Goal: Transaction & Acquisition: Book appointment/travel/reservation

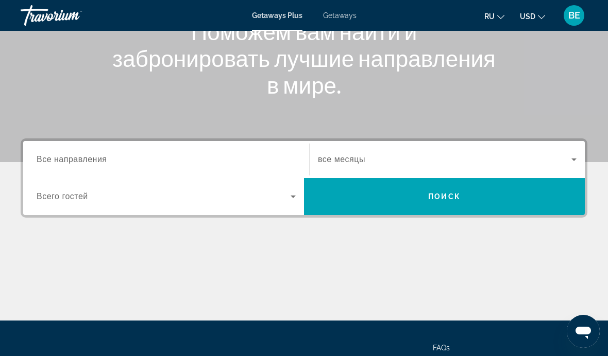
scroll to position [147, 0]
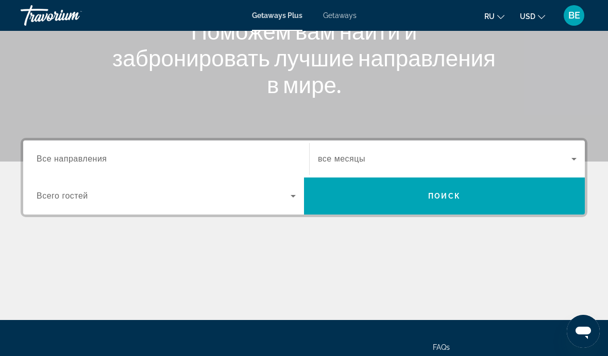
click at [119, 157] on input "Destination Все направления" at bounding box center [166, 159] width 259 height 12
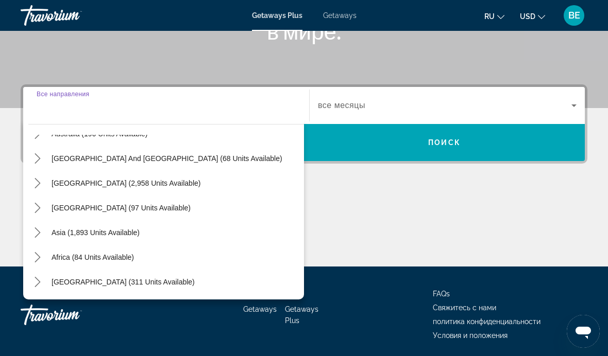
scroll to position [167, 0]
click at [140, 230] on span "Select destination: Asia (1,893 units available)" at bounding box center [95, 232] width 98 height 25
type input "**********"
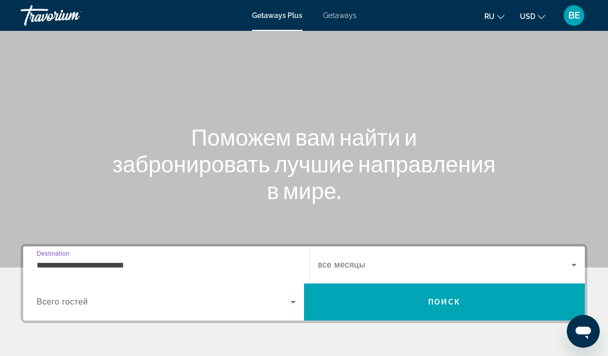
scroll to position [38, 0]
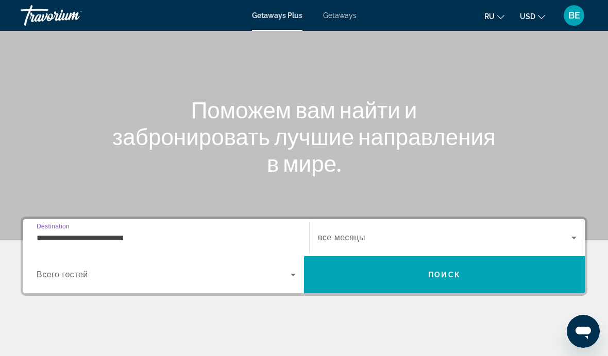
click at [190, 234] on input "**********" at bounding box center [166, 238] width 259 height 12
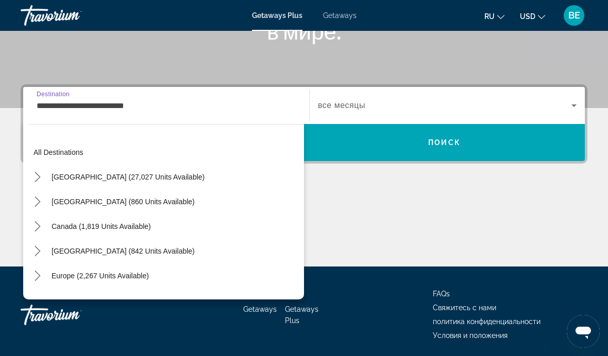
scroll to position [185, 0]
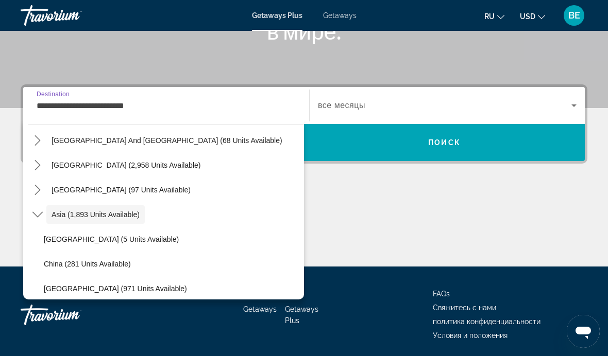
click at [100, 218] on span "Asia (1,893 units available)" at bounding box center [96, 215] width 88 height 8
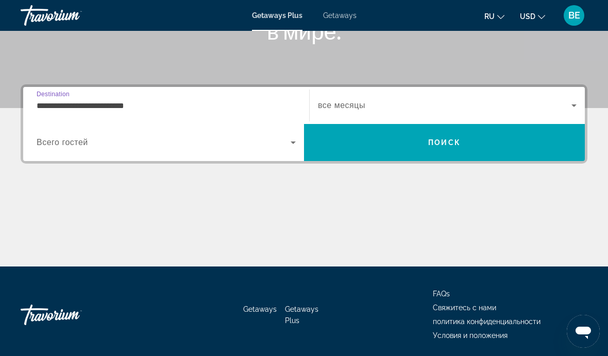
click at [204, 105] on input "**********" at bounding box center [166, 106] width 259 height 12
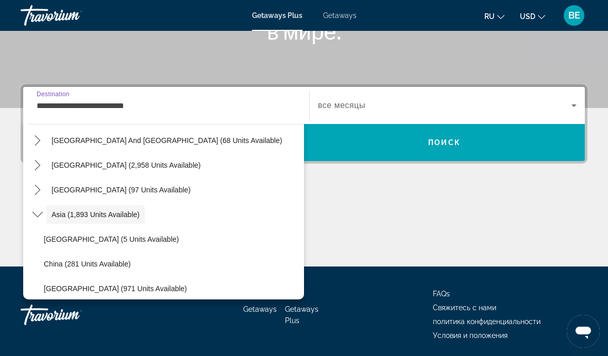
click at [37, 214] on icon "Toggle Asia (1,893 units available) submenu" at bounding box center [37, 215] width 10 height 10
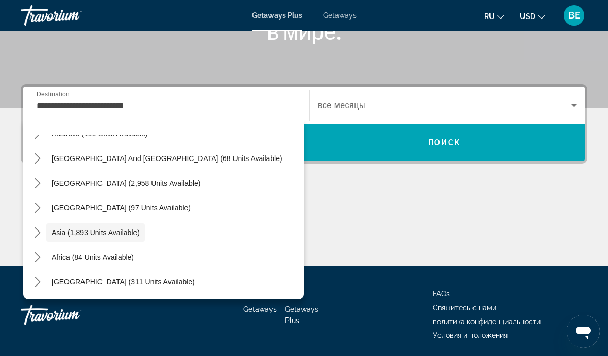
click at [42, 234] on icon "Toggle Asia (1,893 units available) submenu" at bounding box center [37, 233] width 10 height 10
click at [40, 232] on icon "Toggle Asia (1,893 units available) submenu" at bounding box center [37, 233] width 10 height 10
click at [30, 241] on mat-icon "Toggle Asia (1,893 units available) submenu" at bounding box center [37, 233] width 18 height 18
click at [37, 231] on icon "Toggle Asia (1,893 units available) submenu" at bounding box center [37, 233] width 10 height 10
click at [36, 229] on icon "Toggle Asia (1,893 units available) submenu" at bounding box center [38, 233] width 6 height 10
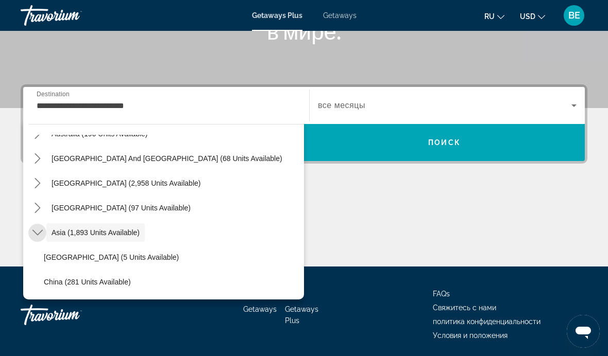
click at [38, 227] on mat-icon "Toggle Asia (1,893 units available) submenu" at bounding box center [37, 233] width 18 height 18
click at [37, 228] on icon "Toggle Asia (1,893 units available) submenu" at bounding box center [37, 233] width 10 height 10
click at [39, 225] on mat-icon "Toggle Asia (1,893 units available) submenu" at bounding box center [37, 233] width 18 height 18
click at [41, 227] on mat-icon "Toggle Asia (1,893 units available) submenu" at bounding box center [37, 233] width 18 height 18
click at [566, 102] on span "Search widget" at bounding box center [444, 105] width 253 height 12
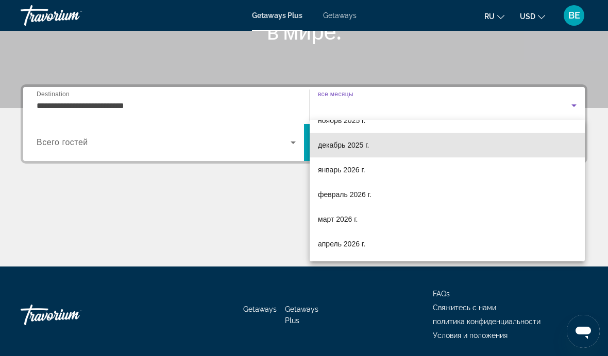
scroll to position [66, 0]
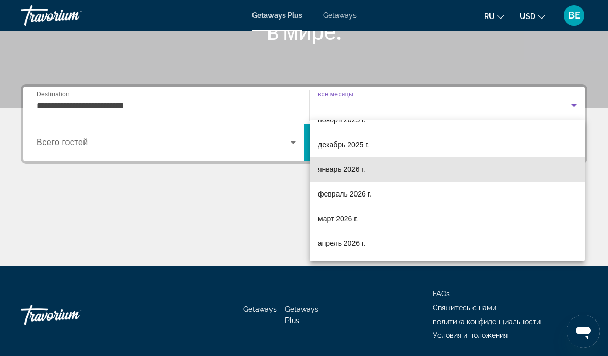
click at [465, 172] on mat-option "январь 2026 г." at bounding box center [447, 169] width 275 height 25
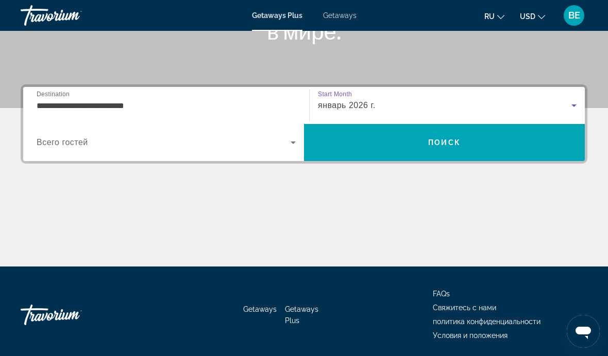
click at [504, 142] on span "Search" at bounding box center [444, 142] width 281 height 25
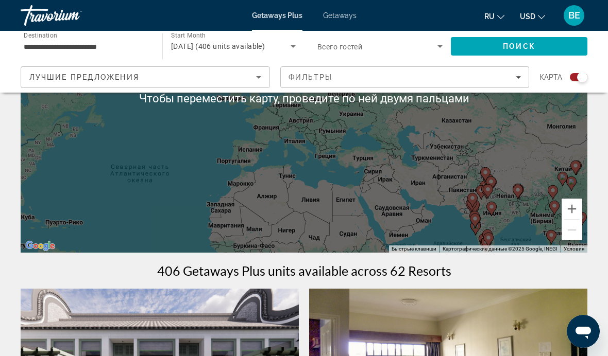
scroll to position [134, 0]
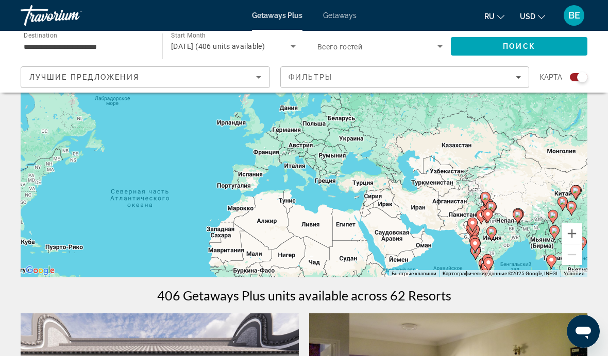
click at [475, 202] on div "Чтобы активировать перетаскивание с помощью клавиатуры, нажмите Alt + Ввод. Пос…" at bounding box center [304, 123] width 567 height 309
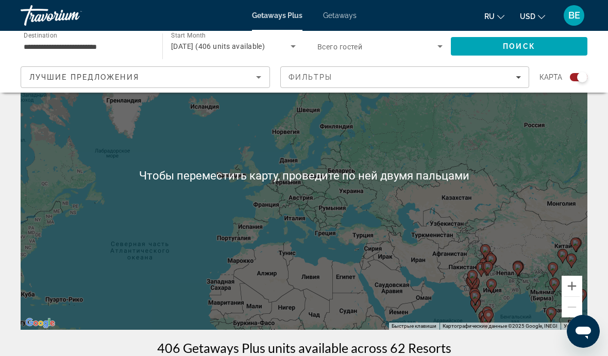
scroll to position [82, 0]
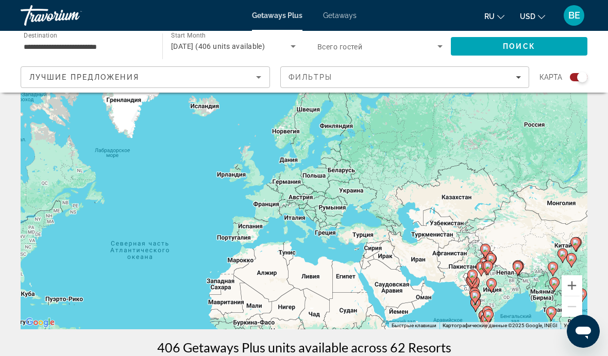
click at [569, 286] on button "Увеличить" at bounding box center [571, 286] width 21 height 21
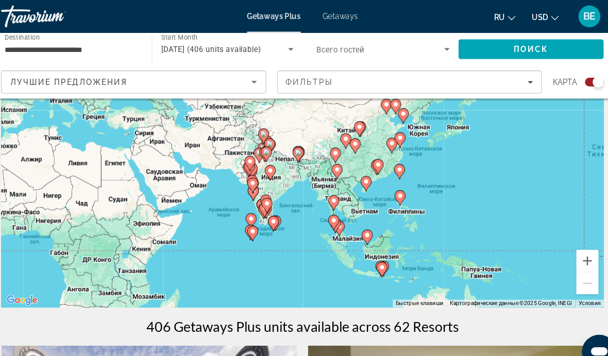
scroll to position [126, 0]
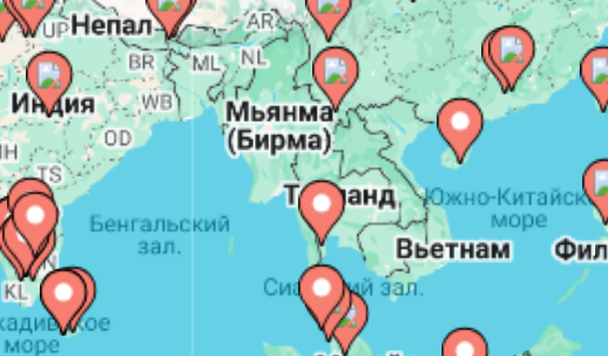
click at [78, 44] on div "Чтобы активировать перетаскивание с помощью клавиатуры, нажмите Alt + Ввод. Пос…" at bounding box center [304, 131] width 567 height 309
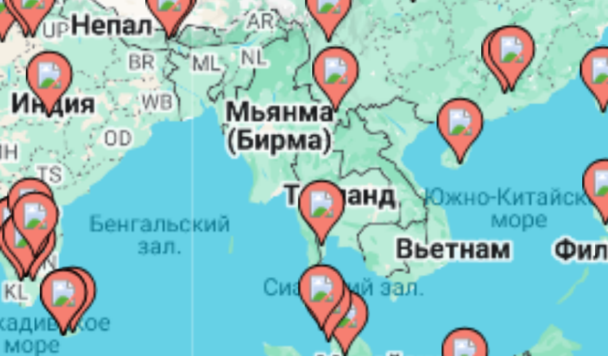
click at [330, 183] on image "Main content" at bounding box center [333, 186] width 6 height 6
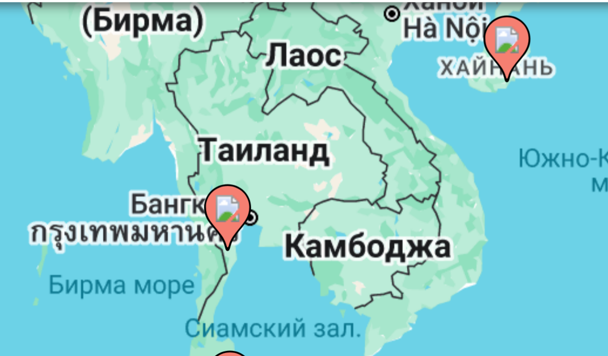
click at [64, 30] on div "Чтобы активировать перетаскивание с помощью клавиатуры, нажмите Alt + Ввод. Пос…" at bounding box center [304, 131] width 567 height 309
click at [64, 33] on div "Чтобы активировать перетаскивание с помощью клавиатуры, нажмите Alt + Ввод. Пос…" at bounding box center [304, 131] width 567 height 309
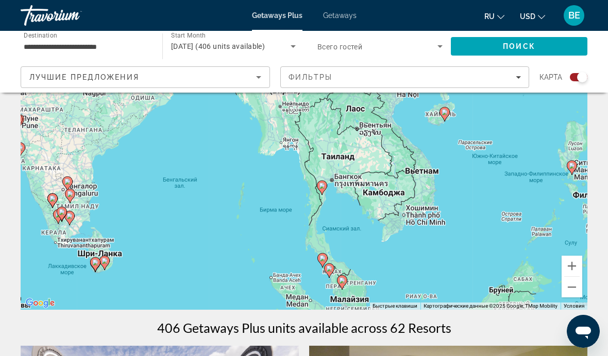
scroll to position [102, 0]
click at [234, 72] on div "Лучшие предложения" at bounding box center [142, 77] width 227 height 12
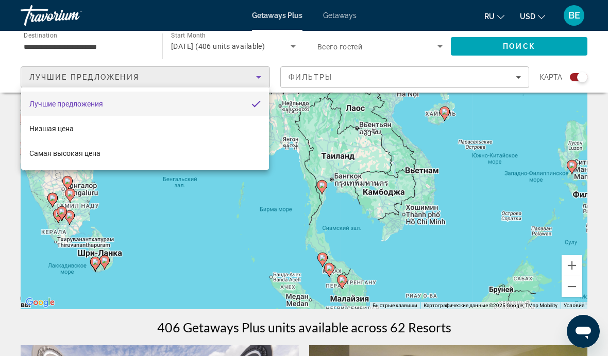
click at [242, 76] on div at bounding box center [304, 178] width 608 height 356
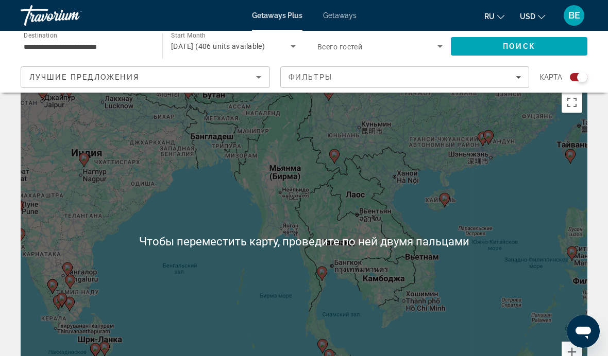
scroll to position [16, 0]
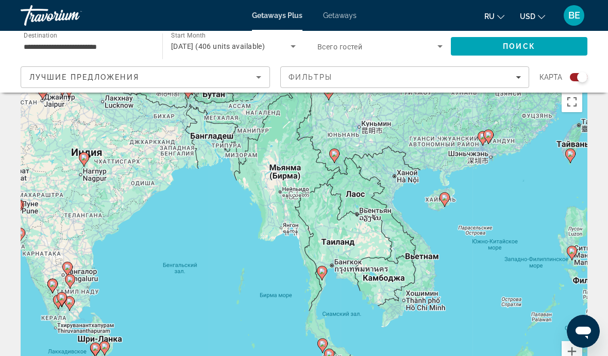
click at [261, 74] on icon "Sort by" at bounding box center [258, 77] width 12 height 12
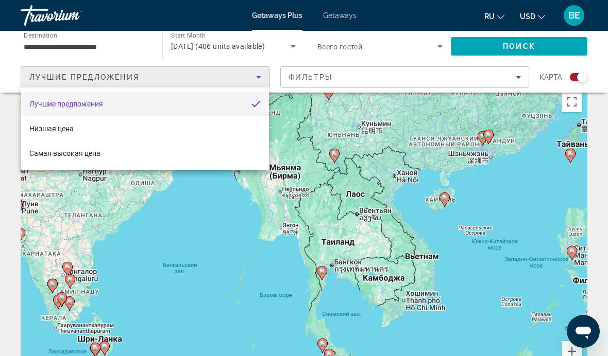
click at [252, 77] on div at bounding box center [304, 178] width 608 height 356
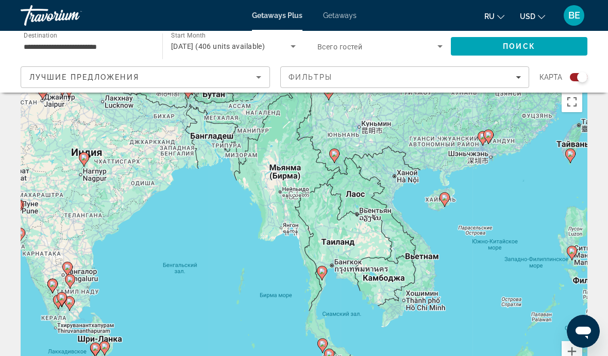
click at [512, 77] on div "Фильтры" at bounding box center [404, 77] width 233 height 8
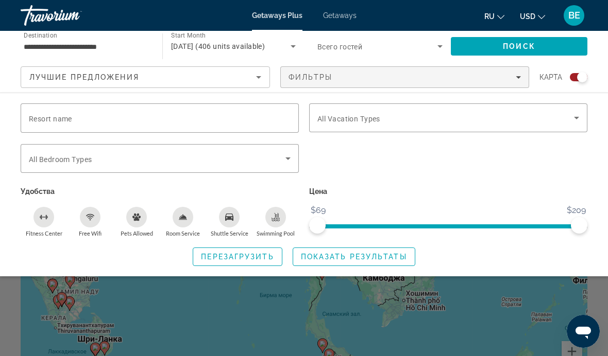
click at [519, 77] on icon "Filters" at bounding box center [518, 77] width 5 height 3
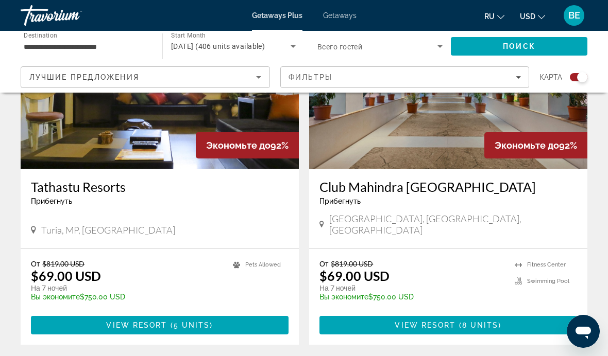
scroll to position [2208, 0]
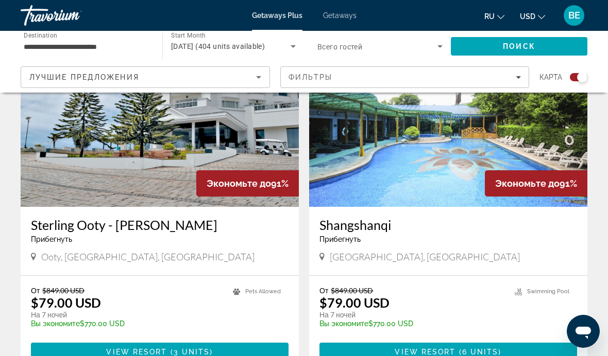
scroll to position [2248, 0]
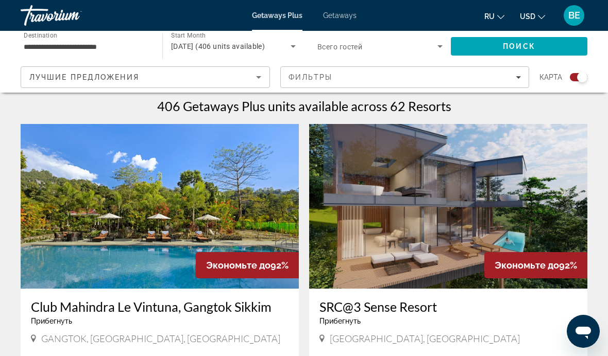
scroll to position [305, 0]
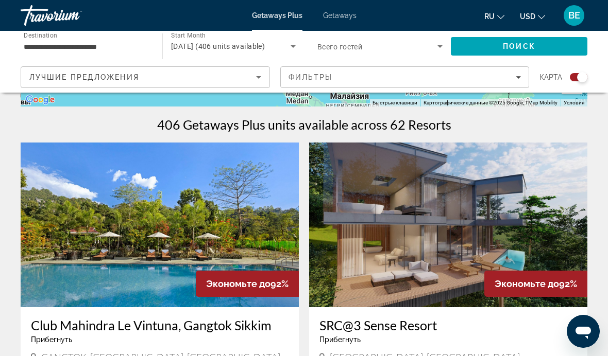
click at [76, 44] on input "**********" at bounding box center [86, 47] width 125 height 12
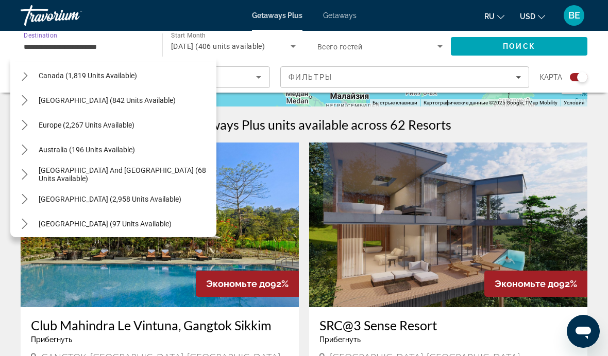
scroll to position [87, 0]
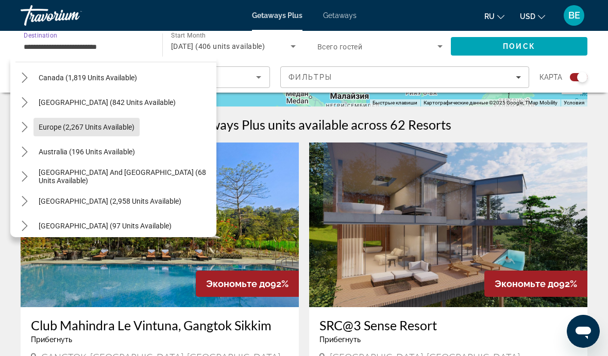
click at [117, 131] on span "Europe (2,267 units available)" at bounding box center [87, 127] width 96 height 8
type input "**********"
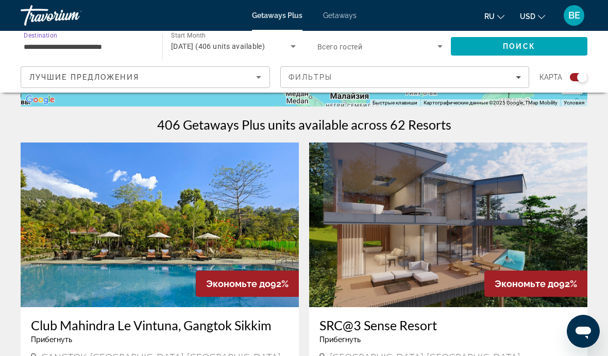
click at [109, 46] on input "**********" at bounding box center [86, 47] width 125 height 12
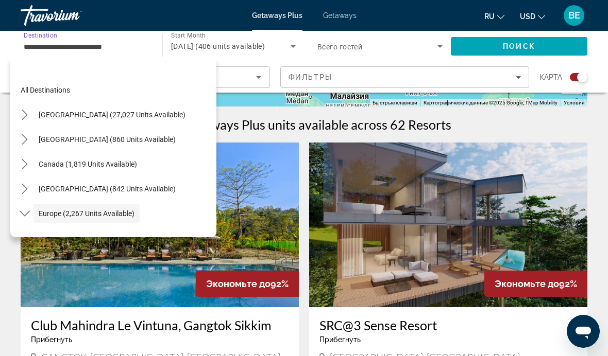
scroll to position [61, 0]
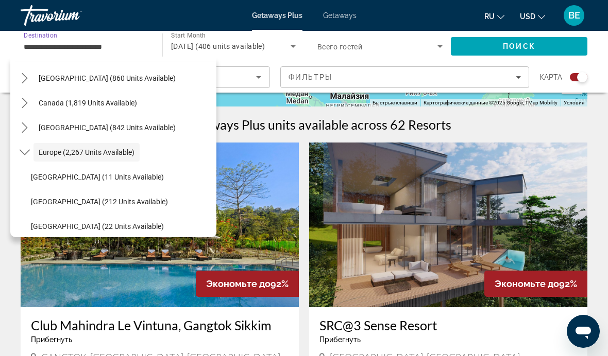
click at [117, 150] on span "Europe (2,267 units available)" at bounding box center [87, 152] width 96 height 8
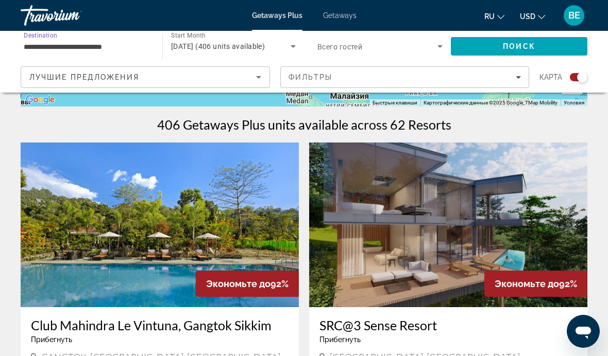
click at [516, 46] on span "Поиск" at bounding box center [519, 46] width 32 height 8
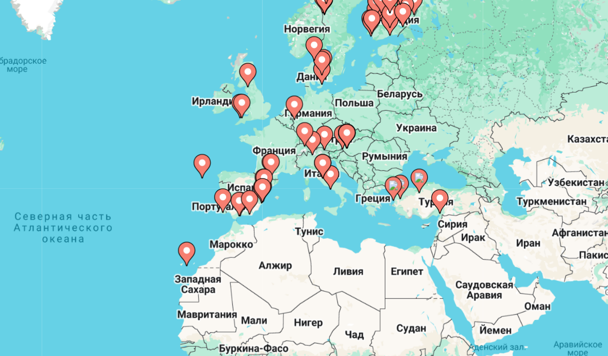
scroll to position [65, 0]
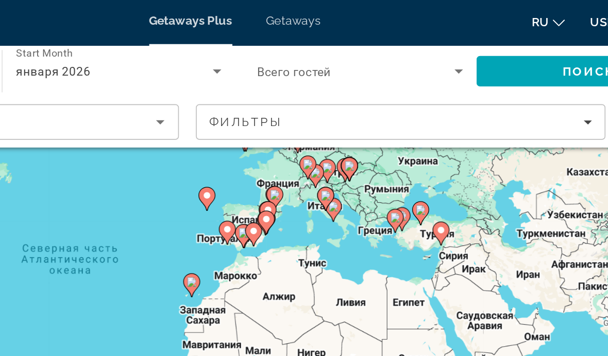
click at [298, 119] on div "Чтобы активировать перетаскивание с помощью клавиатуры, нажмите Alt + Ввод. Пос…" at bounding box center [304, 192] width 567 height 309
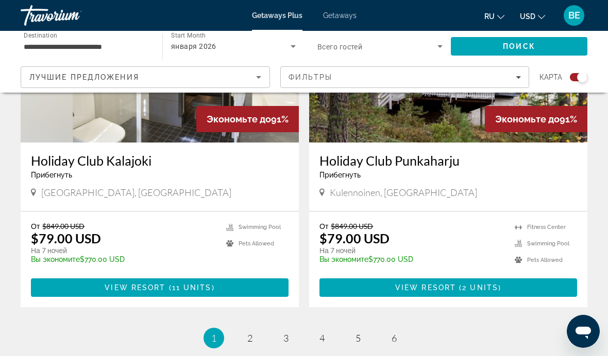
scroll to position [2234, 0]
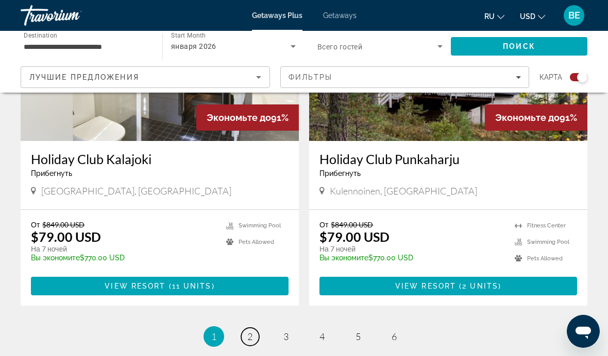
click at [252, 333] on link "page 2" at bounding box center [250, 337] width 18 height 18
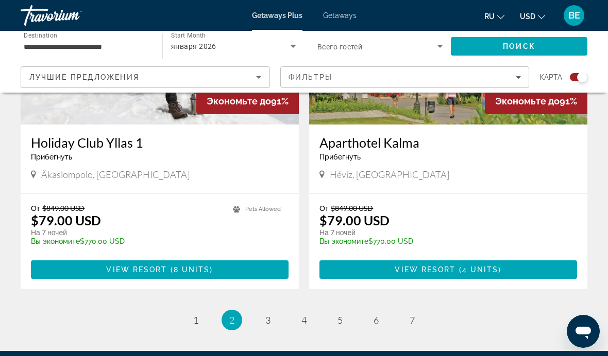
scroll to position [2277, 0]
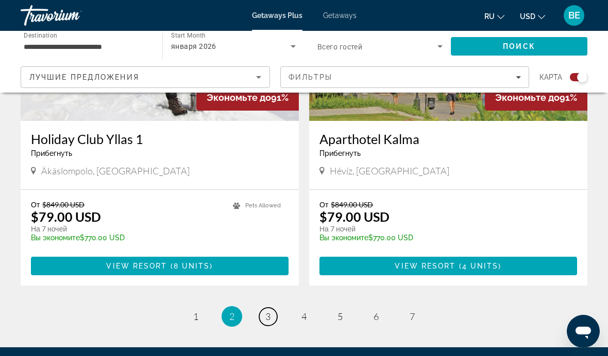
click at [271, 308] on link "page 3" at bounding box center [268, 317] width 18 height 18
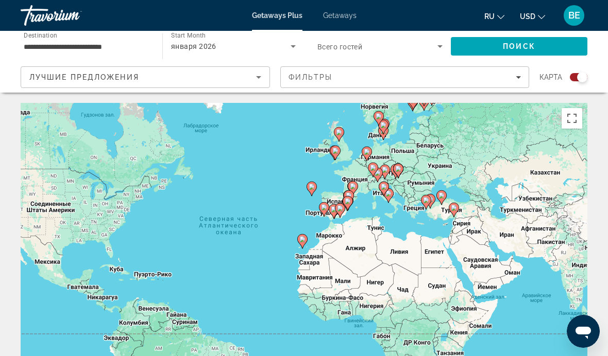
click at [512, 81] on div "Фильтры" at bounding box center [404, 77] width 233 height 8
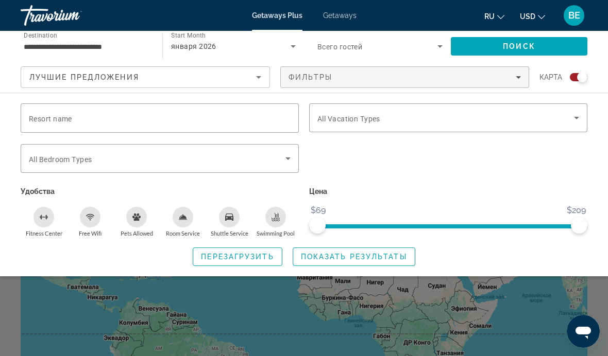
click at [506, 79] on div "Фильтры" at bounding box center [404, 77] width 233 height 8
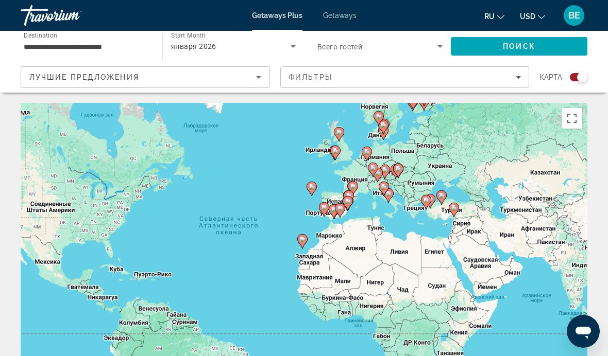
click at [53, 75] on span "Лучшие предложения" at bounding box center [84, 77] width 110 height 8
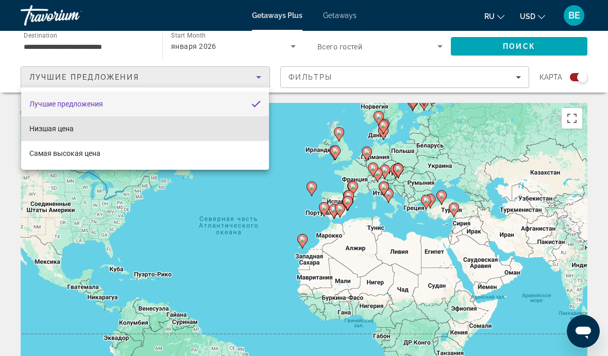
click at [42, 130] on span "Низшая цена" at bounding box center [51, 129] width 44 height 8
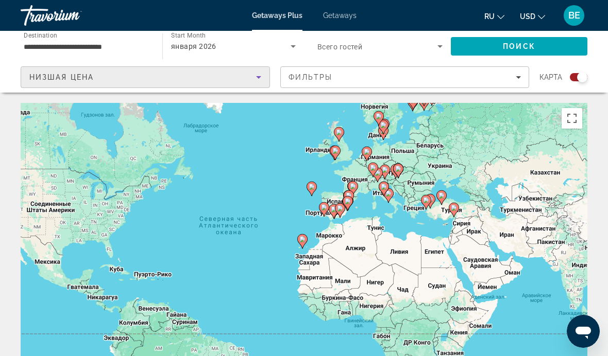
click at [512, 42] on span "Поиск" at bounding box center [519, 46] width 32 height 8
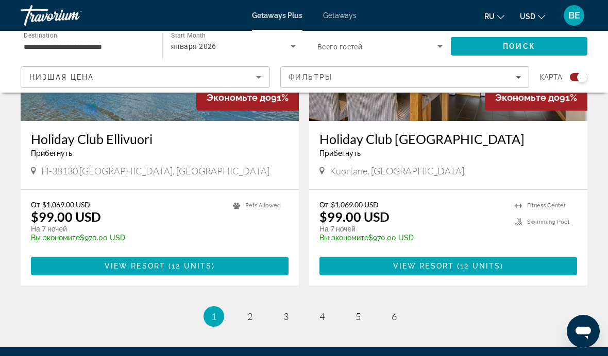
scroll to position [2255, 0]
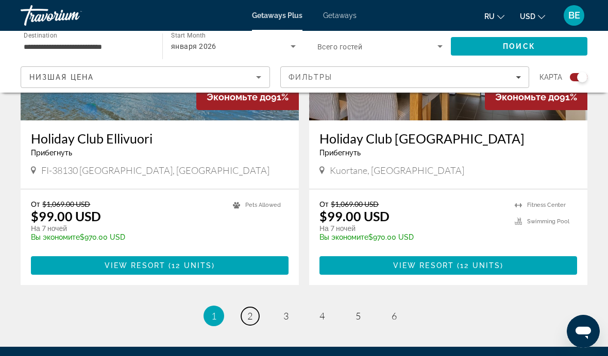
click at [250, 311] on span "2" at bounding box center [249, 316] width 5 height 11
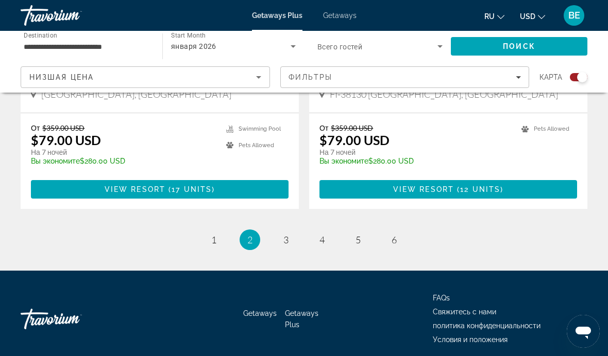
scroll to position [2321, 0]
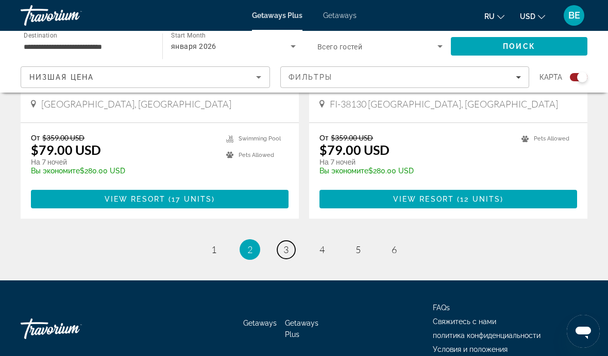
click at [285, 244] on span "3" at bounding box center [285, 249] width 5 height 11
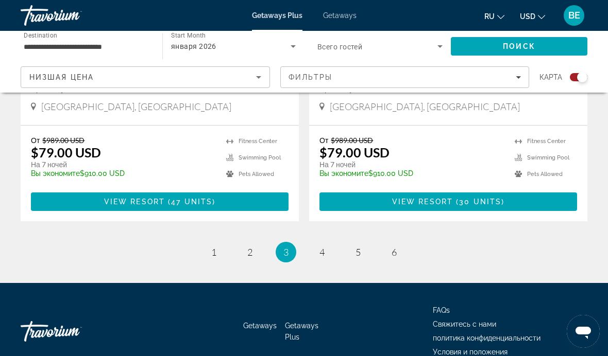
scroll to position [2305, 0]
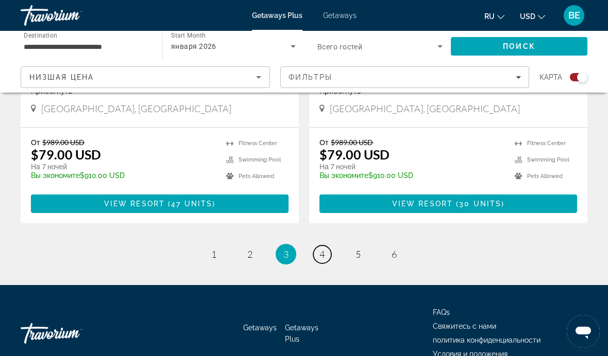
click at [322, 264] on link "page 4" at bounding box center [322, 255] width 18 height 18
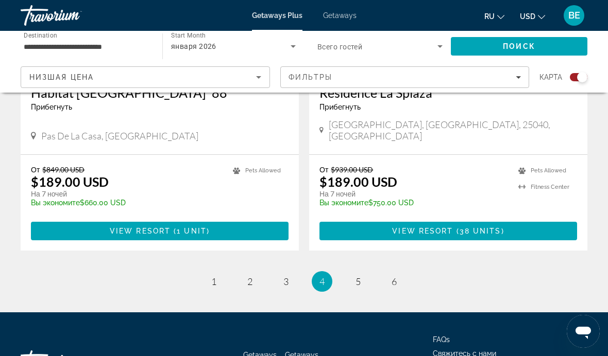
scroll to position [2310, 0]
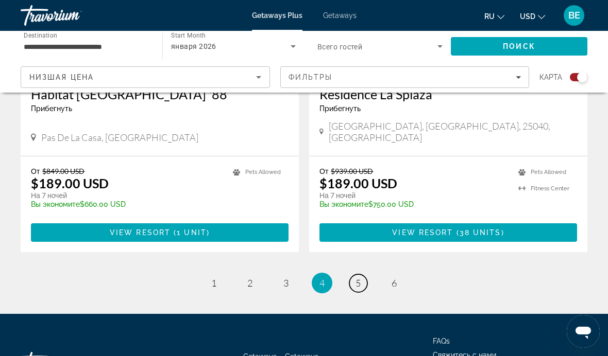
click at [362, 275] on link "page 5" at bounding box center [358, 284] width 18 height 18
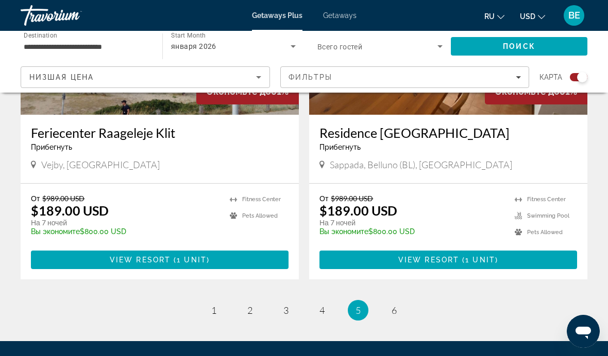
scroll to position [2314, 0]
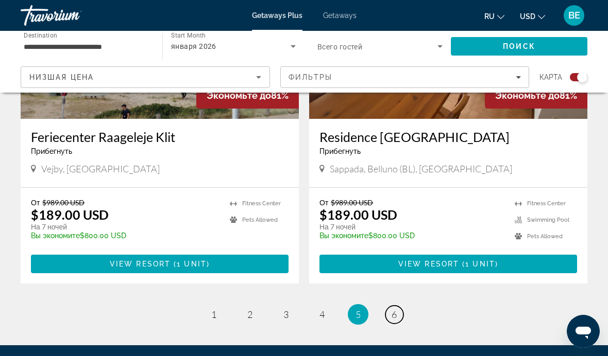
click at [398, 306] on link "page 6" at bounding box center [394, 315] width 18 height 18
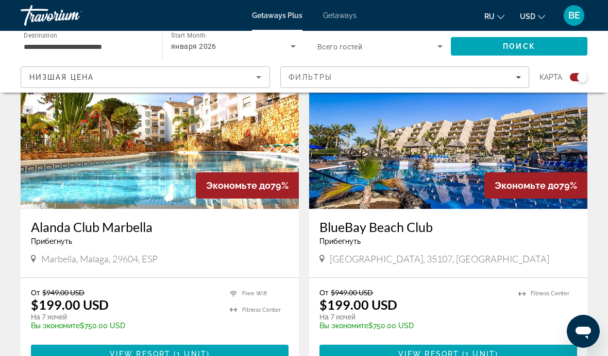
scroll to position [1118, 0]
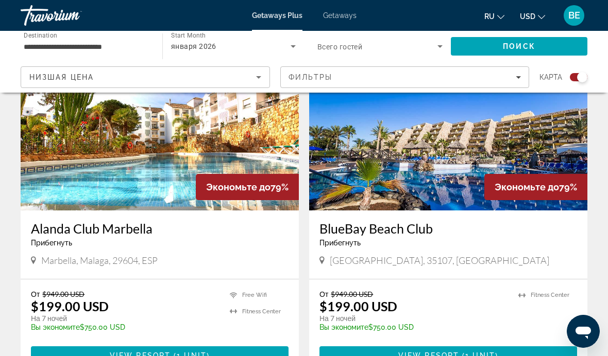
click at [382, 255] on span "[GEOGRAPHIC_DATA], 35107, [GEOGRAPHIC_DATA]" at bounding box center [439, 260] width 219 height 11
click at [421, 169] on img "Main content" at bounding box center [448, 128] width 278 height 165
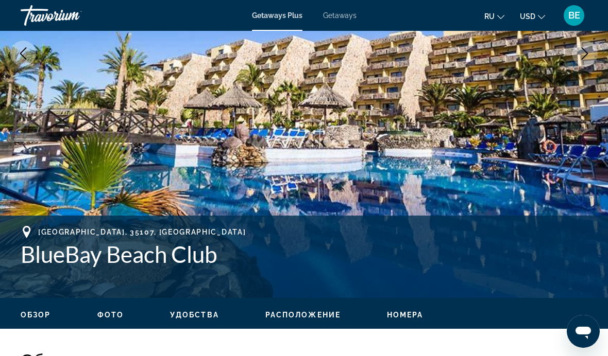
scroll to position [221, 0]
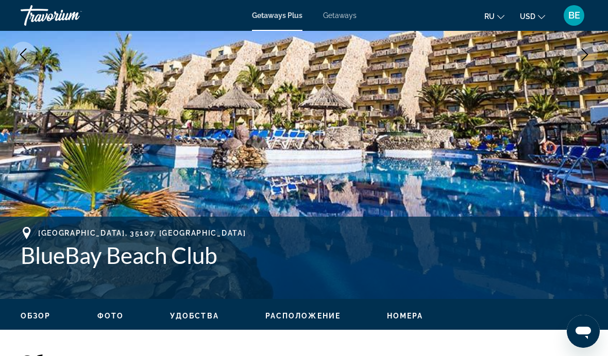
click at [333, 15] on span "Getaways" at bounding box center [339, 15] width 33 height 8
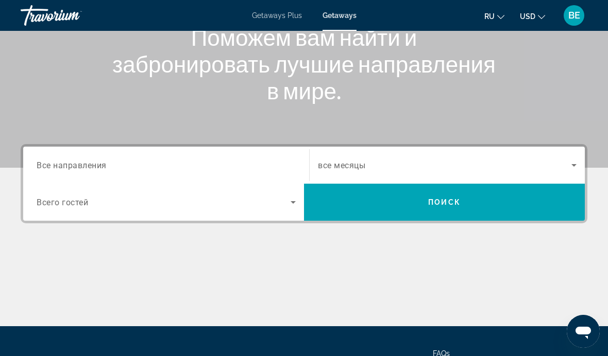
scroll to position [131, 0]
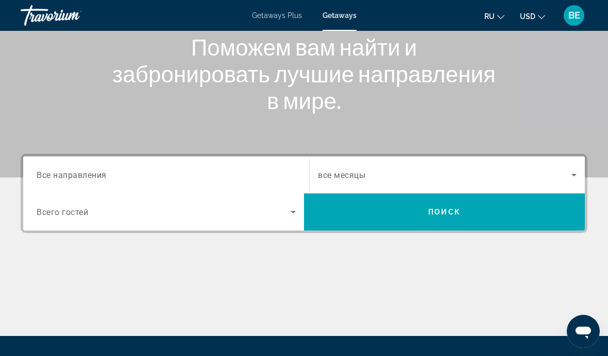
click at [437, 174] on span "Search widget" at bounding box center [444, 175] width 253 height 12
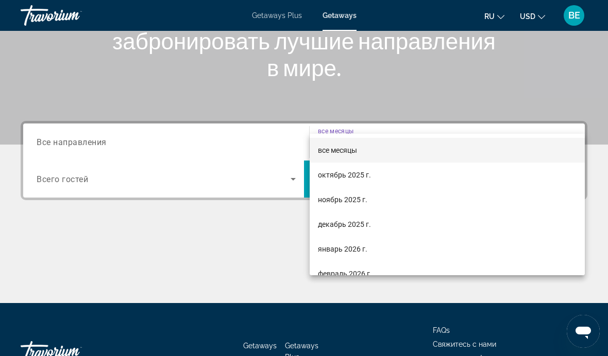
scroll to position [201, 0]
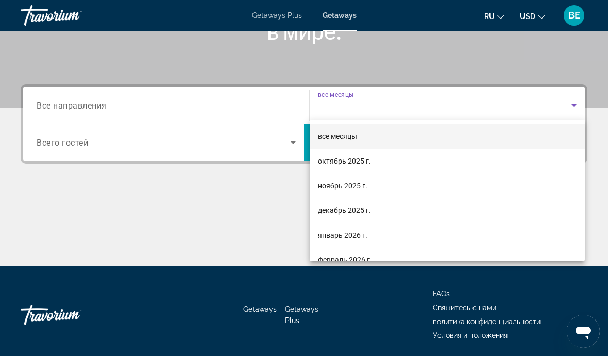
click at [431, 95] on div at bounding box center [304, 178] width 608 height 356
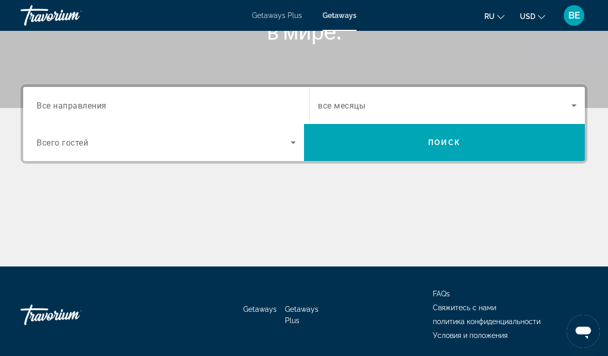
click at [209, 109] on input "Destination Все направления" at bounding box center [166, 106] width 259 height 12
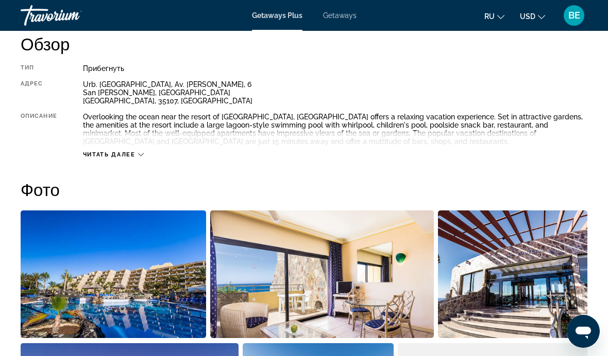
scroll to position [539, 0]
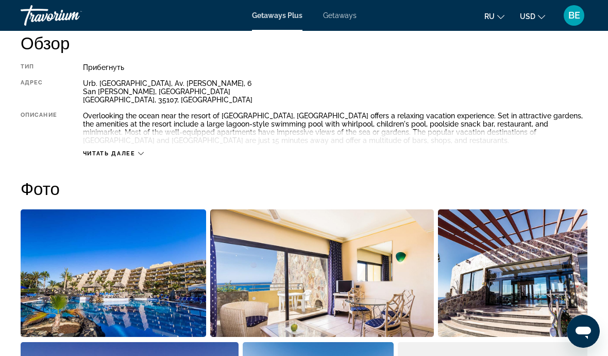
click at [125, 156] on span "Читать далее" at bounding box center [109, 153] width 53 height 7
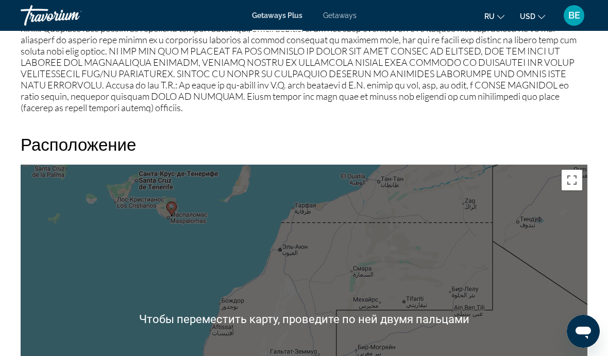
scroll to position [1469, 0]
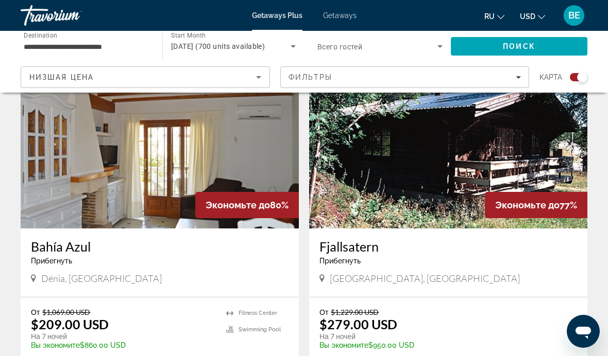
scroll to position [2149, 0]
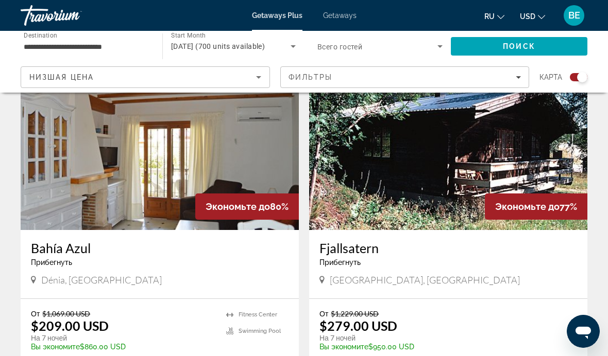
click at [143, 124] on img "Main content" at bounding box center [160, 147] width 278 height 165
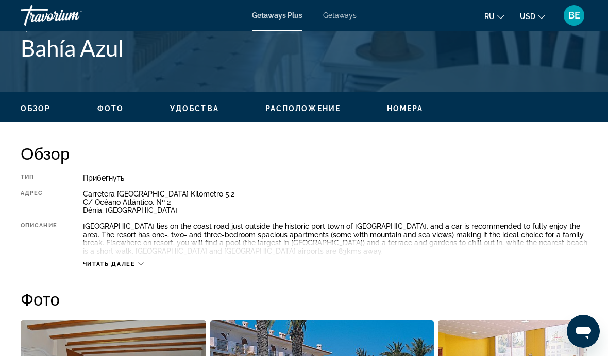
click at [313, 105] on span "Расположение" at bounding box center [302, 109] width 75 height 8
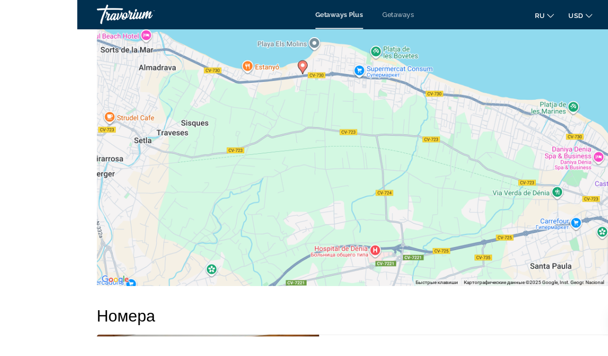
scroll to position [1664, 0]
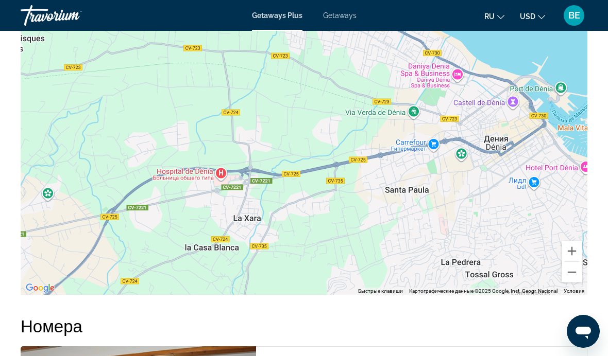
click at [567, 272] on button "Уменьшить" at bounding box center [571, 272] width 21 height 21
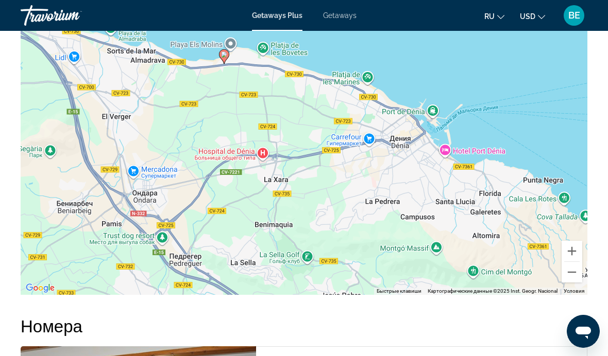
click at [570, 269] on button "Уменьшить" at bounding box center [571, 272] width 21 height 21
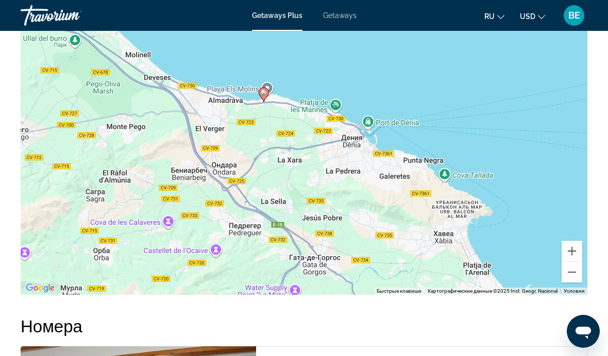
click at [566, 268] on button "Уменьшить" at bounding box center [571, 272] width 21 height 21
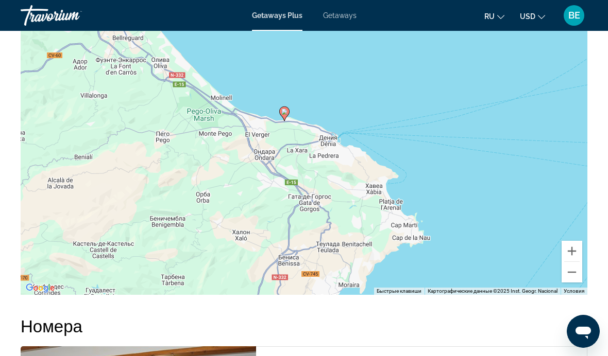
click at [569, 268] on button "Уменьшить" at bounding box center [571, 272] width 21 height 21
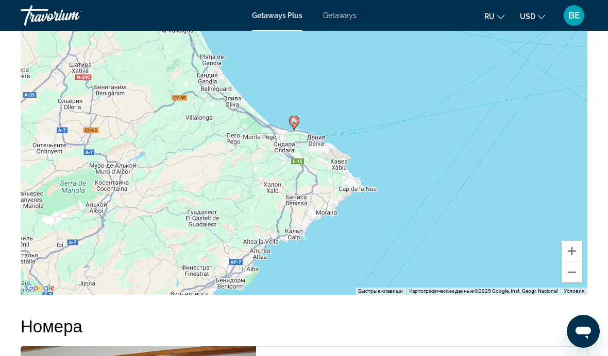
click at [564, 272] on button "Уменьшить" at bounding box center [571, 272] width 21 height 21
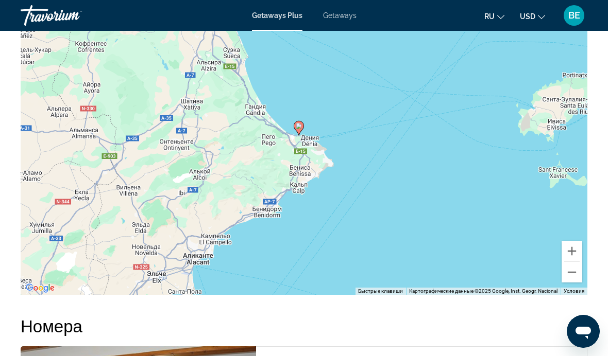
click at [567, 270] on button "Уменьшить" at bounding box center [571, 272] width 21 height 21
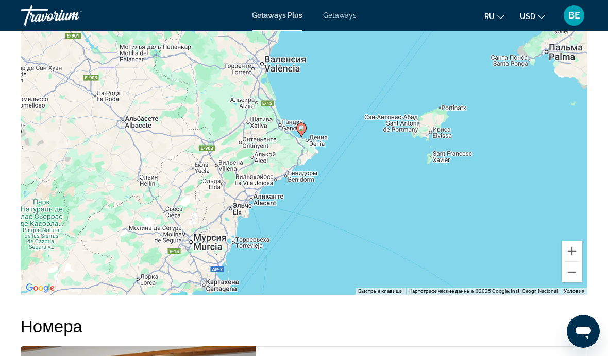
click at [567, 271] on button "Уменьшить" at bounding box center [571, 272] width 21 height 21
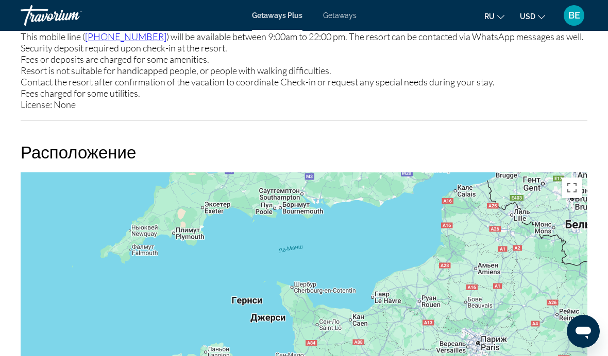
scroll to position [1471, 0]
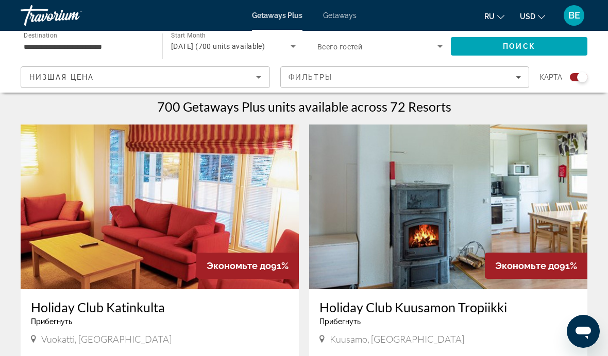
scroll to position [311, 0]
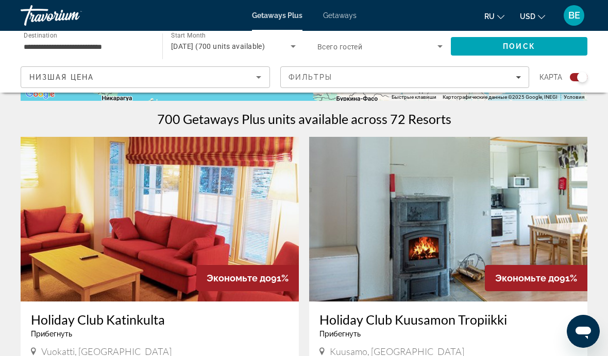
click at [342, 11] on span "Getaways" at bounding box center [339, 15] width 33 height 8
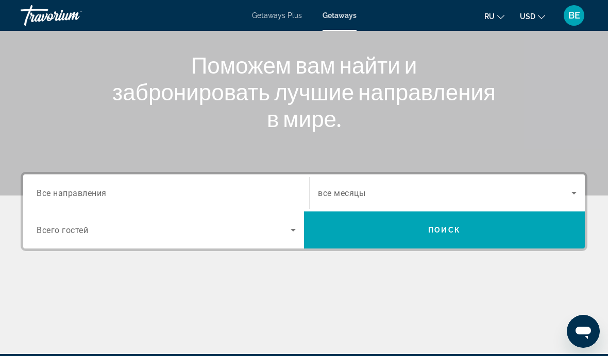
click at [82, 189] on span "Все направления" at bounding box center [72, 193] width 70 height 10
click at [82, 189] on input "Destination Все направления" at bounding box center [166, 193] width 259 height 12
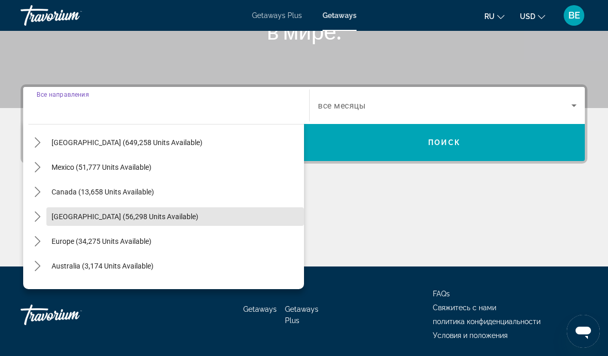
scroll to position [32, 0]
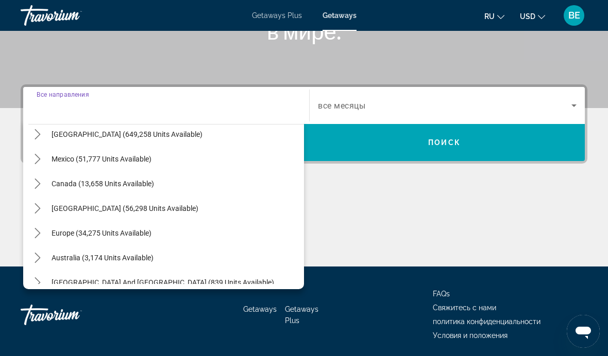
click at [130, 242] on span "Select destination: Europe (34,275 units available)" at bounding box center [175, 233] width 258 height 25
type input "**********"
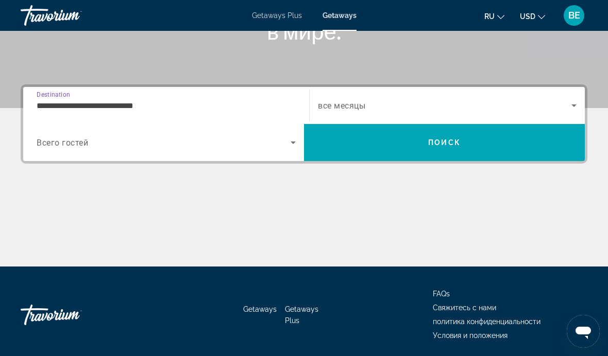
click at [423, 106] on span "Search widget" at bounding box center [444, 105] width 253 height 12
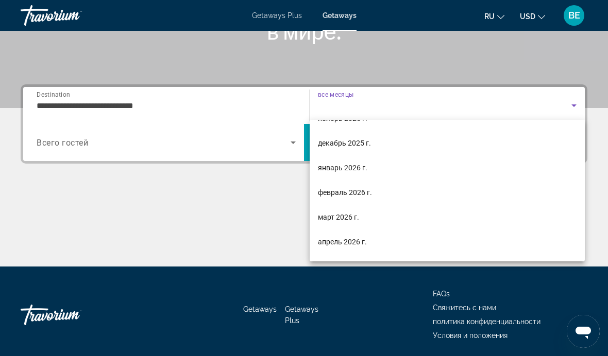
scroll to position [60, 0]
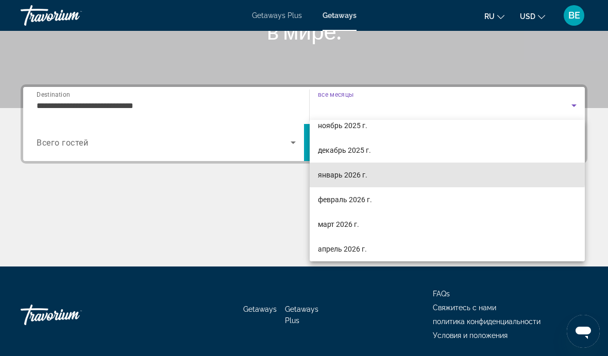
click at [354, 170] on span "январь 2026 г." at bounding box center [342, 175] width 49 height 12
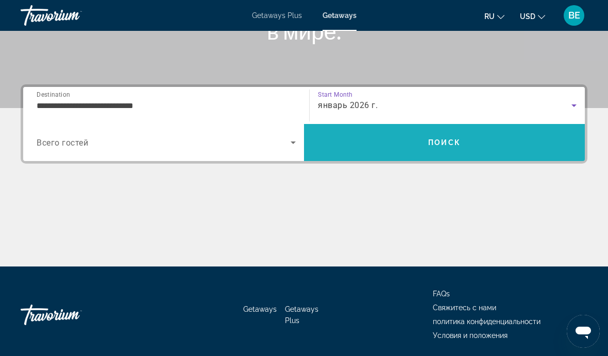
click at [446, 153] on span "Search" at bounding box center [444, 142] width 281 height 25
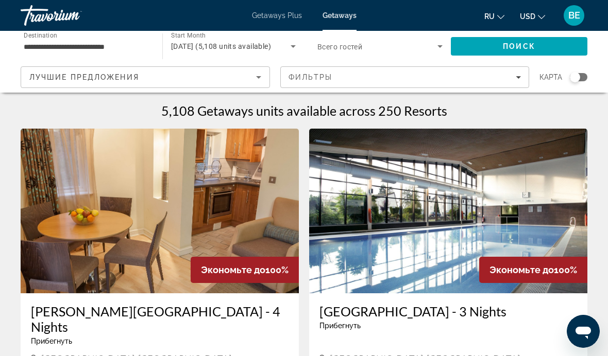
click at [59, 78] on span "Лучшие предложения" at bounding box center [84, 77] width 110 height 8
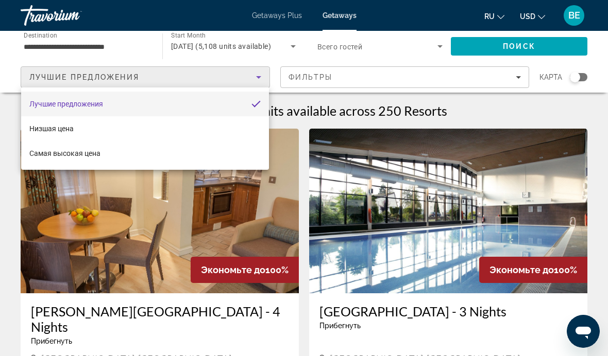
click at [46, 71] on div at bounding box center [304, 178] width 608 height 356
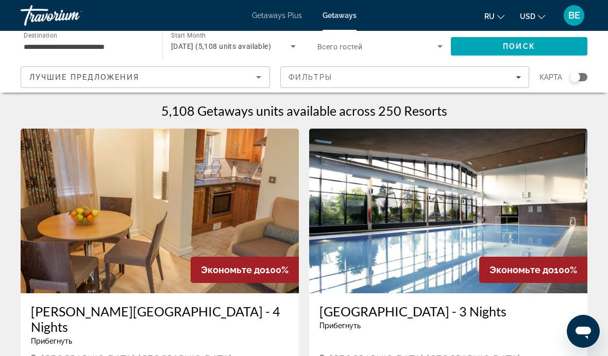
click at [44, 48] on input "**********" at bounding box center [86, 47] width 125 height 12
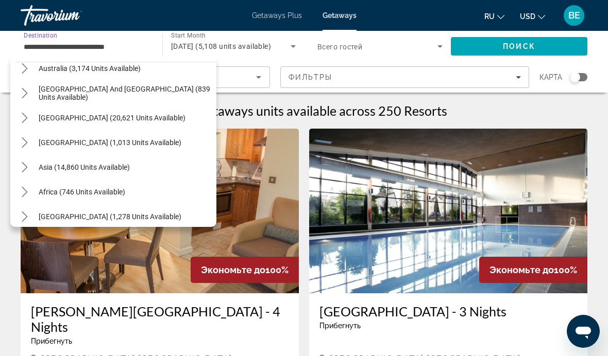
scroll to position [757, 0]
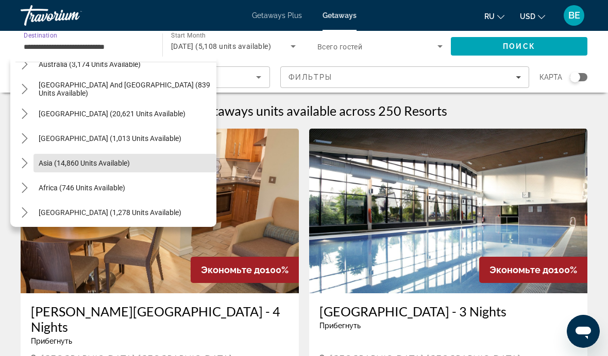
click at [131, 164] on span "Select destination: Asia (14,860 units available)" at bounding box center [124, 163] width 183 height 25
type input "**********"
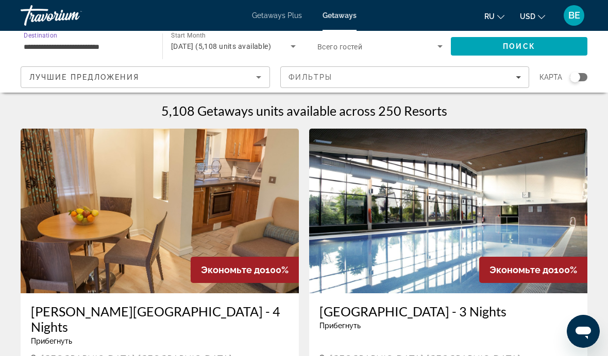
click at [518, 49] on span "Поиск" at bounding box center [519, 46] width 32 height 8
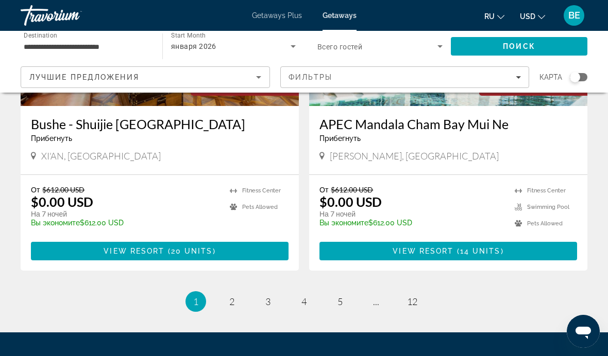
scroll to position [1981, 0]
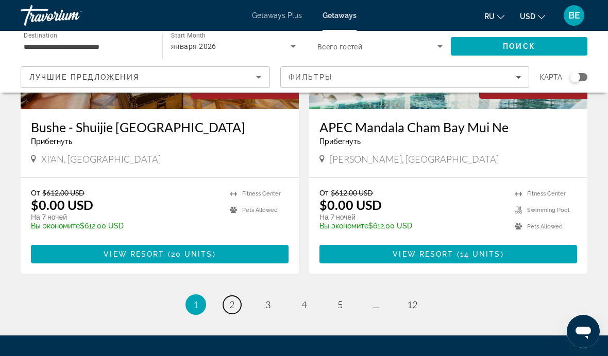
click at [228, 296] on link "page 2" at bounding box center [232, 305] width 18 height 18
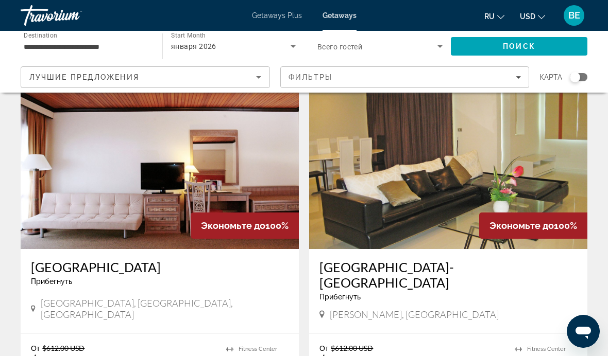
scroll to position [1130, 0]
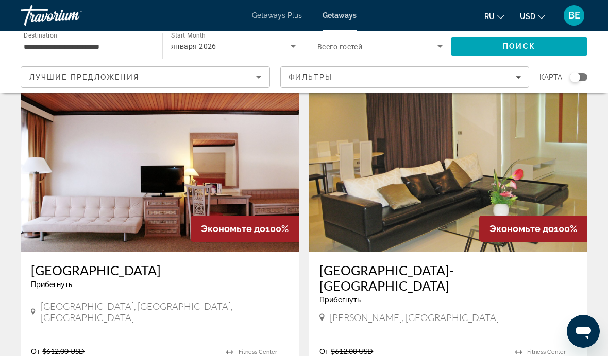
click at [441, 187] on img "Main content" at bounding box center [448, 170] width 278 height 165
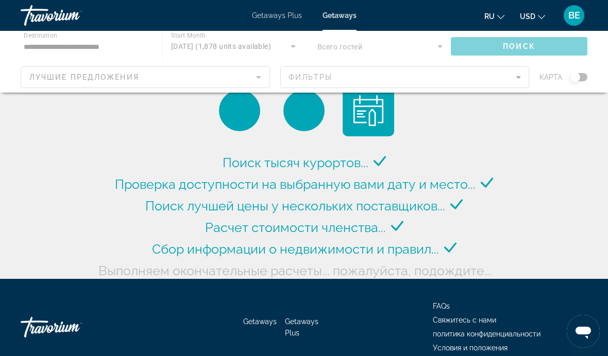
click at [63, 75] on div "Main content" at bounding box center [304, 62] width 608 height 62
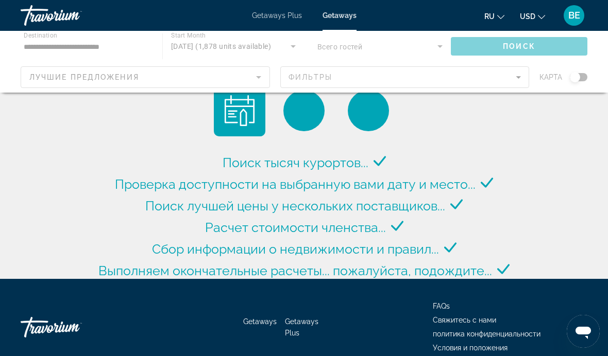
click at [71, 73] on div "Main content" at bounding box center [304, 62] width 608 height 62
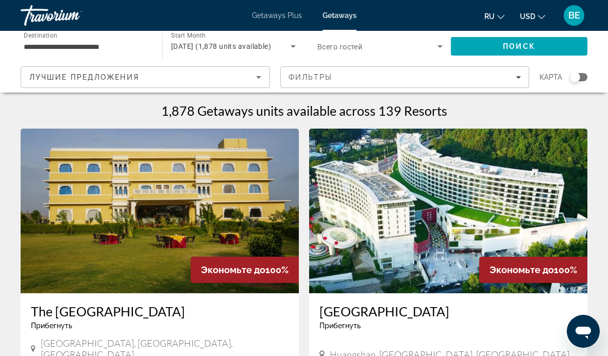
click at [391, 47] on span "Search widget" at bounding box center [377, 46] width 120 height 12
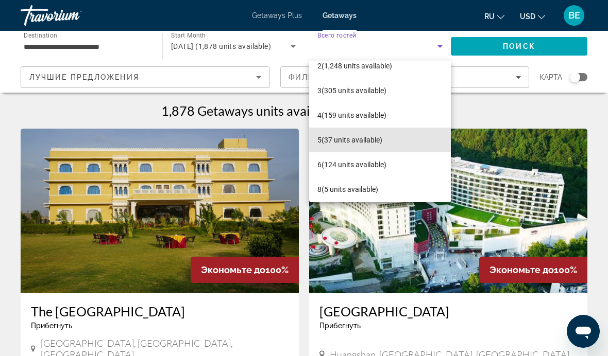
scroll to position [37, 0]
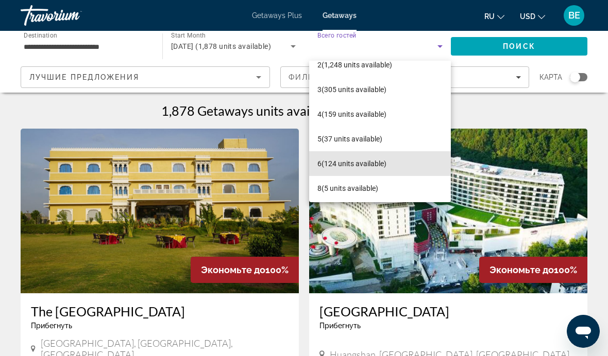
click at [361, 164] on span "6 (124 units available)" at bounding box center [351, 164] width 69 height 12
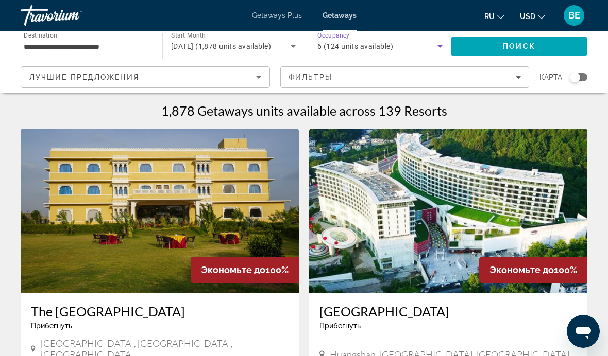
click at [542, 48] on span "Search" at bounding box center [519, 46] width 136 height 25
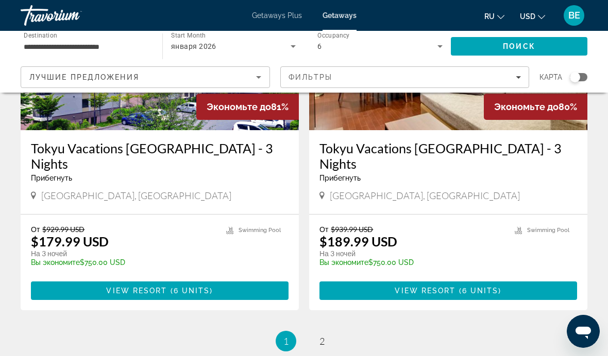
scroll to position [1937, 0]
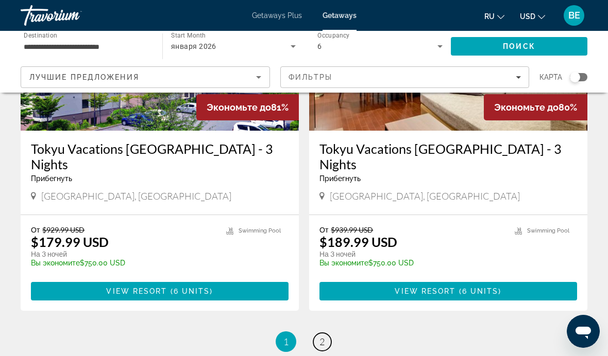
click at [322, 333] on link "page 2" at bounding box center [322, 342] width 18 height 18
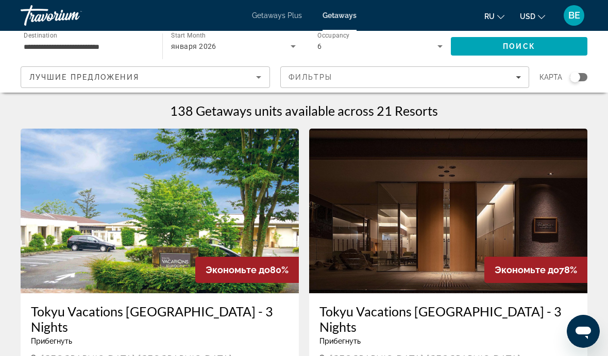
click at [441, 48] on icon "Search widget" at bounding box center [440, 46] width 12 height 12
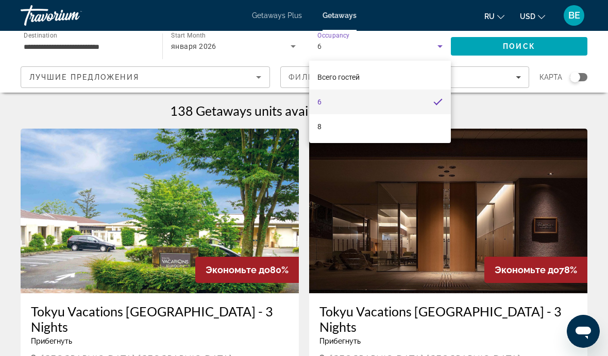
click at [433, 48] on div at bounding box center [304, 178] width 608 height 356
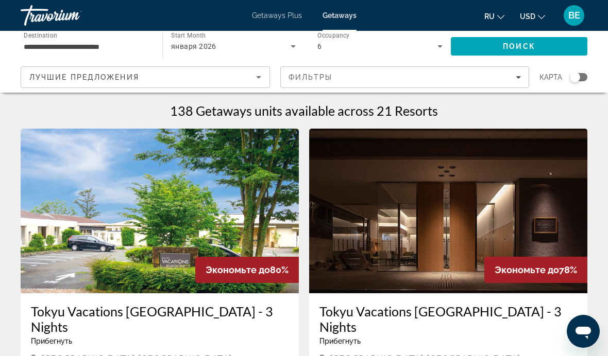
click at [430, 47] on div "6" at bounding box center [377, 46] width 120 height 12
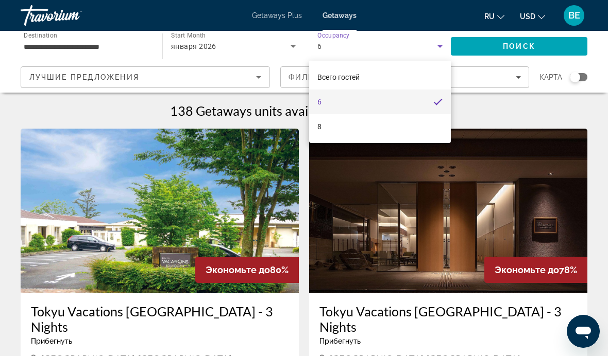
click at [435, 45] on div at bounding box center [304, 178] width 608 height 356
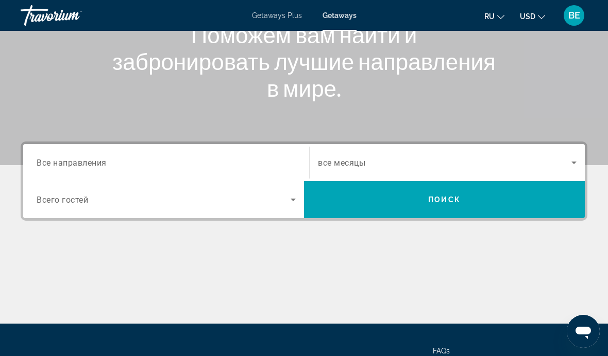
scroll to position [142, 0]
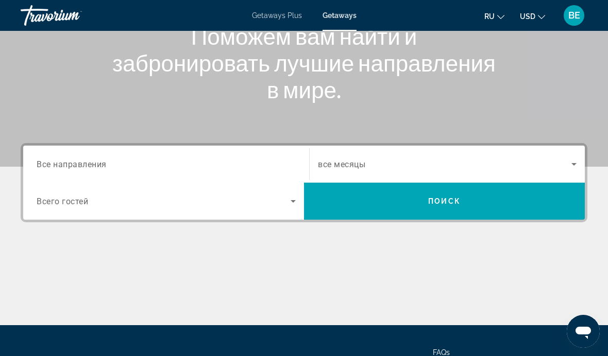
click at [234, 160] on input "Destination Все направления" at bounding box center [166, 165] width 259 height 12
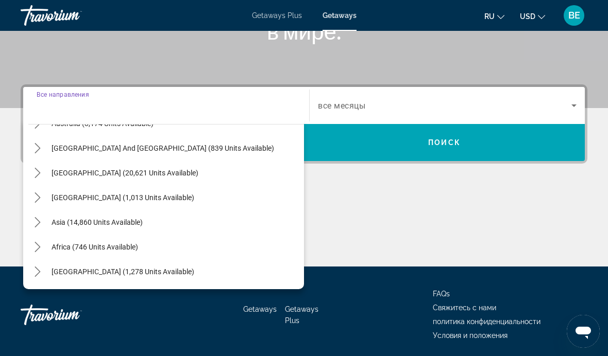
scroll to position [167, 0]
click at [112, 225] on span "Asia (14,860 units available)" at bounding box center [97, 222] width 91 height 8
type input "**********"
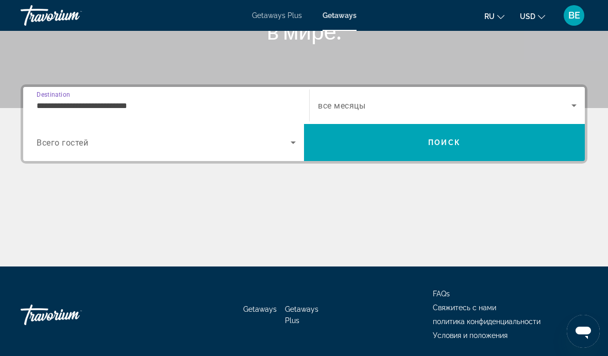
click at [166, 141] on span "Search widget" at bounding box center [164, 142] width 254 height 12
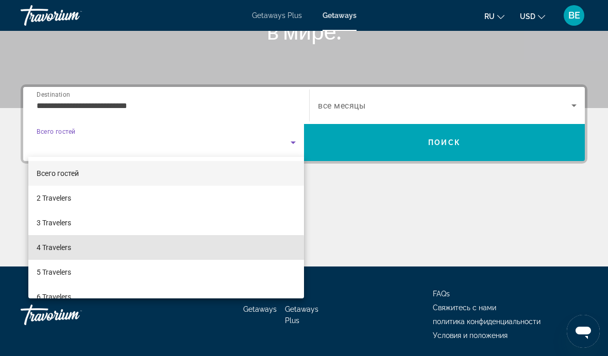
click at [78, 253] on mat-option "4 Travelers" at bounding box center [166, 247] width 276 height 25
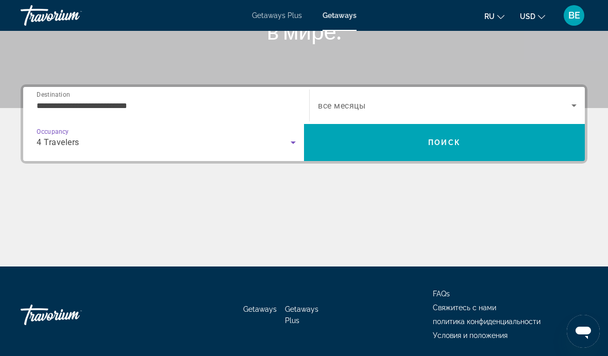
click at [423, 108] on span "Search widget" at bounding box center [444, 105] width 253 height 12
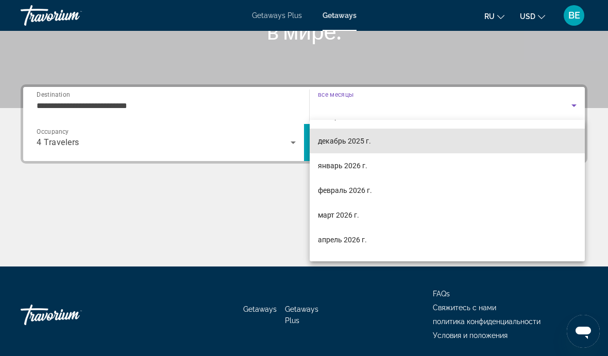
scroll to position [74, 0]
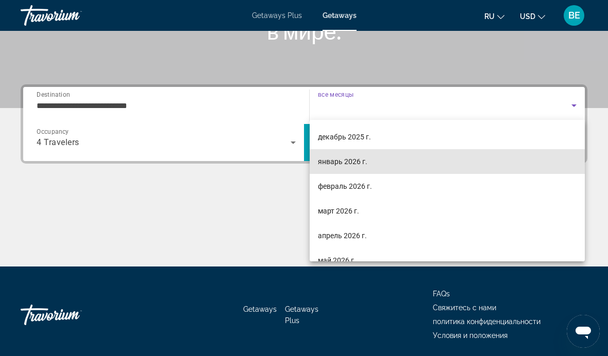
click at [357, 165] on span "январь 2026 г." at bounding box center [342, 162] width 49 height 12
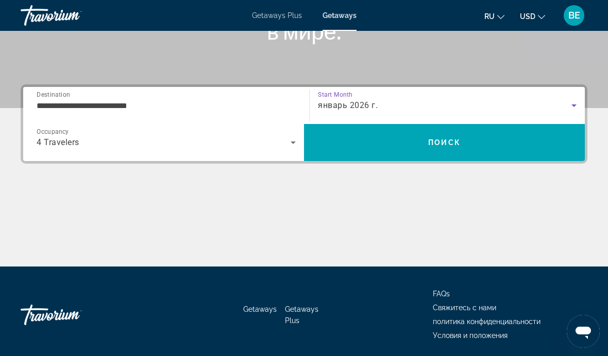
click at [456, 142] on span "Поиск" at bounding box center [444, 143] width 32 height 8
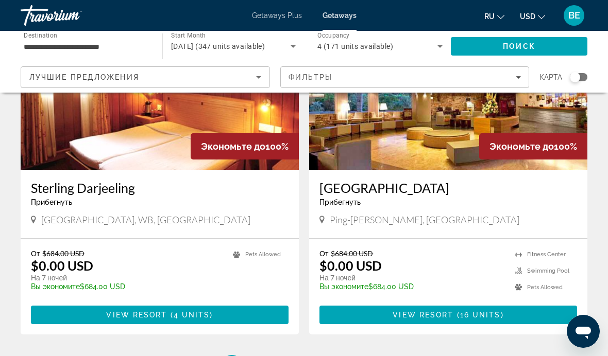
scroll to position [1915, 0]
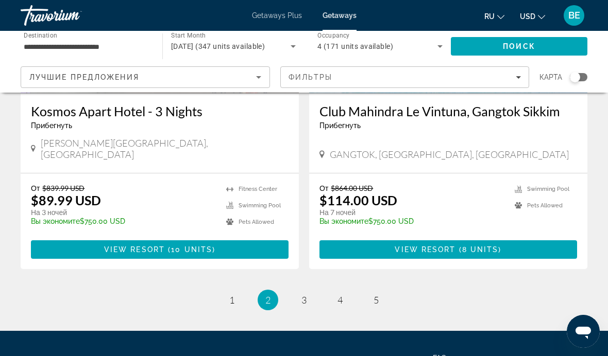
scroll to position [1975, 0]
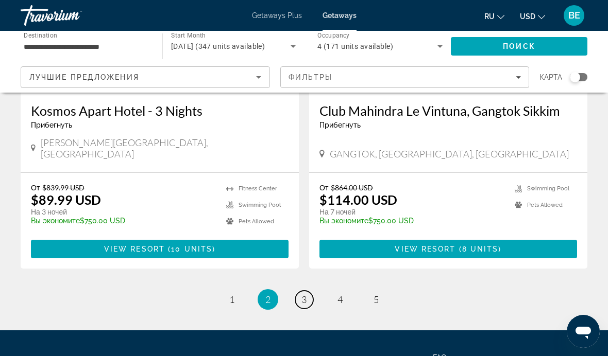
click at [301, 294] on span "3" at bounding box center [303, 299] width 5 height 11
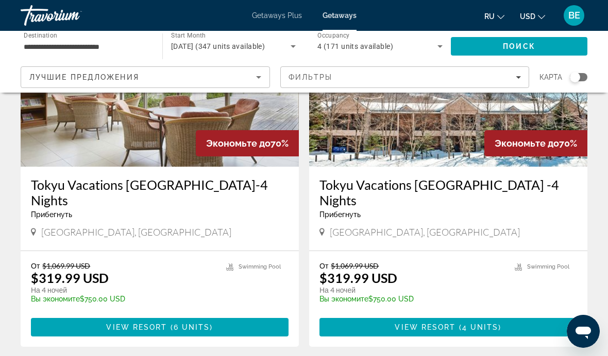
scroll to position [1965, 0]
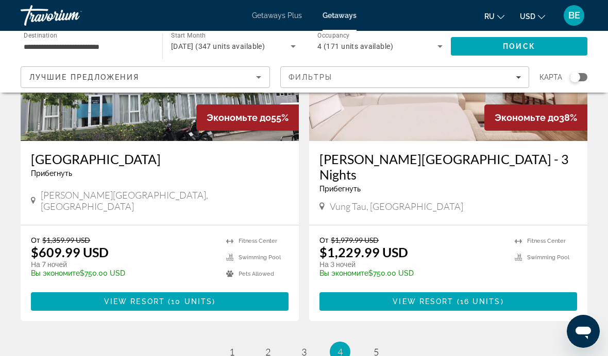
scroll to position [1963, 0]
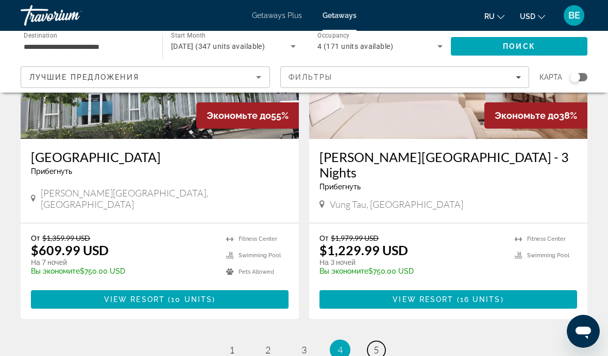
click at [379, 341] on link "page 5" at bounding box center [376, 350] width 18 height 18
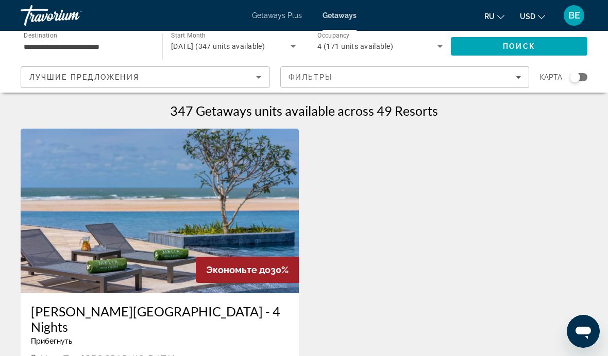
click at [395, 42] on div "4 (171 units available)" at bounding box center [377, 46] width 120 height 12
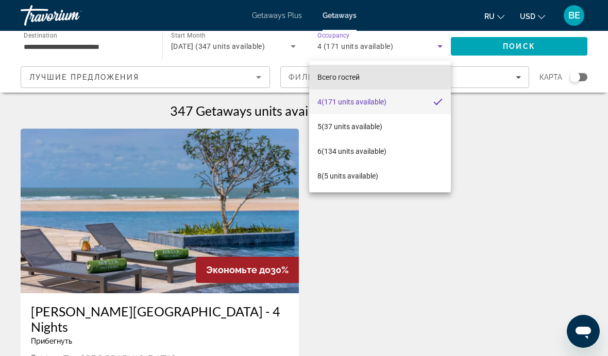
click at [359, 74] on span "Всего гостей" at bounding box center [338, 77] width 42 height 8
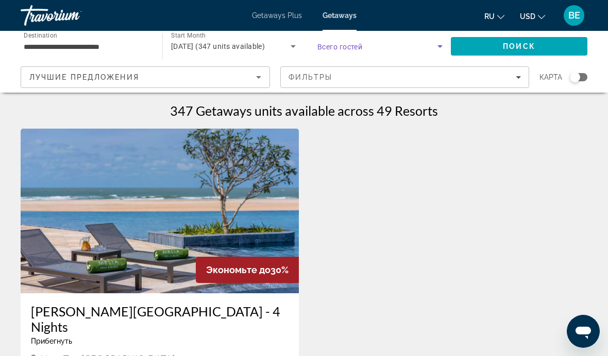
click at [382, 81] on div "Фильтры" at bounding box center [404, 77] width 233 height 8
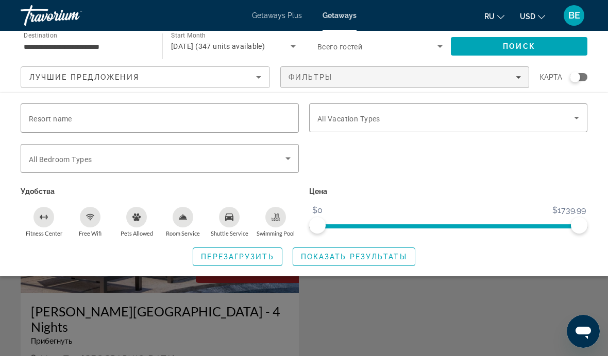
click at [396, 82] on span "Filters" at bounding box center [405, 77] width 248 height 25
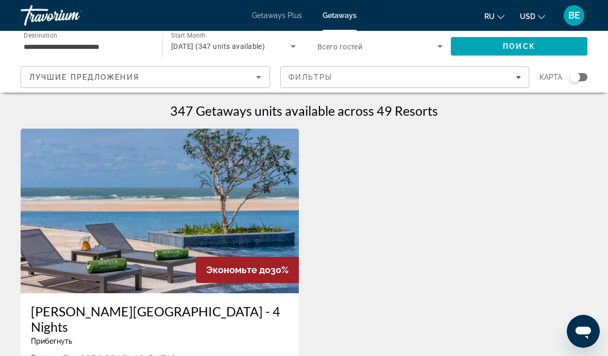
click at [349, 41] on span "Search widget" at bounding box center [377, 46] width 120 height 12
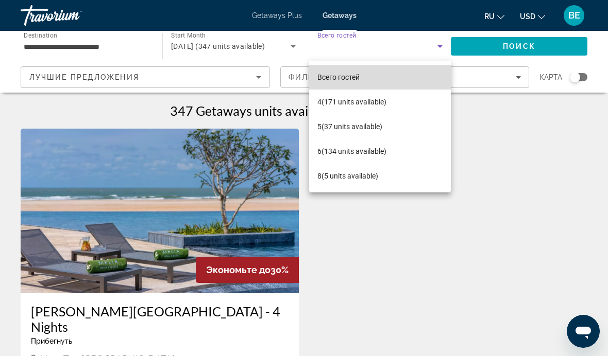
click at [394, 77] on mat-option "Всего гостей" at bounding box center [380, 77] width 142 height 25
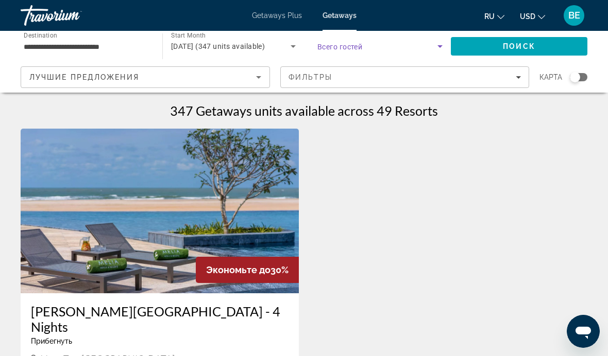
click at [83, 44] on input "**********" at bounding box center [86, 47] width 125 height 12
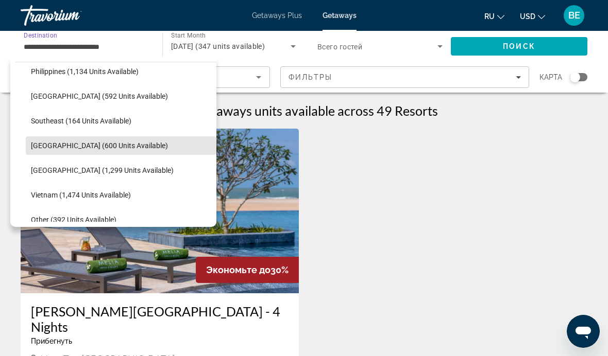
scroll to position [493, 0]
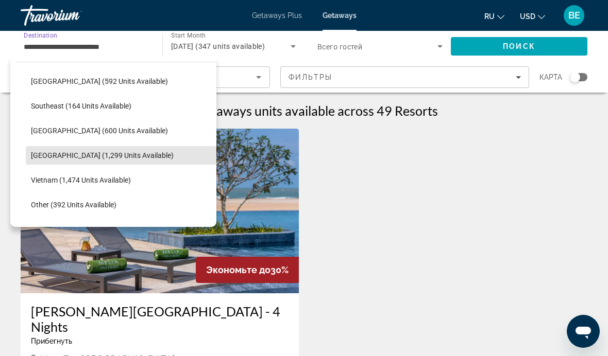
click at [125, 155] on span "[GEOGRAPHIC_DATA] (1,299 units available)" at bounding box center [102, 155] width 143 height 8
type input "**********"
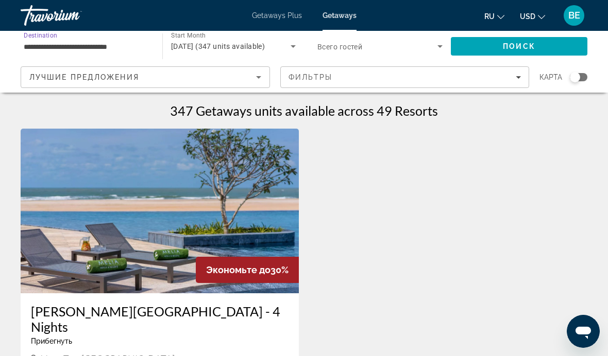
click at [559, 47] on span "Search" at bounding box center [519, 46] width 136 height 25
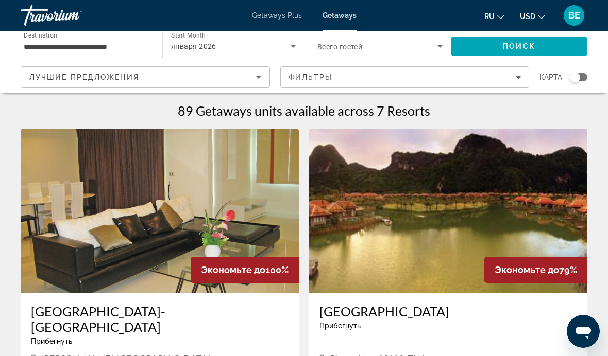
click at [395, 49] on span "Search widget" at bounding box center [377, 46] width 120 height 12
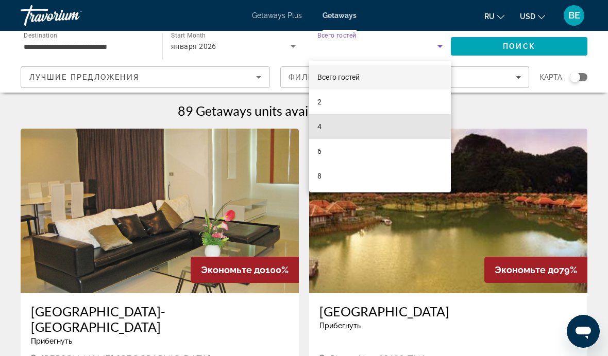
click at [336, 124] on mat-option "4" at bounding box center [380, 126] width 142 height 25
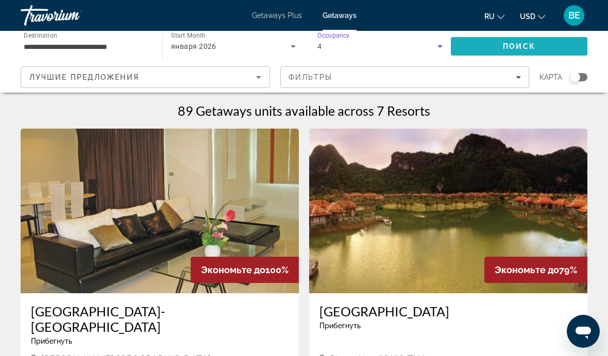
click at [553, 38] on span "Search" at bounding box center [519, 46] width 136 height 25
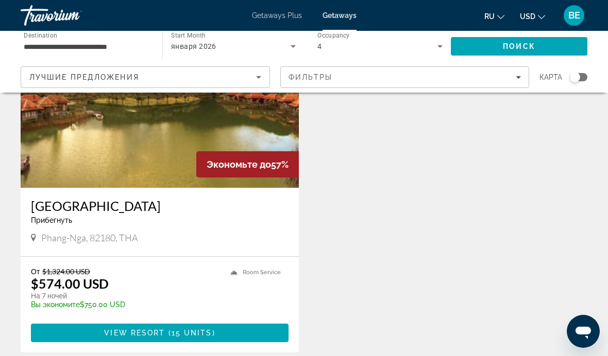
scroll to position [105, 0]
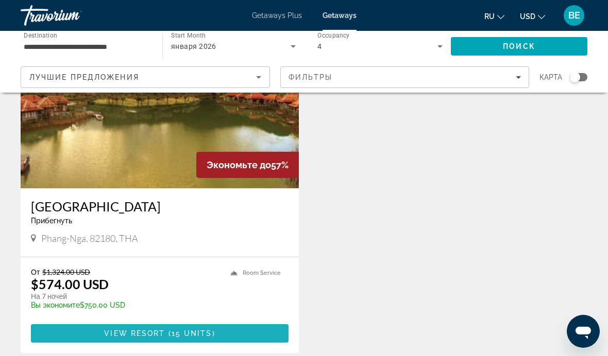
click at [177, 331] on span "15 units" at bounding box center [192, 334] width 41 height 8
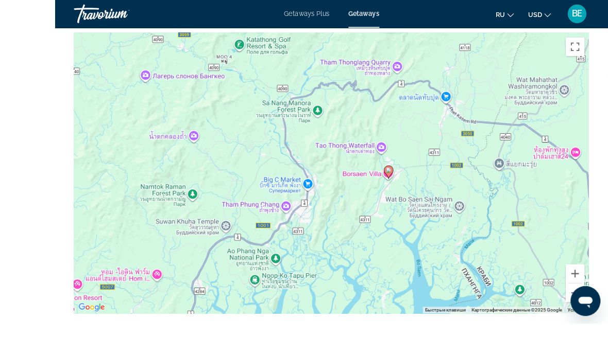
scroll to position [1522, 0]
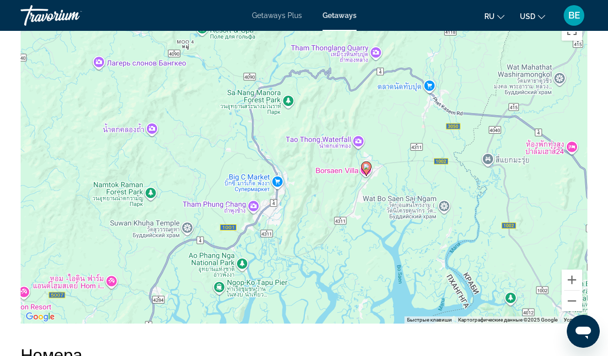
click at [570, 300] on button "Уменьшить" at bounding box center [571, 301] width 21 height 21
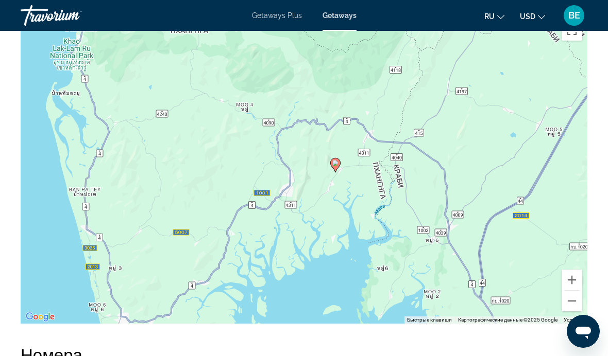
click at [570, 304] on button "Уменьшить" at bounding box center [571, 301] width 21 height 21
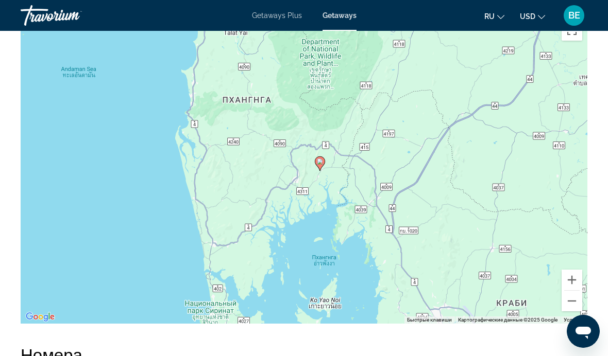
click at [566, 298] on button "Уменьшить" at bounding box center [571, 301] width 21 height 21
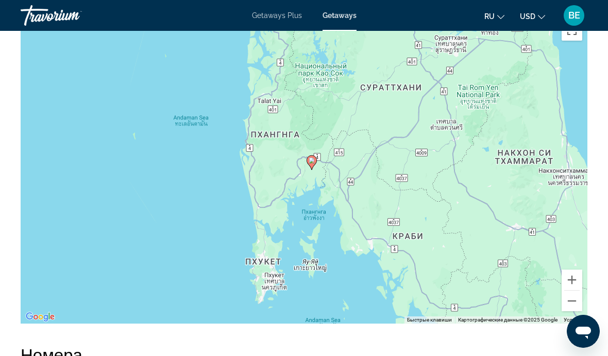
click at [570, 301] on button "Уменьшить" at bounding box center [571, 301] width 21 height 21
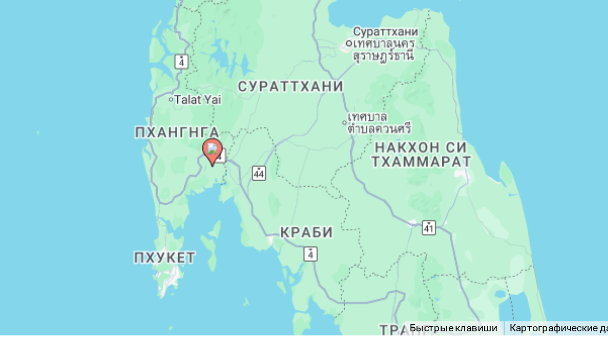
scroll to position [1520, 0]
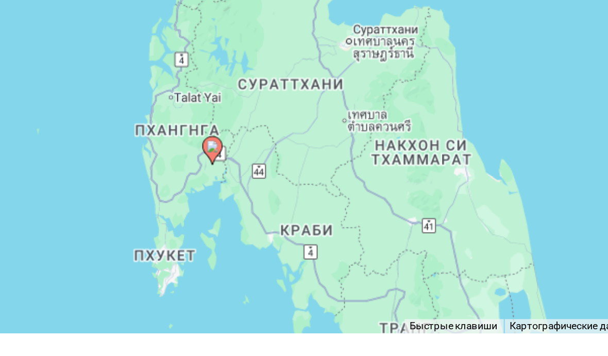
click at [278, 130] on div "Чтобы активировать перетаскивание с помощью клавиатуры, нажмите Alt + Ввод. Пос…" at bounding box center [304, 171] width 567 height 309
click at [273, 141] on div "Чтобы активировать перетаскивание с помощью клавиатуры, нажмите Alt + Ввод. Пос…" at bounding box center [304, 171] width 567 height 309
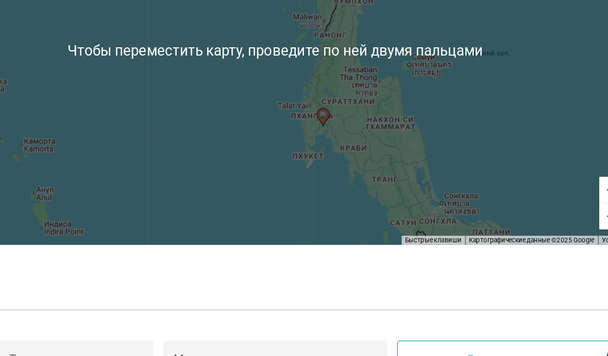
scroll to position [1611, 0]
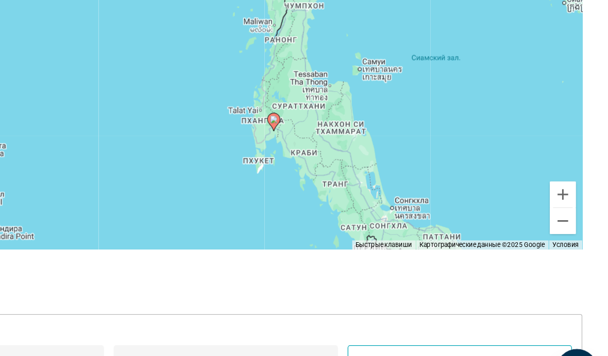
click at [561, 203] on button "Уменьшить" at bounding box center [571, 213] width 21 height 21
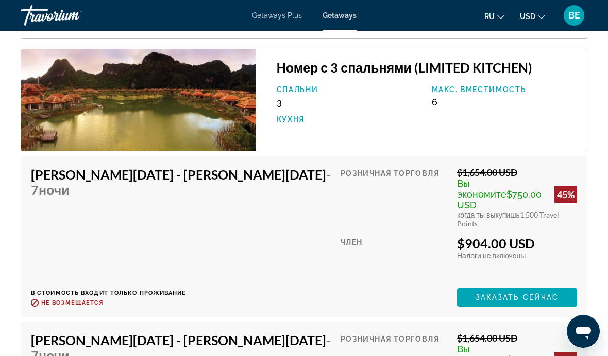
scroll to position [1924, 0]
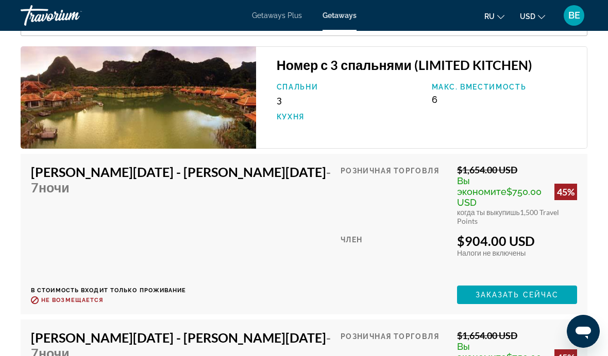
click at [129, 227] on div "[PERSON_NAME][DATE] - [PERSON_NAME][DATE] - 7 ночи В стоимость входит только пр…" at bounding box center [186, 234] width 310 height 140
click at [556, 233] on div "$904.00 USD" at bounding box center [517, 240] width 120 height 15
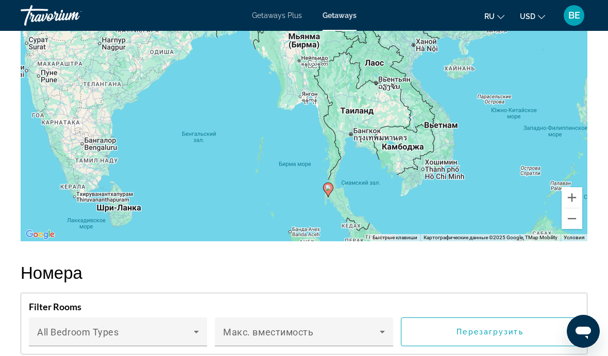
scroll to position [1603, 0]
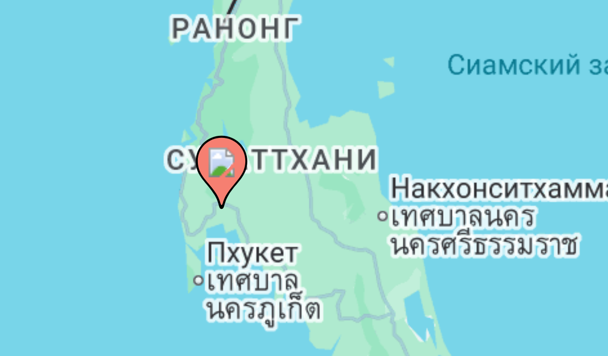
click at [59, 30] on div "Чтобы активировать перетаскивание с помощью клавиатуры, нажмите Alt + Ввод. Пос…" at bounding box center [304, 89] width 567 height 309
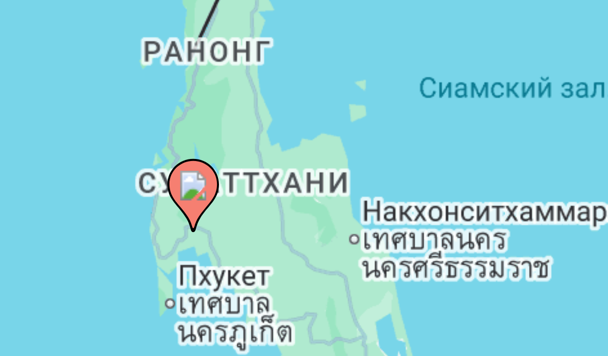
click at [45, 27] on div "Чтобы активировать перетаскивание с помощью клавиатуры, нажмите Alt + Ввод. Пос…" at bounding box center [304, 89] width 567 height 309
click at [52, 36] on div "Чтобы активировать перетаскивание с помощью клавиатуры, нажмите Alt + Ввод. Пос…" at bounding box center [304, 89] width 567 height 309
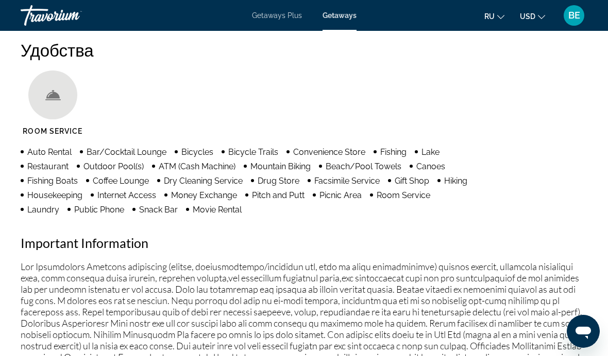
scroll to position [949, 0]
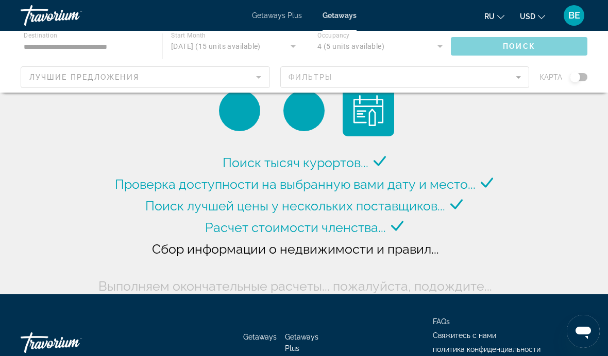
click at [538, 47] on div "Main content" at bounding box center [304, 62] width 608 height 62
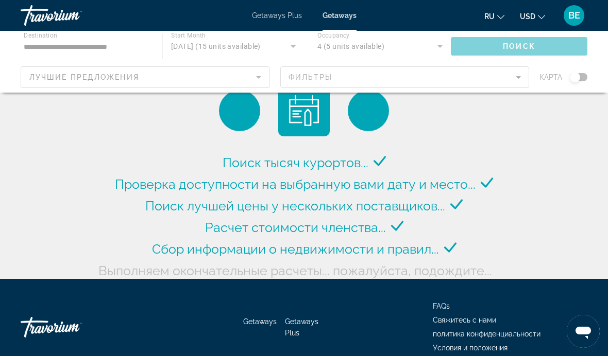
click at [532, 48] on div "Main content" at bounding box center [304, 62] width 608 height 62
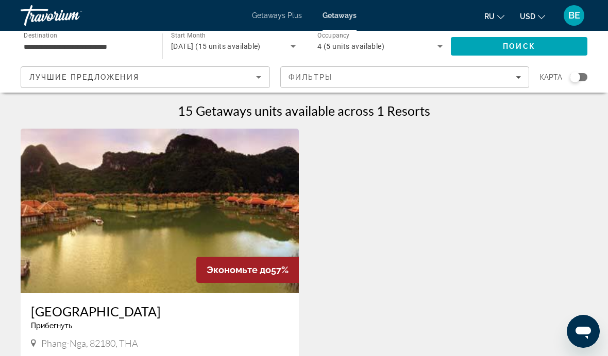
click at [50, 41] on input "**********" at bounding box center [86, 47] width 125 height 12
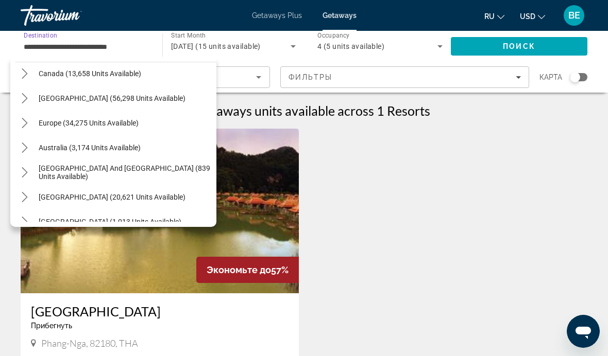
scroll to position [79, 0]
click at [46, 125] on span "Europe (34,275 units available)" at bounding box center [89, 124] width 100 height 8
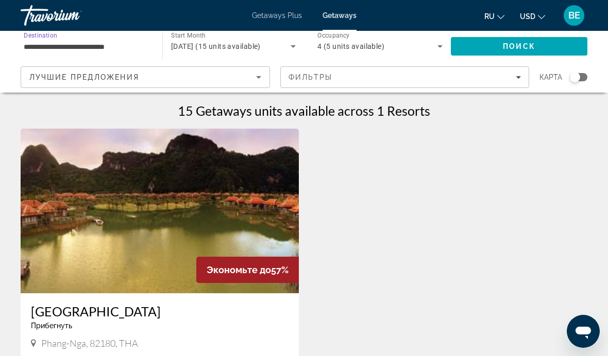
click at [37, 44] on input "**********" at bounding box center [86, 47] width 125 height 12
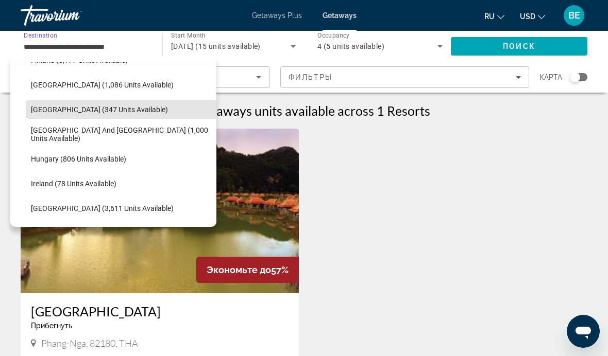
scroll to position [291, 0]
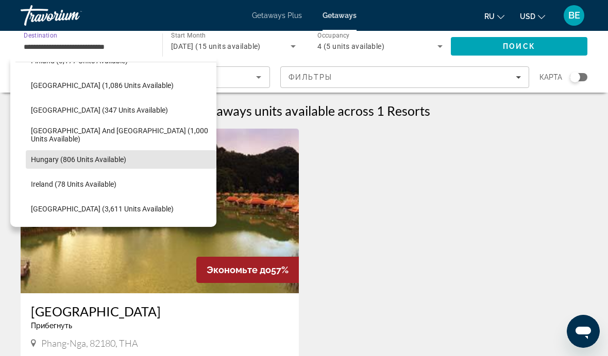
click at [45, 162] on span "Hungary (806 units available)" at bounding box center [78, 160] width 95 height 8
type input "**********"
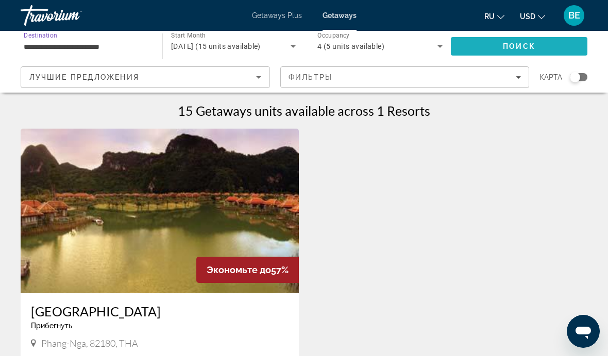
click at [554, 50] on span "Search" at bounding box center [519, 46] width 136 height 25
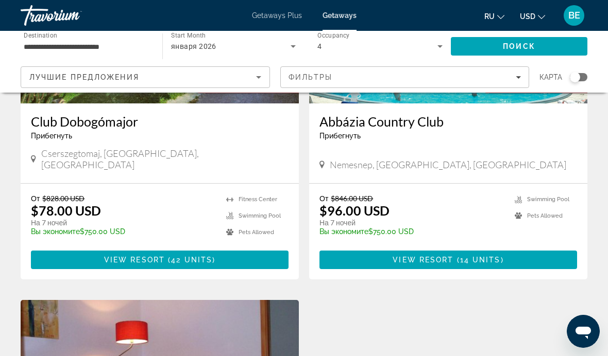
scroll to position [187, 0]
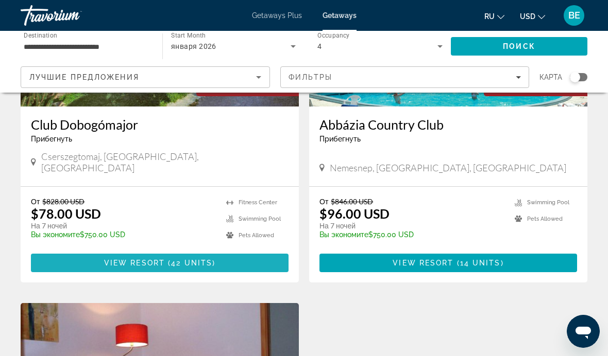
click at [211, 259] on span "42 units" at bounding box center [191, 263] width 41 height 8
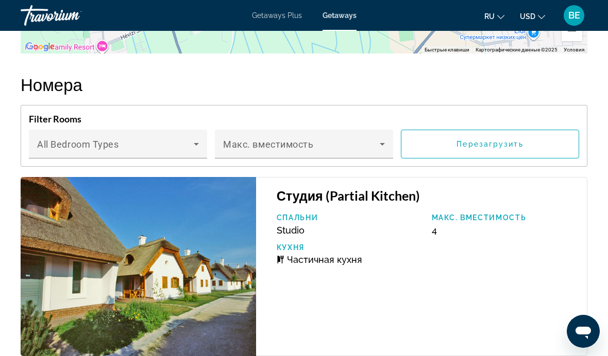
scroll to position [2017, 0]
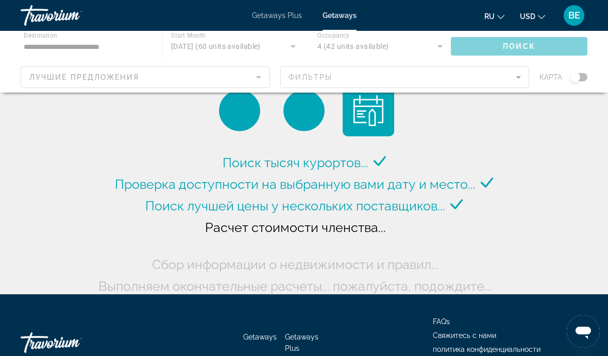
click at [549, 47] on div "Main content" at bounding box center [304, 62] width 608 height 62
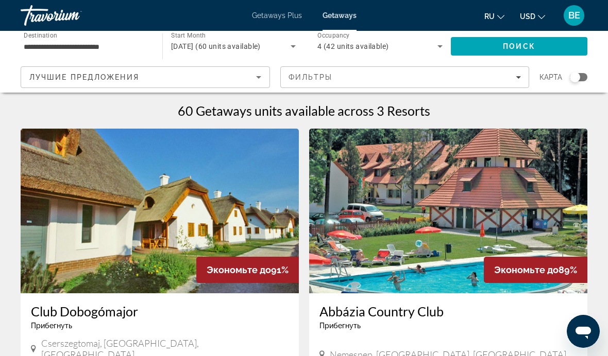
click at [413, 44] on div "4 (42 units available)" at bounding box center [377, 46] width 120 height 12
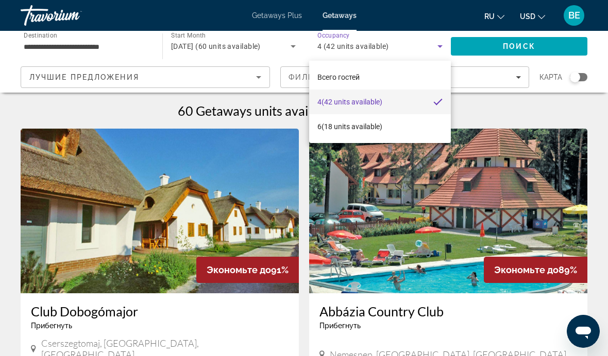
click at [41, 43] on div at bounding box center [304, 178] width 608 height 356
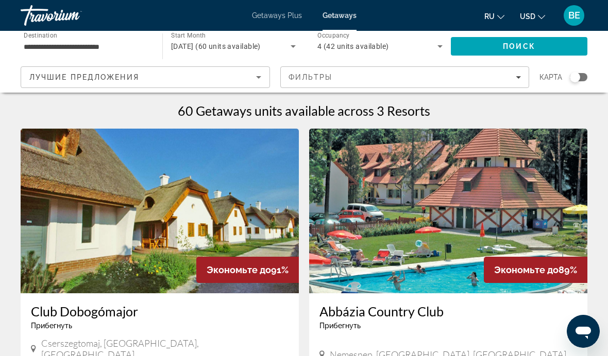
click at [52, 48] on input "**********" at bounding box center [86, 47] width 125 height 12
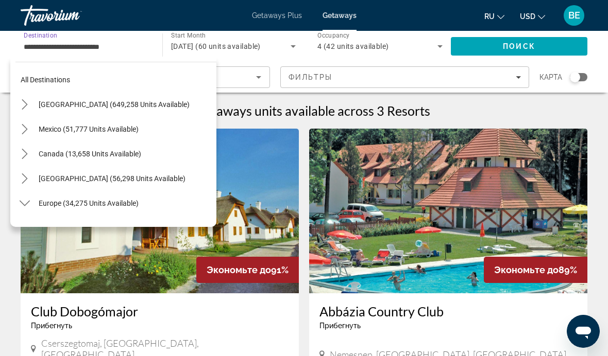
scroll to position [309, 0]
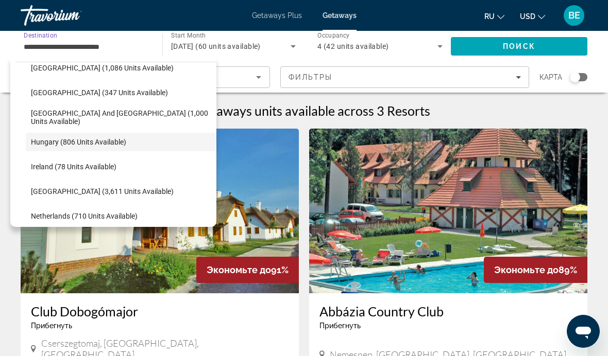
click at [385, 44] on span "4 (42 units available)" at bounding box center [353, 46] width 72 height 8
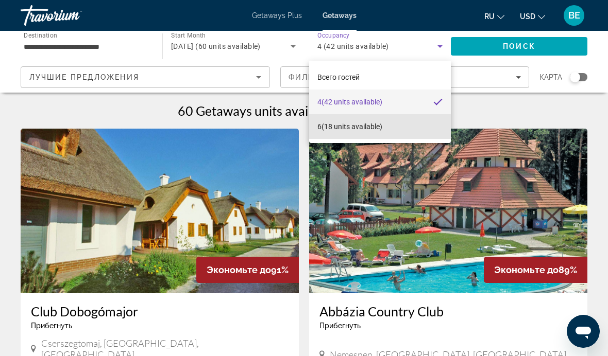
click at [365, 126] on span "6 (18 units available)" at bounding box center [349, 127] width 65 height 12
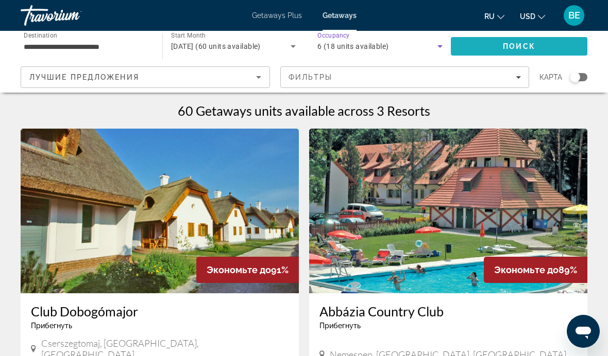
click at [542, 46] on span "Search" at bounding box center [519, 46] width 136 height 25
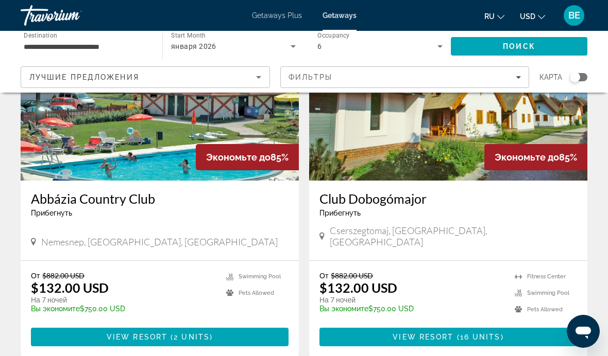
scroll to position [122, 0]
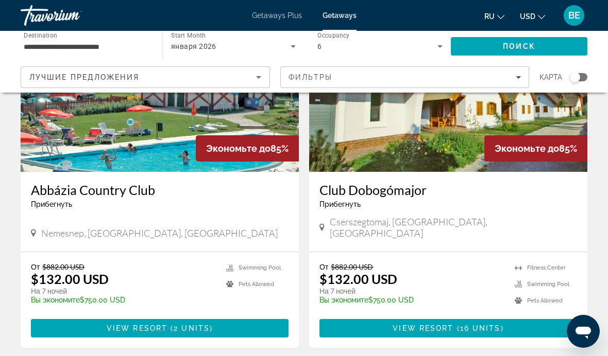
click at [422, 324] on span "View Resort" at bounding box center [422, 328] width 61 height 8
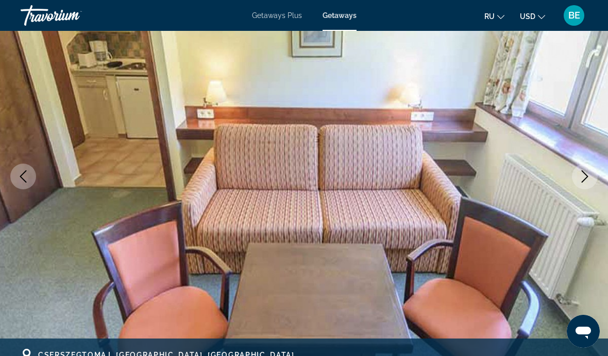
scroll to position [95, 0]
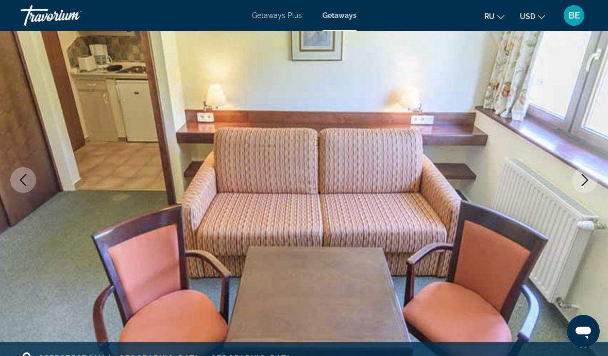
click at [586, 176] on icon "Next image" at bounding box center [584, 180] width 12 height 12
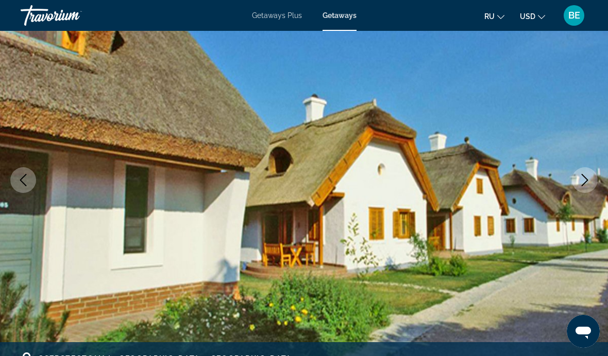
click at [579, 184] on icon "Next image" at bounding box center [584, 180] width 12 height 12
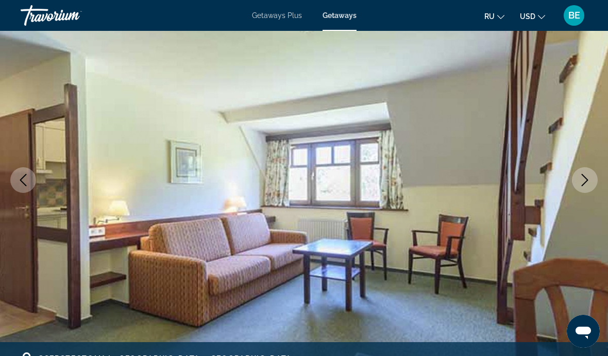
click at [580, 185] on icon "Next image" at bounding box center [584, 180] width 12 height 12
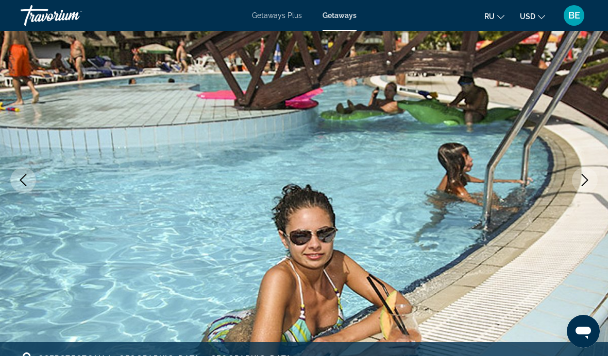
click at [583, 187] on button "Next image" at bounding box center [585, 180] width 26 height 26
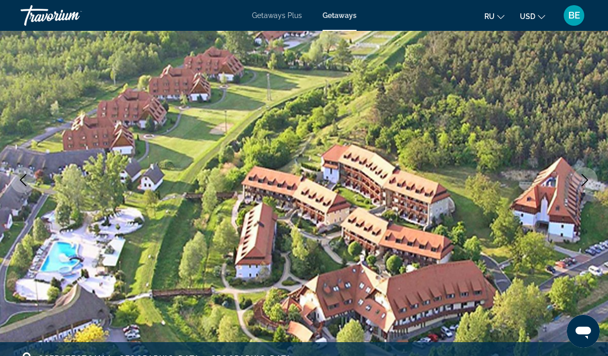
click at [588, 173] on button "Next image" at bounding box center [585, 180] width 26 height 26
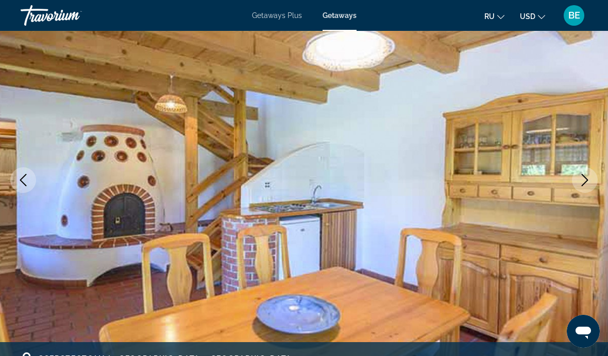
click at [581, 183] on icon "Next image" at bounding box center [584, 180] width 12 height 12
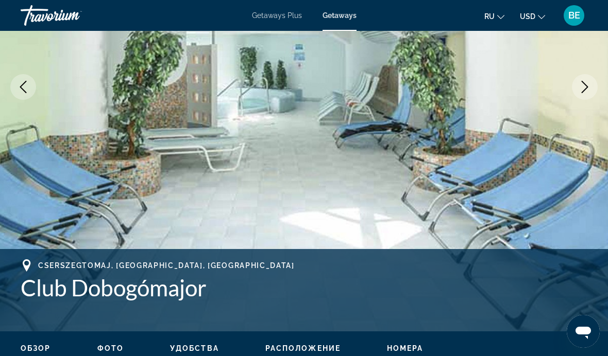
scroll to position [0, 0]
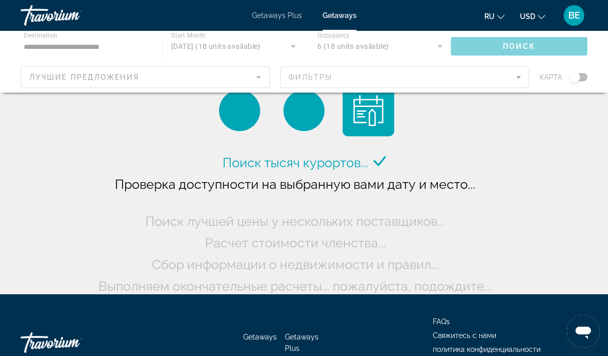
click at [98, 45] on div "Main content" at bounding box center [304, 62] width 608 height 62
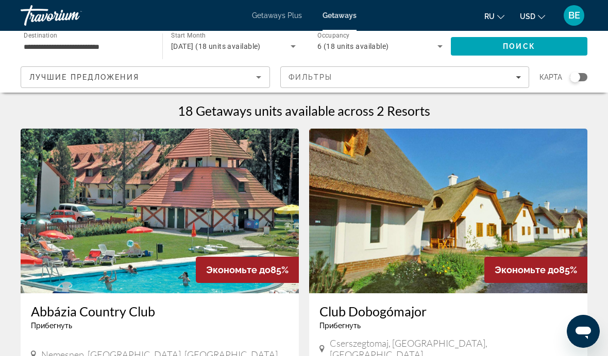
click at [101, 46] on input "**********" at bounding box center [86, 47] width 125 height 12
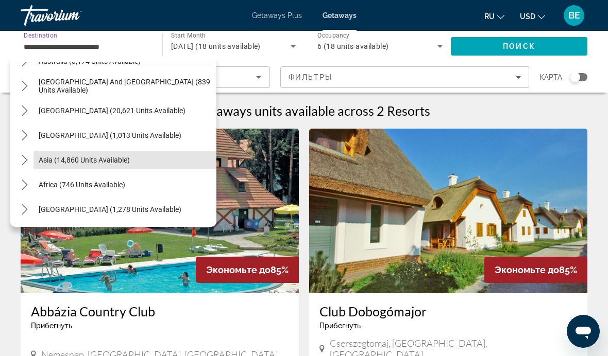
scroll to position [760, 0]
click at [127, 161] on span "Asia (14,860 units available)" at bounding box center [84, 160] width 91 height 8
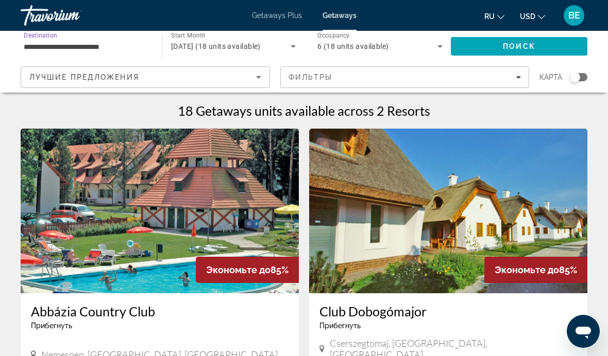
click at [101, 45] on input "**********" at bounding box center [86, 47] width 125 height 12
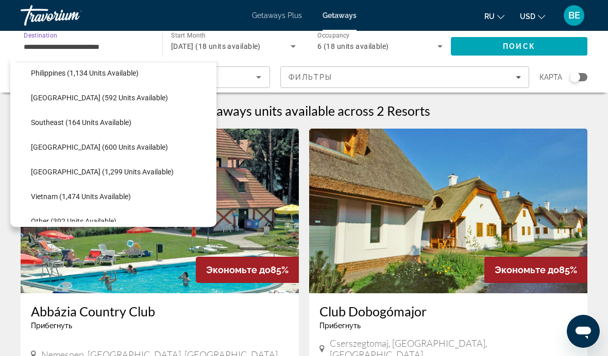
scroll to position [1084, 0]
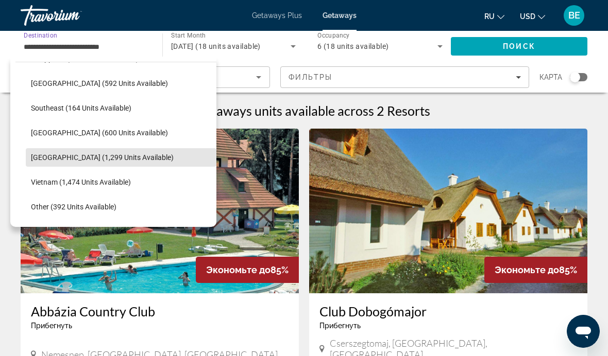
click at [118, 159] on span "[GEOGRAPHIC_DATA] (1,299 units available)" at bounding box center [102, 157] width 143 height 8
type input "**********"
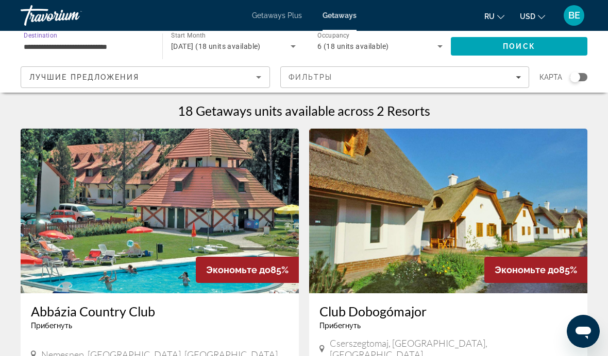
click at [545, 46] on span "Search" at bounding box center [519, 46] width 136 height 25
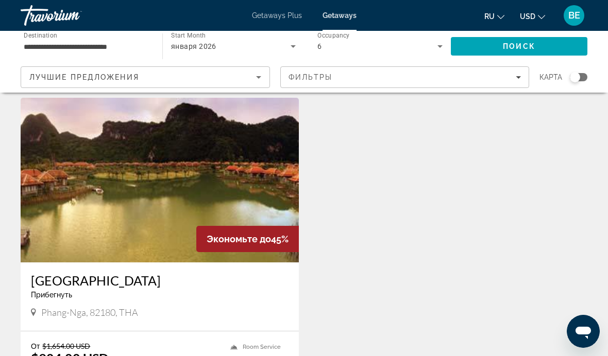
scroll to position [31, 0]
click at [157, 192] on img "Main content" at bounding box center [160, 179] width 278 height 165
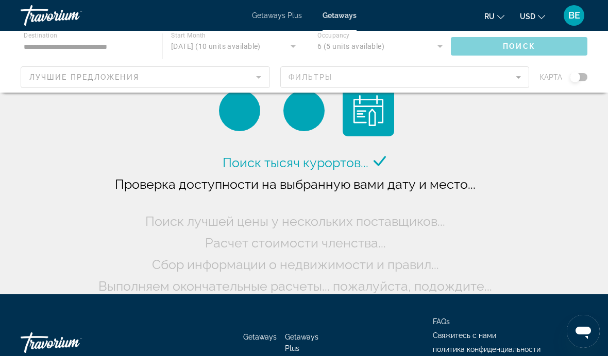
click at [47, 43] on div "Main content" at bounding box center [304, 62] width 608 height 62
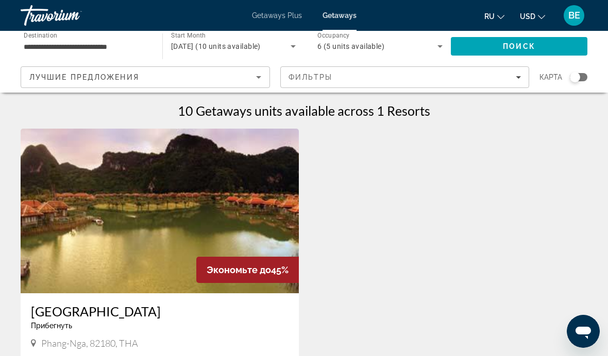
click at [45, 43] on input "**********" at bounding box center [86, 47] width 125 height 12
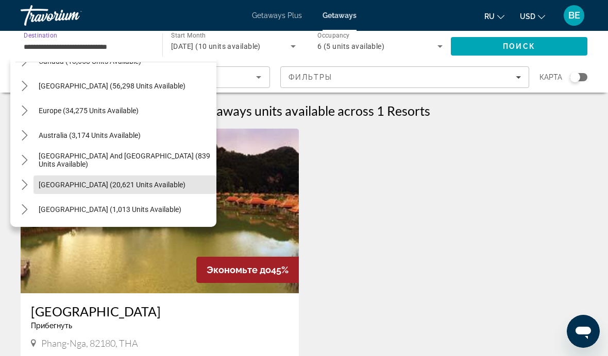
scroll to position [89, 0]
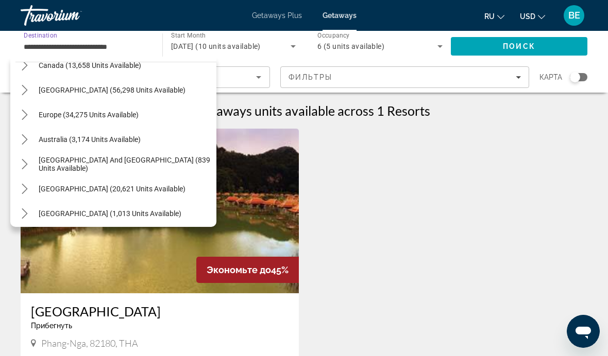
click at [45, 112] on span "Europe (34,275 units available)" at bounding box center [89, 115] width 100 height 8
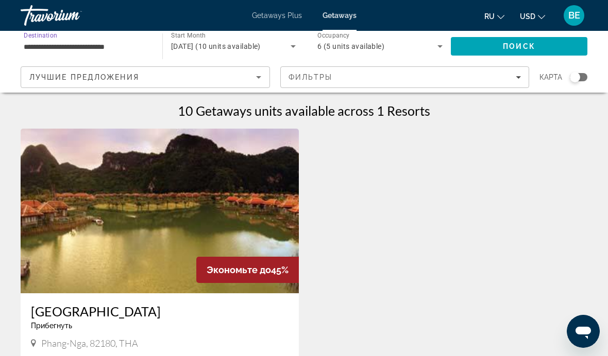
click at [41, 44] on input "**********" at bounding box center [86, 47] width 125 height 12
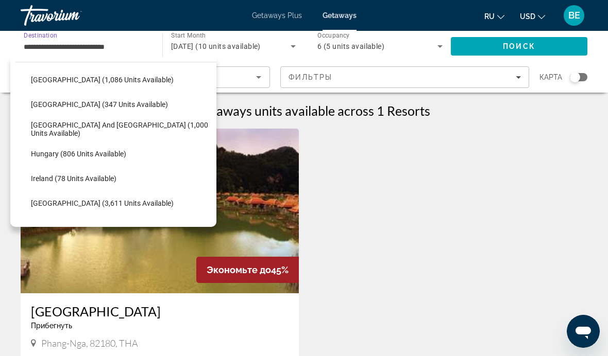
scroll to position [303, 0]
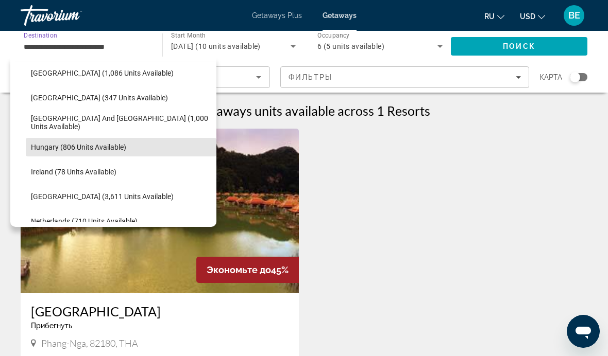
click at [41, 147] on span "Hungary (806 units available)" at bounding box center [78, 147] width 95 height 8
type input "**********"
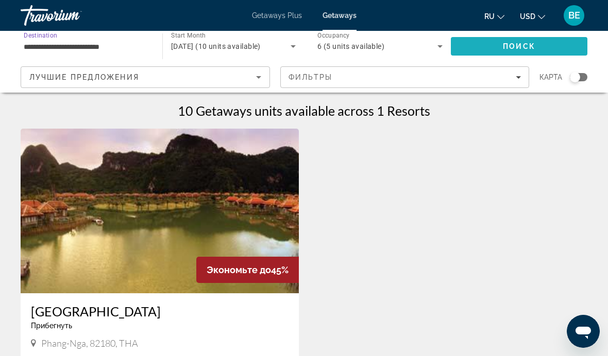
click at [561, 42] on span "Search" at bounding box center [519, 46] width 136 height 25
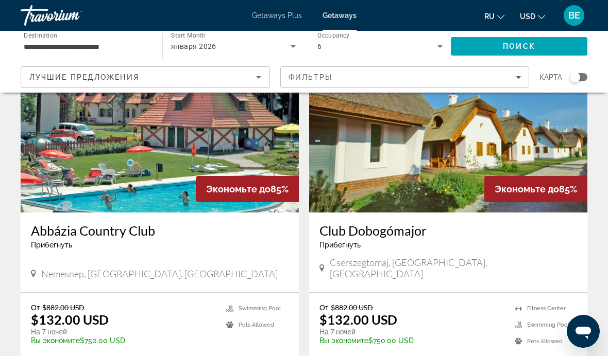
scroll to position [83, 0]
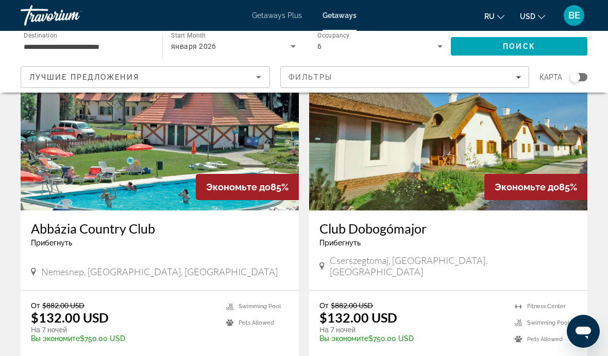
click at [444, 140] on img "Main content" at bounding box center [448, 128] width 278 height 165
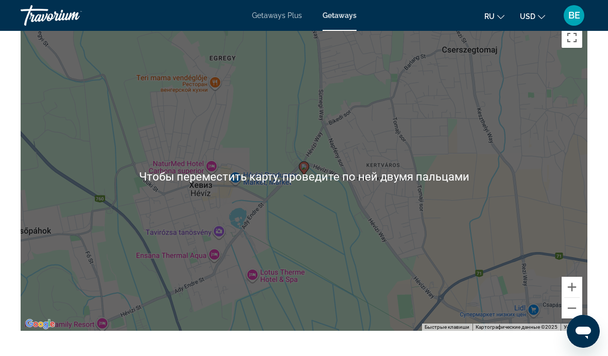
scroll to position [1731, 0]
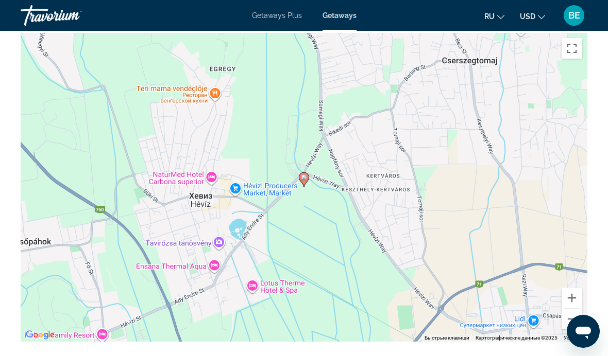
click at [571, 309] on button "Уменьшить" at bounding box center [571, 319] width 21 height 21
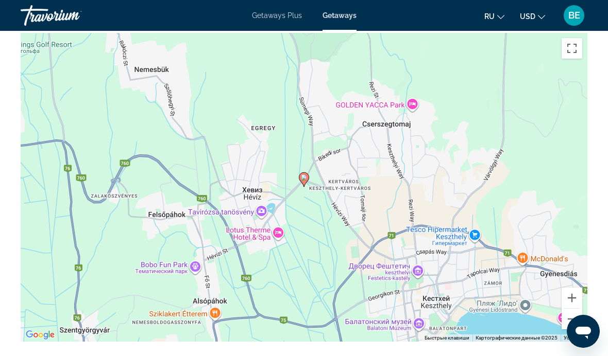
click at [572, 309] on button "Уменьшить" at bounding box center [571, 319] width 21 height 21
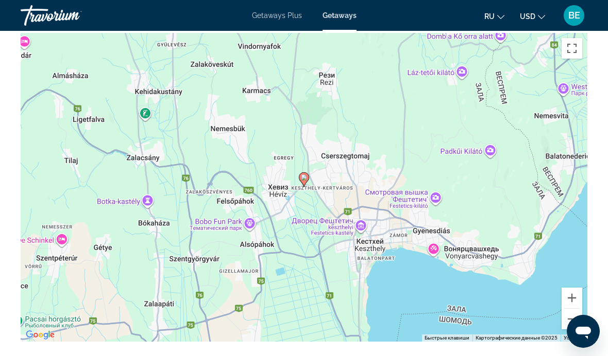
click at [574, 310] on button "Уменьшить" at bounding box center [571, 319] width 21 height 21
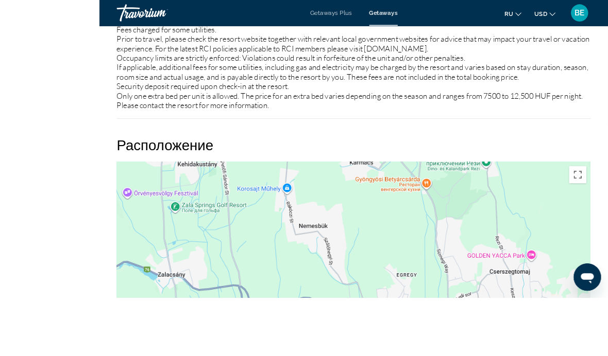
scroll to position [1725, 0]
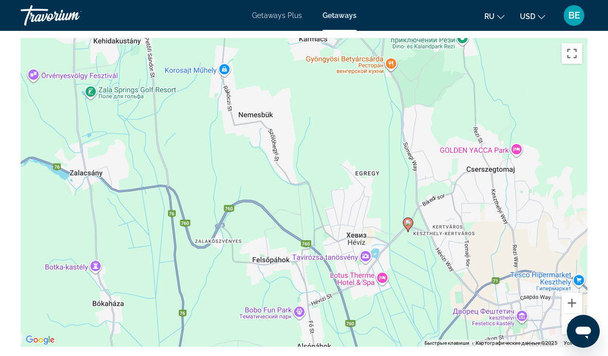
click at [573, 314] on button "Уменьшить" at bounding box center [571, 324] width 21 height 21
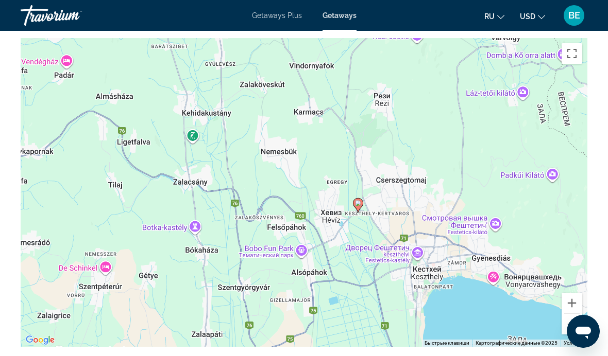
click at [572, 314] on button "Уменьшить" at bounding box center [571, 324] width 21 height 21
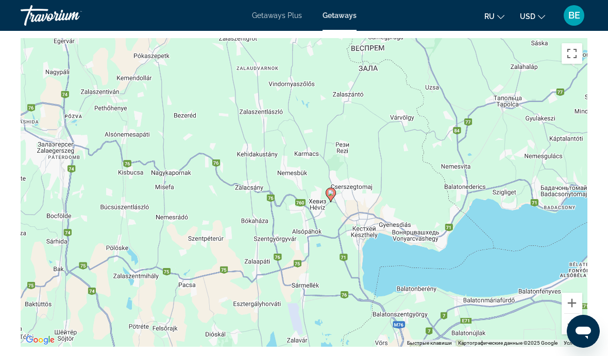
click at [570, 314] on button "Уменьшить" at bounding box center [571, 324] width 21 height 21
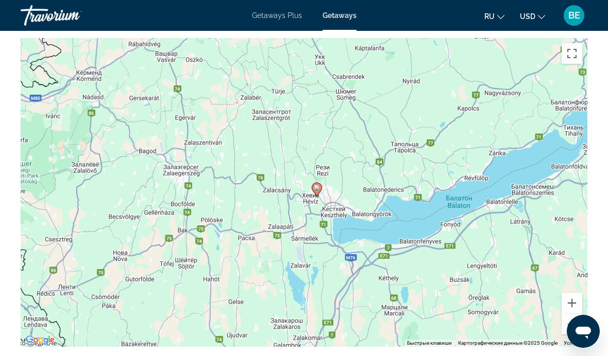
click at [571, 314] on button "Уменьшить" at bounding box center [571, 324] width 21 height 21
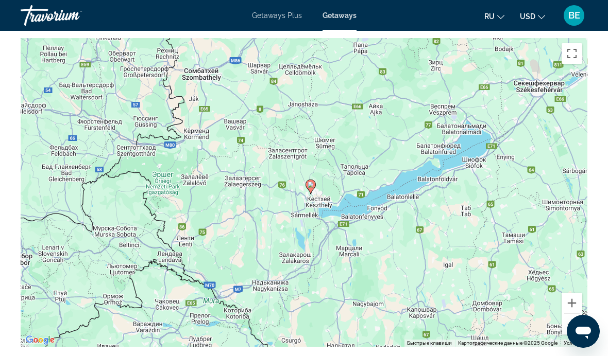
click at [569, 314] on button "Уменьшить" at bounding box center [571, 324] width 21 height 21
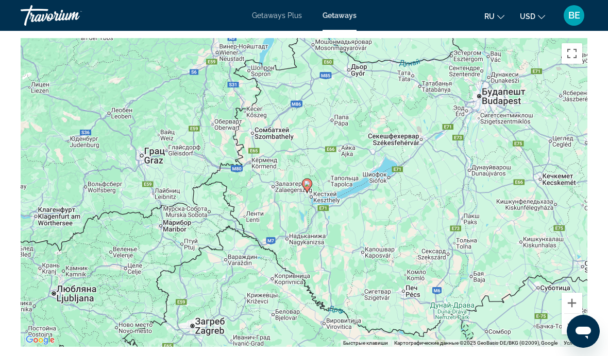
click at [568, 314] on button "Уменьшить" at bounding box center [571, 324] width 21 height 21
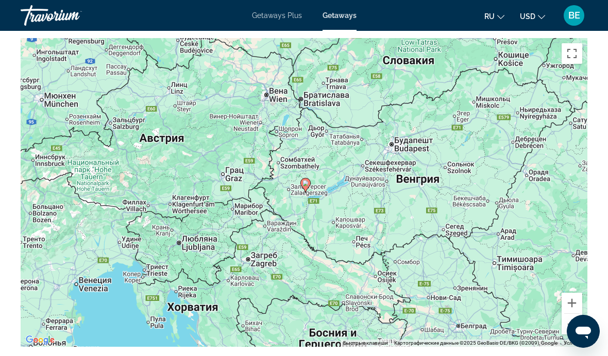
click at [420, 144] on div "Чтобы активировать перетаскивание с помощью клавиатуры, нажмите Alt + Ввод. Пос…" at bounding box center [304, 192] width 567 height 309
click at [572, 317] on button "Уменьшить" at bounding box center [571, 324] width 21 height 21
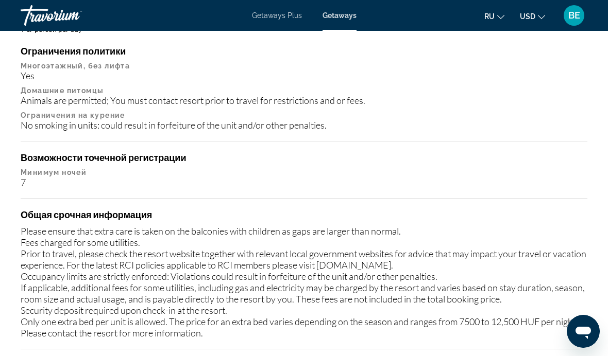
scroll to position [64, 0]
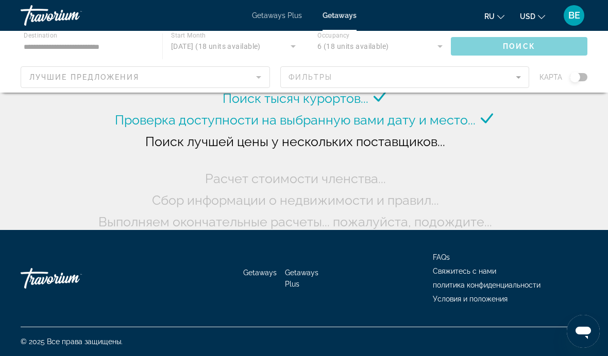
click at [552, 45] on div "Main content" at bounding box center [304, 62] width 608 height 62
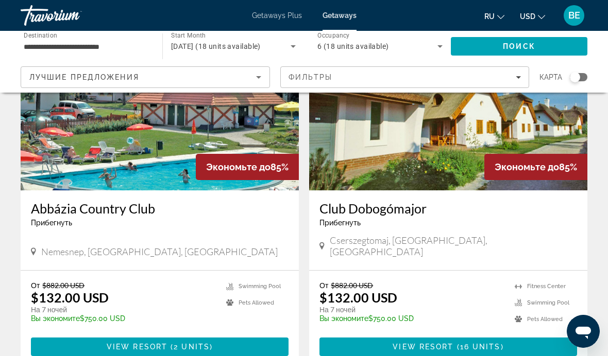
scroll to position [102, 0]
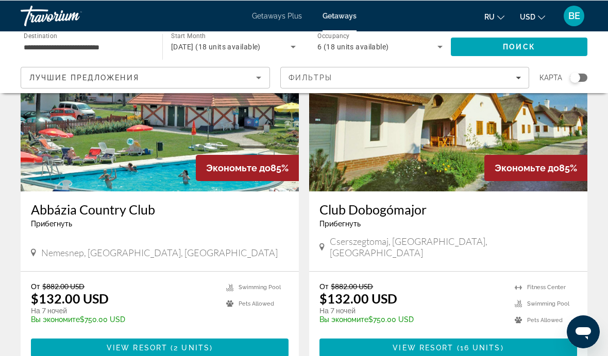
click at [73, 140] on img "Main content" at bounding box center [160, 108] width 278 height 165
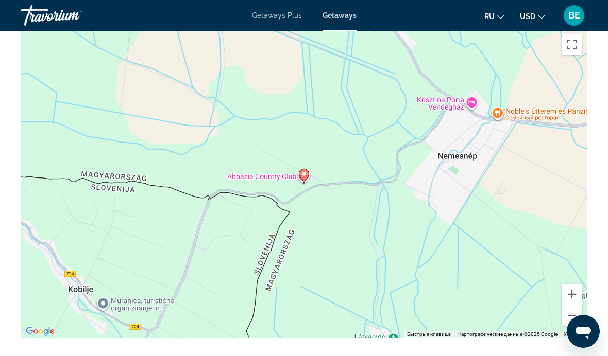
scroll to position [1577, 0]
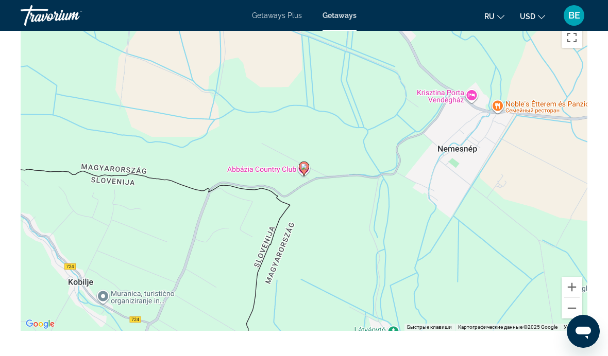
click at [465, 220] on div "Чтобы активировать перетаскивание с помощью клавиатуры, нажмите Alt + Ввод. Пос…" at bounding box center [304, 176] width 567 height 309
click at [572, 298] on button "Уменьшить" at bounding box center [571, 308] width 21 height 21
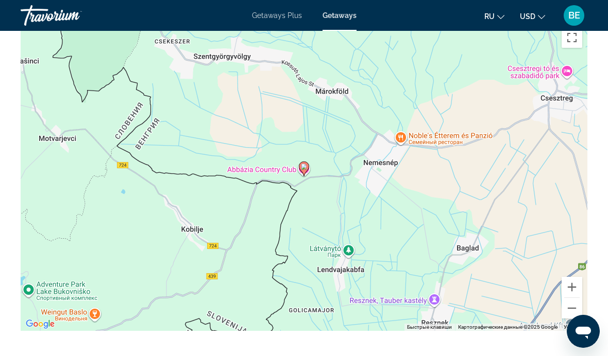
click at [572, 298] on button "Уменьшить" at bounding box center [571, 308] width 21 height 21
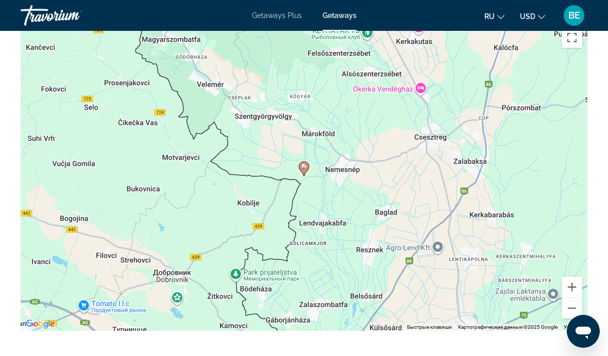
click at [570, 298] on button "Уменьшить" at bounding box center [571, 308] width 21 height 21
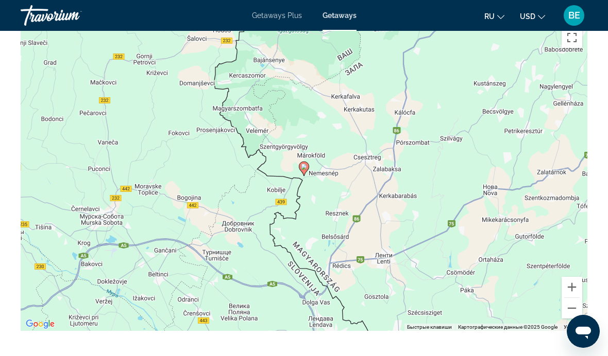
click at [569, 298] on button "Уменьшить" at bounding box center [571, 308] width 21 height 21
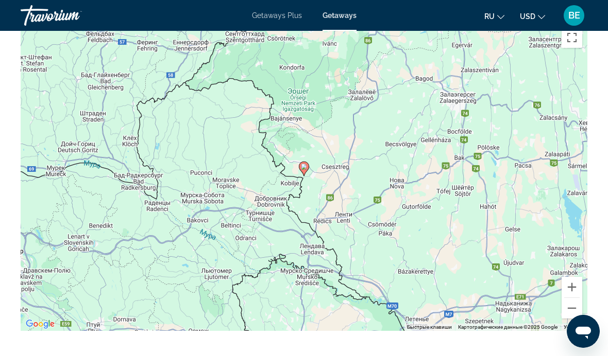
click at [568, 298] on button "Уменьшить" at bounding box center [571, 308] width 21 height 21
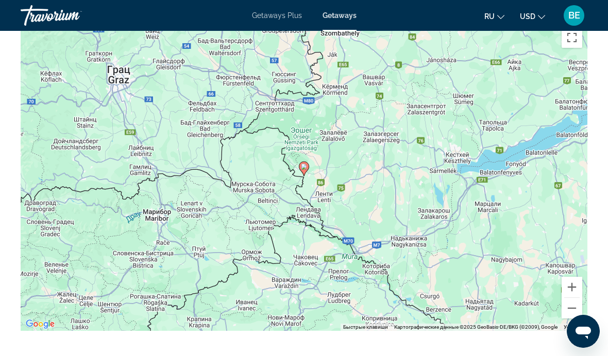
click at [567, 298] on button "Уменьшить" at bounding box center [571, 308] width 21 height 21
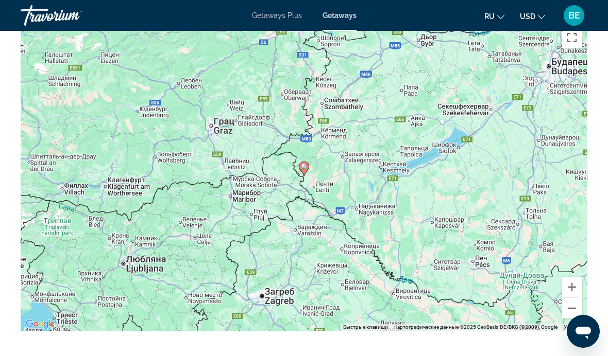
click at [566, 298] on button "Уменьшить" at bounding box center [571, 308] width 21 height 21
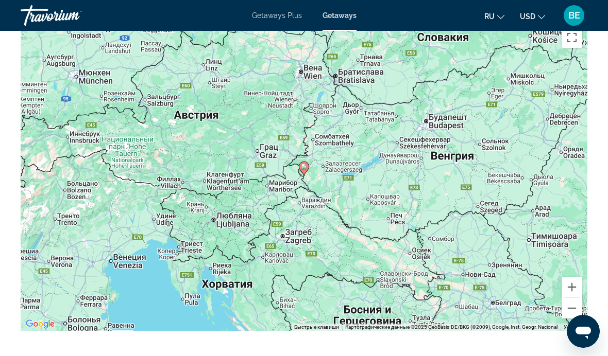
click at [576, 298] on button "Уменьшить" at bounding box center [571, 308] width 21 height 21
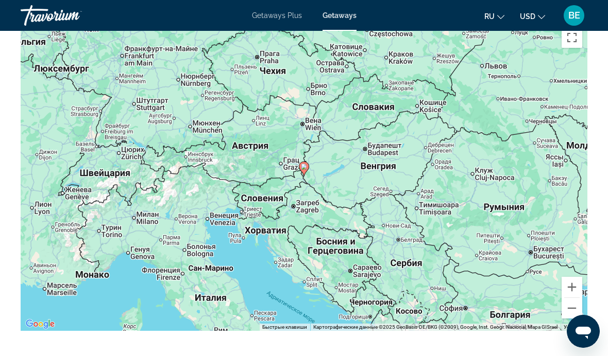
click at [572, 277] on button "Увеличить" at bounding box center [571, 287] width 21 height 21
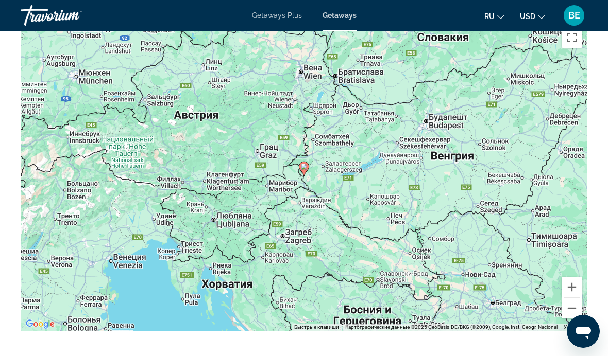
click at [573, 298] on button "Уменьшить" at bounding box center [571, 308] width 21 height 21
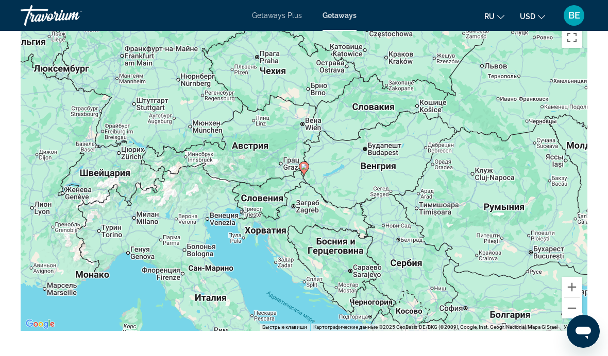
click at [575, 277] on button "Увеличить" at bounding box center [571, 287] width 21 height 21
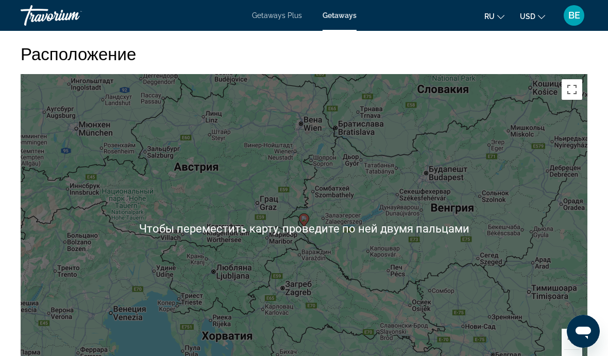
scroll to position [1532, 0]
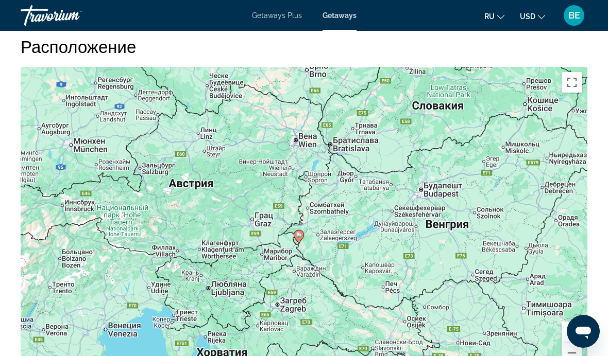
click at [280, 113] on div "Чтобы активировать перетаскивание с помощью клавиатуры, нажмите Alt + Ввод. Пос…" at bounding box center [304, 221] width 567 height 309
click at [572, 343] on button "Уменьшить" at bounding box center [571, 353] width 21 height 21
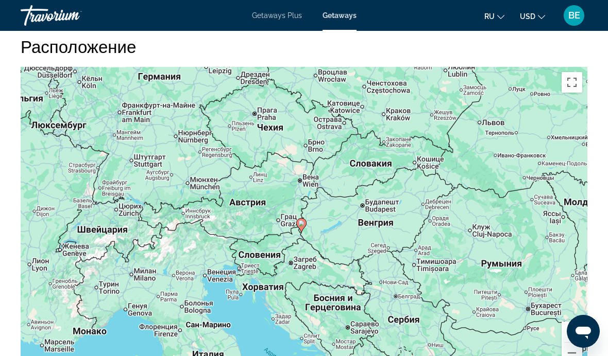
click at [571, 343] on button "Уменьшить" at bounding box center [571, 353] width 21 height 21
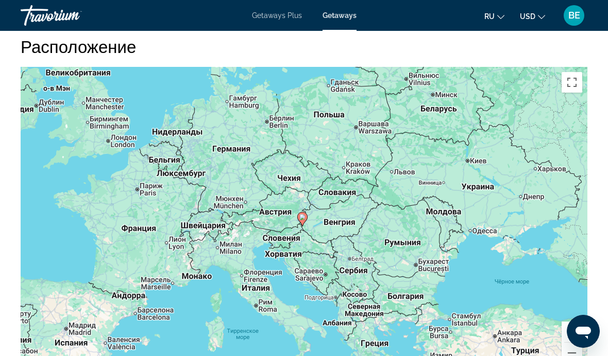
click at [570, 343] on button "Уменьшить" at bounding box center [571, 353] width 21 height 21
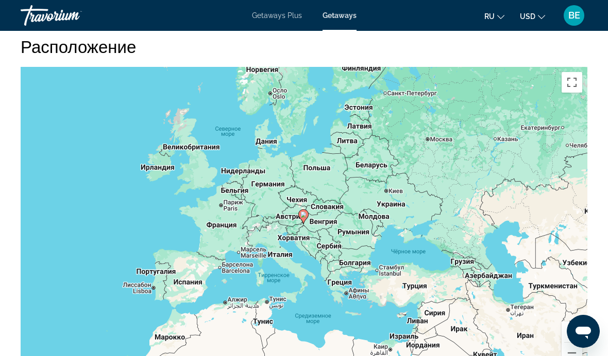
click at [570, 343] on button "Уменьшить" at bounding box center [571, 353] width 21 height 21
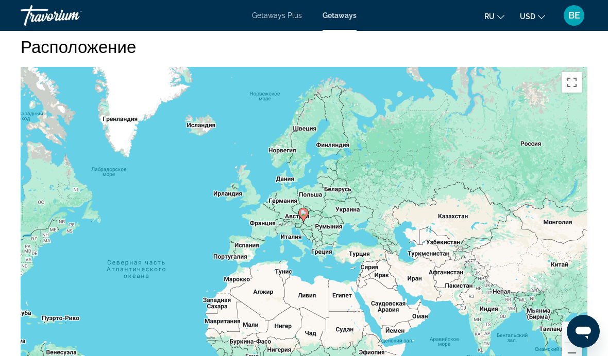
click at [569, 343] on button "Уменьшить" at bounding box center [571, 353] width 21 height 21
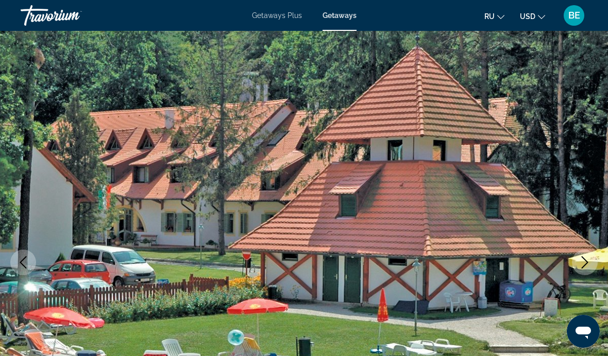
scroll to position [0, 0]
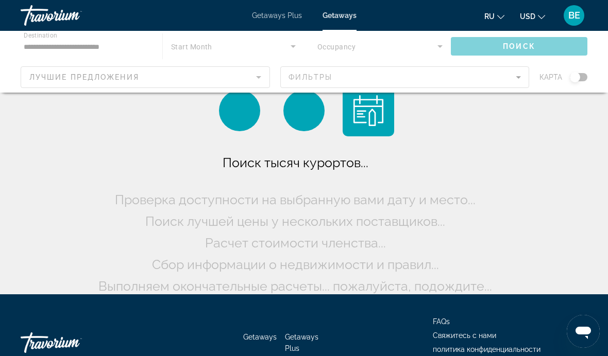
click at [42, 46] on div "Main content" at bounding box center [304, 62] width 608 height 62
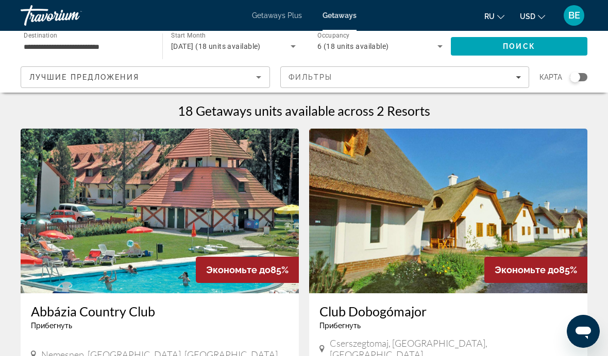
click at [94, 41] on input "**********" at bounding box center [86, 47] width 125 height 12
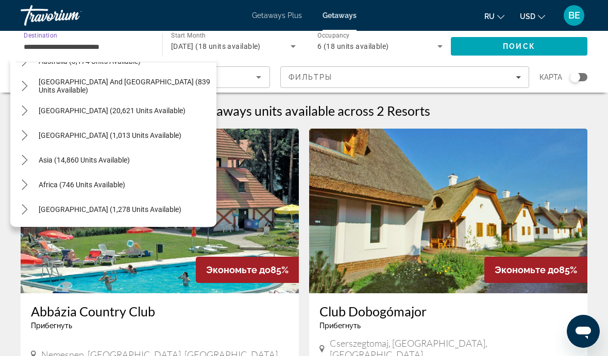
scroll to position [760, 0]
click at [135, 161] on span "Select destination: Asia (14,860 units available)" at bounding box center [124, 160] width 183 height 25
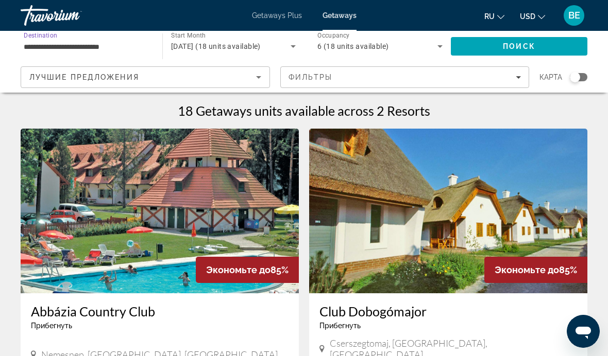
click at [101, 46] on input "**********" at bounding box center [86, 47] width 125 height 12
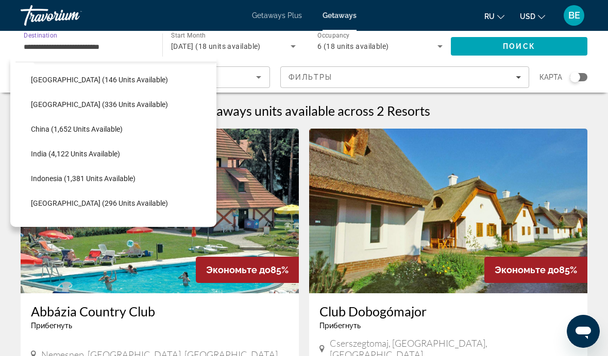
scroll to position [865, 0]
click at [118, 160] on span "Select destination: India (4,122 units available)" at bounding box center [121, 154] width 191 height 25
type input "**********"
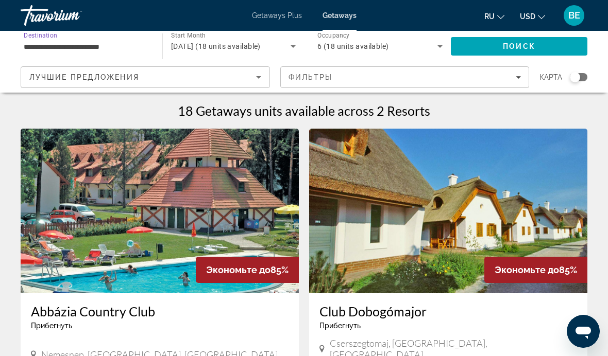
click at [527, 49] on span "Поиск" at bounding box center [519, 46] width 32 height 8
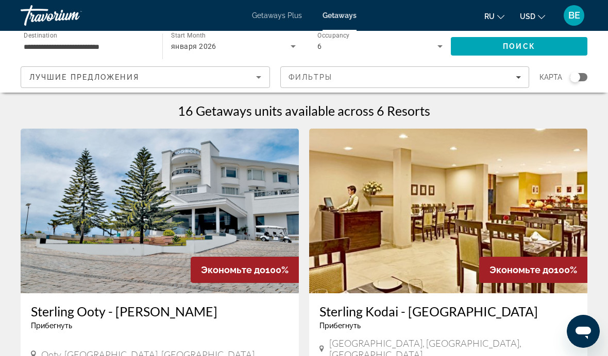
click at [169, 227] on img "Main content" at bounding box center [160, 211] width 278 height 165
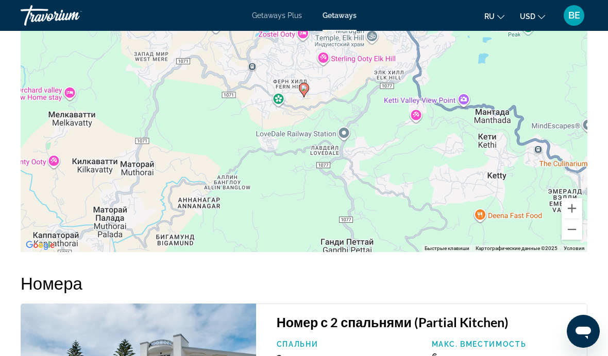
scroll to position [1673, 0]
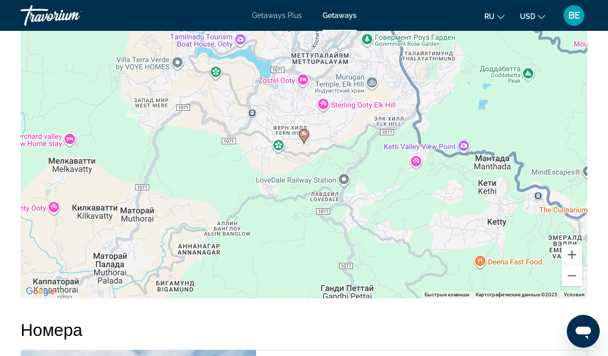
click at [491, 202] on div "Чтобы активировать перетаскивание с помощью клавиатуры, нажмите Alt + Ввод. Пос…" at bounding box center [304, 144] width 567 height 309
click at [573, 276] on button "Уменьшить" at bounding box center [571, 276] width 21 height 21
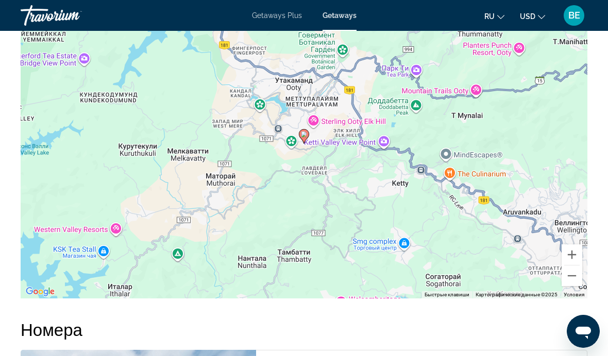
click at [570, 275] on button "Уменьшить" at bounding box center [571, 276] width 21 height 21
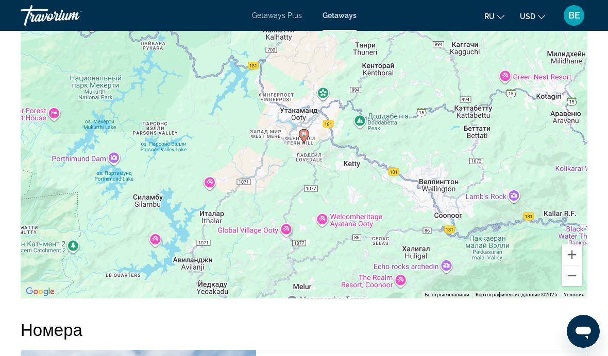
click at [574, 276] on button "Уменьшить" at bounding box center [571, 276] width 21 height 21
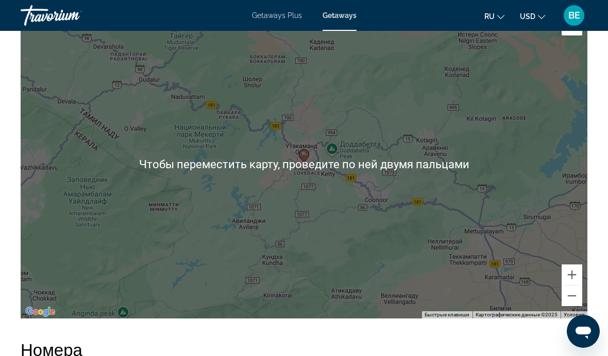
scroll to position [1652, 0]
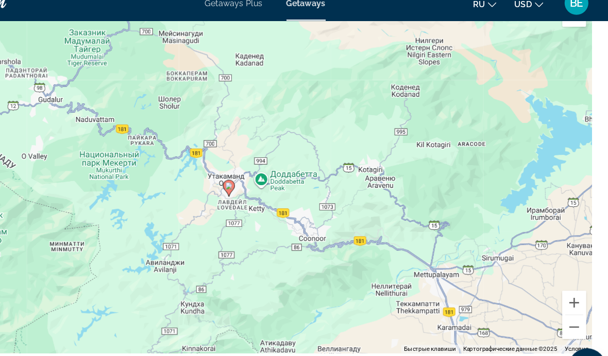
click at [561, 286] on button "Уменьшить" at bounding box center [571, 296] width 21 height 21
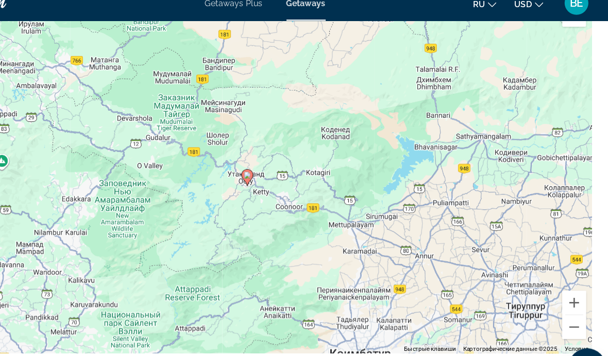
click at [561, 286] on button "Уменьшить" at bounding box center [571, 296] width 21 height 21
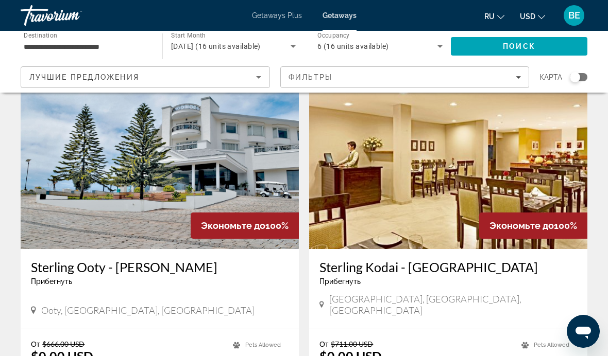
scroll to position [6, 0]
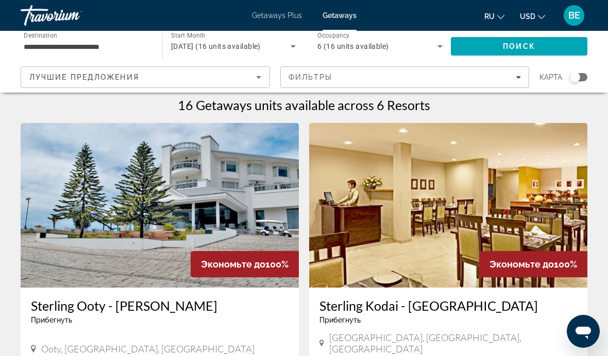
click at [505, 211] on img "Main content" at bounding box center [448, 205] width 278 height 165
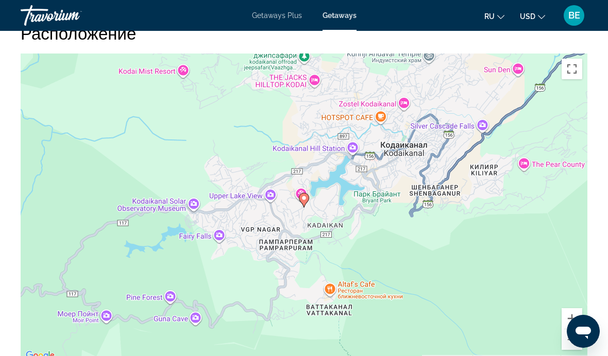
scroll to position [1600, 0]
click at [503, 265] on div "Чтобы активировать перетаскивание с помощью клавиатуры, нажмите Alt + Ввод. Пос…" at bounding box center [304, 208] width 567 height 309
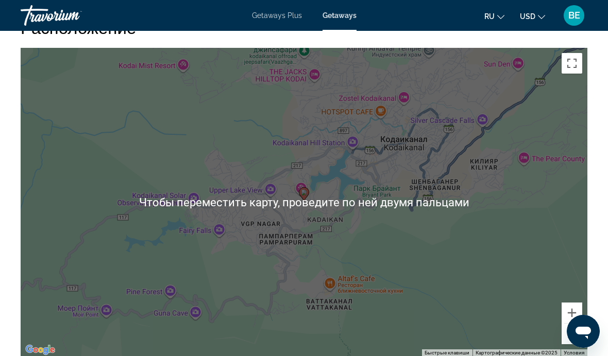
scroll to position [1618, 0]
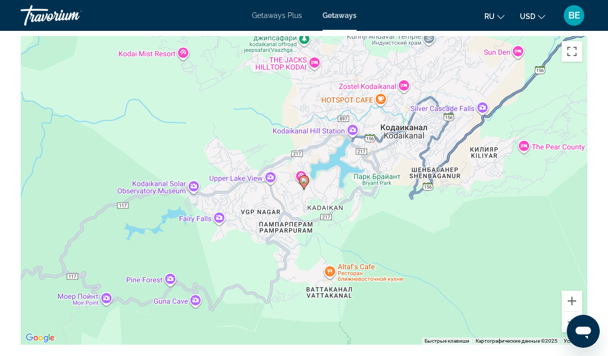
click at [572, 323] on button "Уменьшить" at bounding box center [571, 322] width 21 height 21
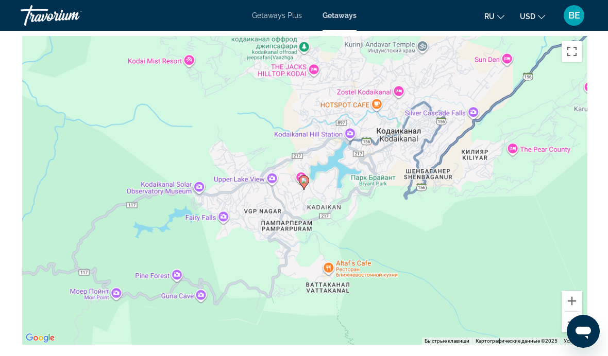
click at [573, 326] on button "Уменьшить" at bounding box center [571, 322] width 21 height 21
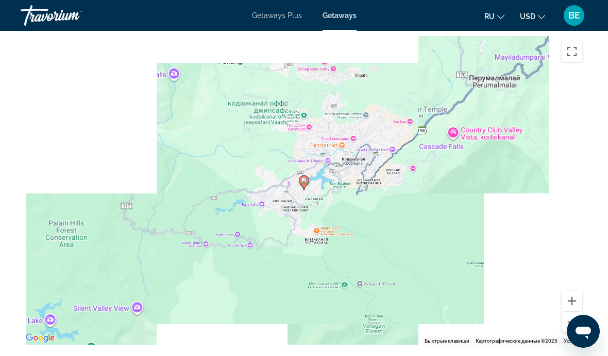
click at [573, 324] on button "Уменьшить" at bounding box center [571, 322] width 21 height 21
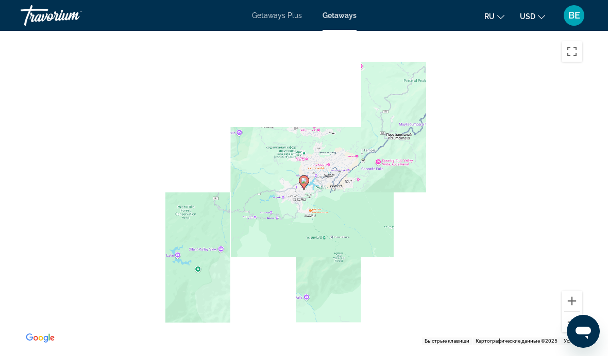
click at [572, 324] on button "Уменьшить" at bounding box center [571, 322] width 21 height 21
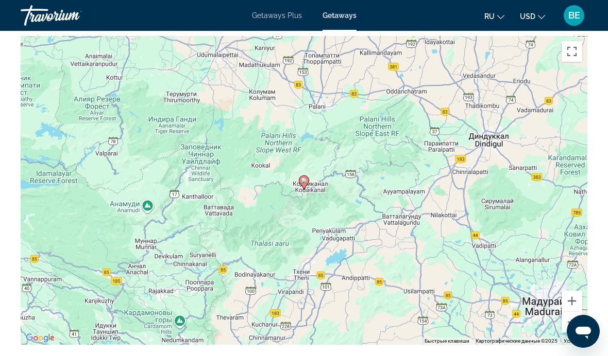
click at [572, 327] on button "Уменьшить" at bounding box center [571, 322] width 21 height 21
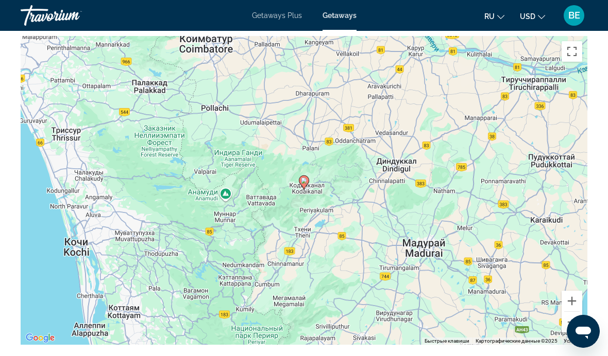
click at [572, 328] on button "Уменьшить" at bounding box center [571, 322] width 21 height 21
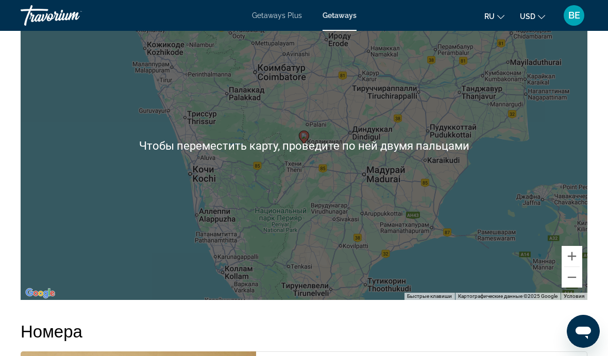
scroll to position [1663, 0]
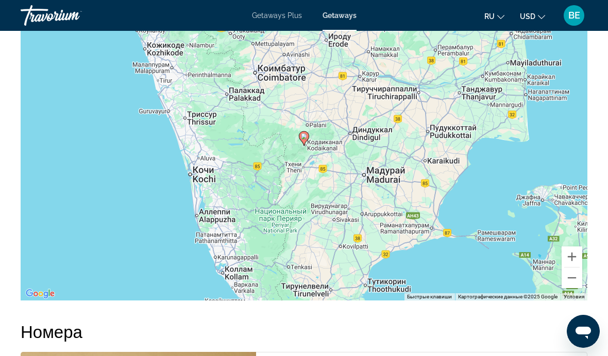
click at [570, 288] on button "Уменьшить" at bounding box center [571, 278] width 21 height 21
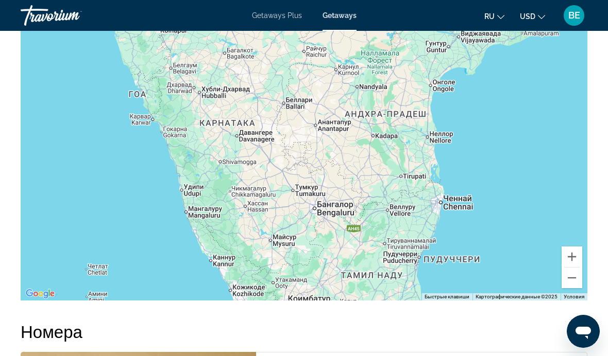
click at [571, 280] on button "Уменьшить" at bounding box center [571, 278] width 21 height 21
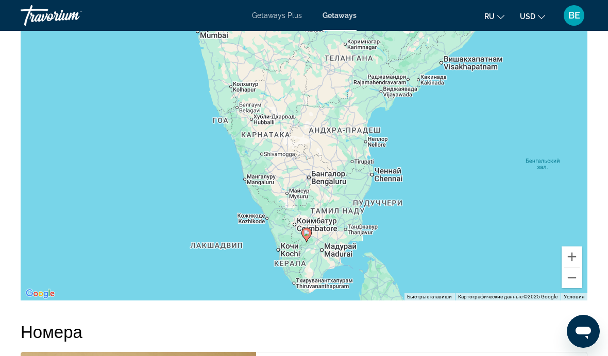
click at [575, 277] on button "Уменьшить" at bounding box center [571, 278] width 21 height 21
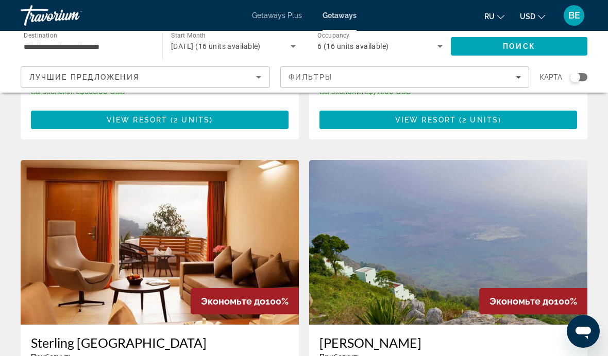
scroll to position [348, 0]
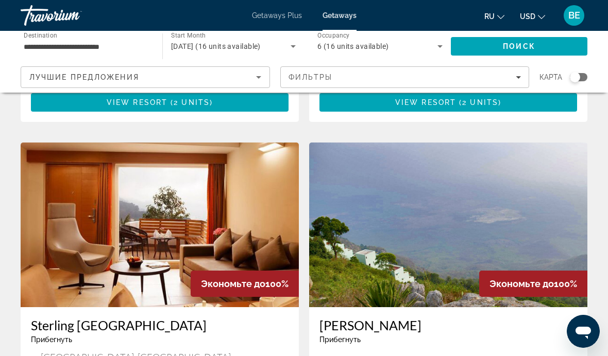
click at [169, 210] on img "Main content" at bounding box center [160, 225] width 278 height 165
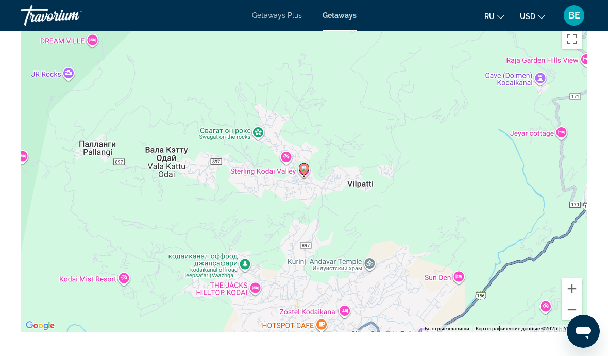
scroll to position [1647, 0]
click at [571, 300] on button "Уменьшить" at bounding box center [571, 310] width 21 height 21
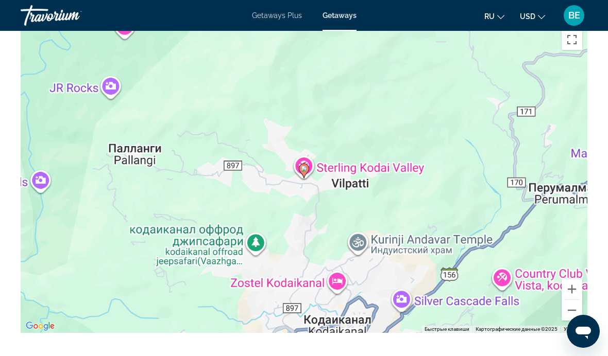
click at [571, 300] on button "Уменьшить" at bounding box center [571, 310] width 21 height 21
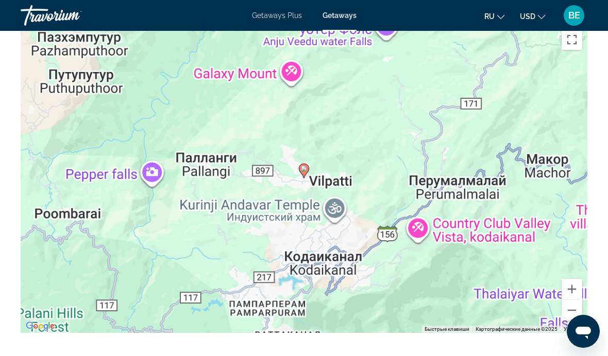
click at [572, 300] on button "Уменьшить" at bounding box center [571, 310] width 21 height 21
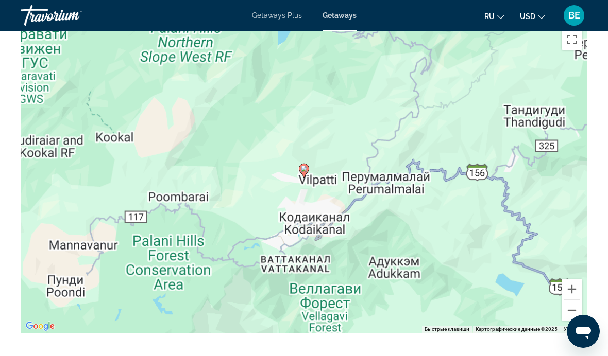
click at [570, 300] on button "Уменьшить" at bounding box center [571, 310] width 21 height 21
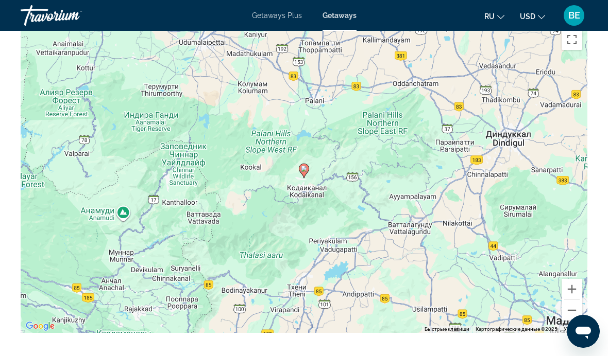
click at [570, 300] on button "Уменьшить" at bounding box center [571, 310] width 21 height 21
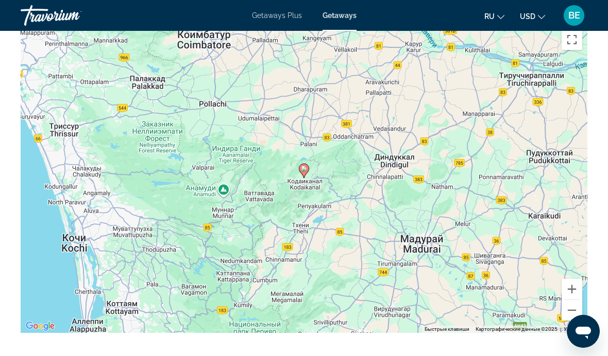
click at [569, 300] on button "Уменьшить" at bounding box center [571, 310] width 21 height 21
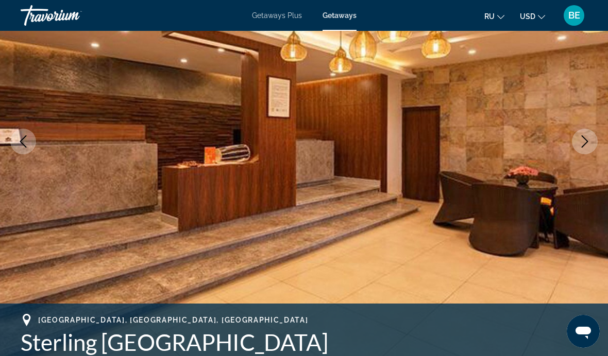
scroll to position [0, 0]
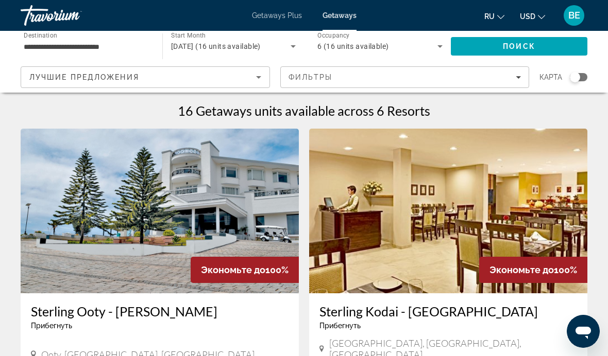
click at [436, 44] on icon "Search widget" at bounding box center [440, 46] width 12 height 12
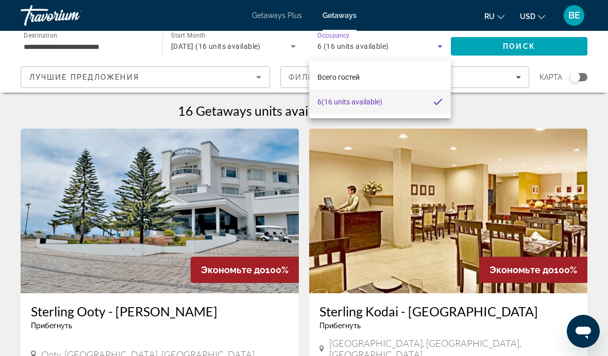
click at [434, 50] on div at bounding box center [304, 178] width 608 height 356
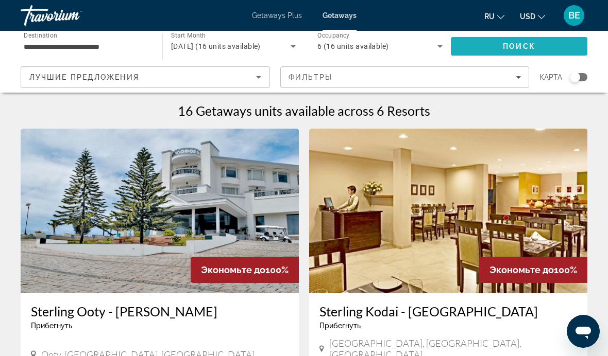
click at [554, 47] on span "Search" at bounding box center [519, 46] width 136 height 25
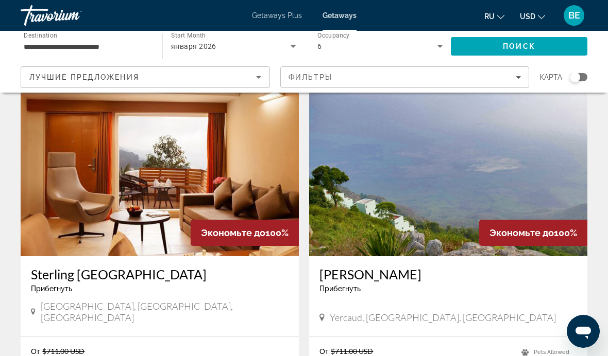
scroll to position [397, 0]
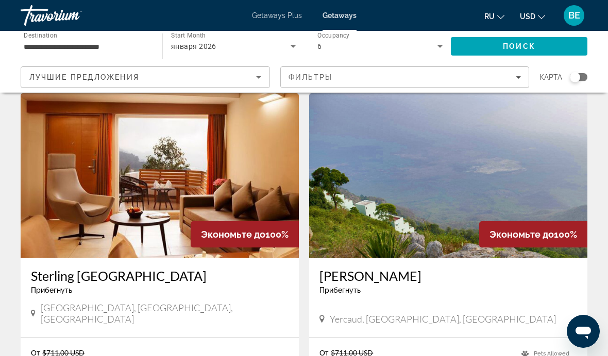
click at [549, 162] on img "Main content" at bounding box center [448, 175] width 278 height 165
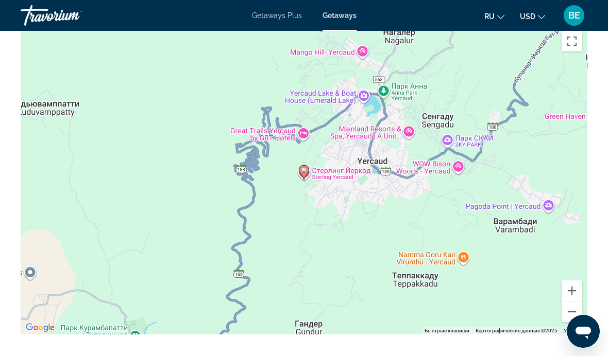
scroll to position [1629, 0]
click at [569, 302] on button "Уменьшить" at bounding box center [571, 312] width 21 height 21
click at [568, 302] on button "Уменьшить" at bounding box center [571, 312] width 21 height 21
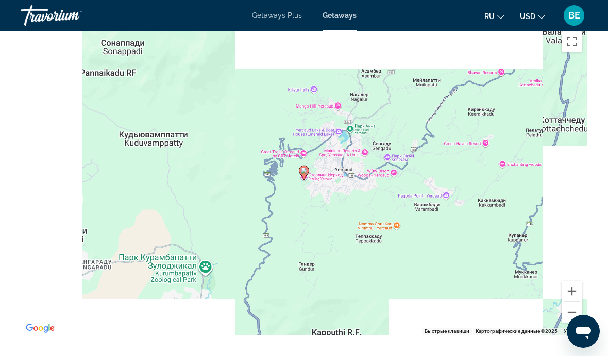
click at [568, 302] on button "Уменьшить" at bounding box center [571, 312] width 21 height 21
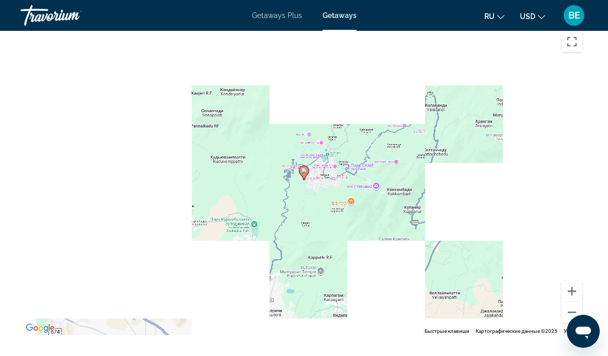
click at [568, 302] on button "Уменьшить" at bounding box center [571, 312] width 21 height 21
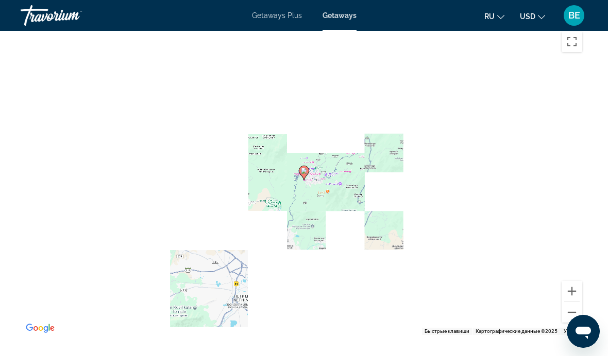
click at [568, 302] on button "Уменьшить" at bounding box center [571, 312] width 21 height 21
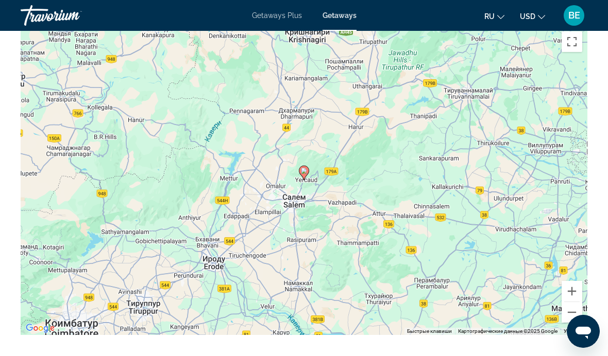
click at [566, 302] on button "Уменьшить" at bounding box center [571, 312] width 21 height 21
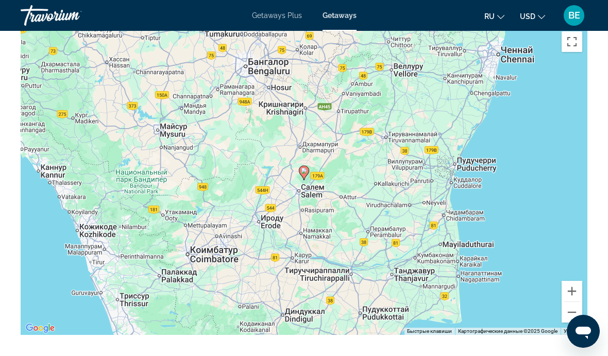
click at [567, 303] on button "Уменьшить" at bounding box center [571, 312] width 21 height 21
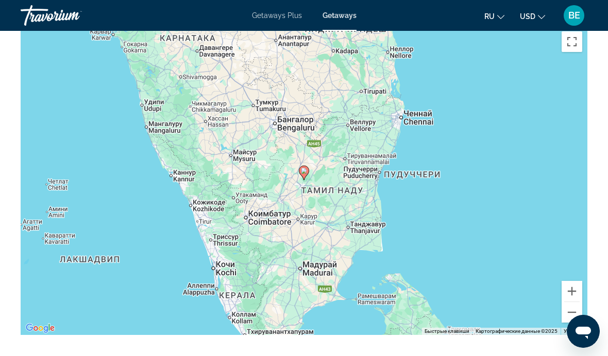
click at [567, 305] on button "Уменьшить" at bounding box center [571, 312] width 21 height 21
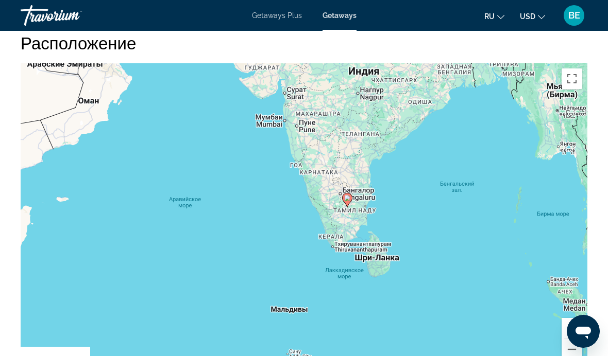
scroll to position [1617, 0]
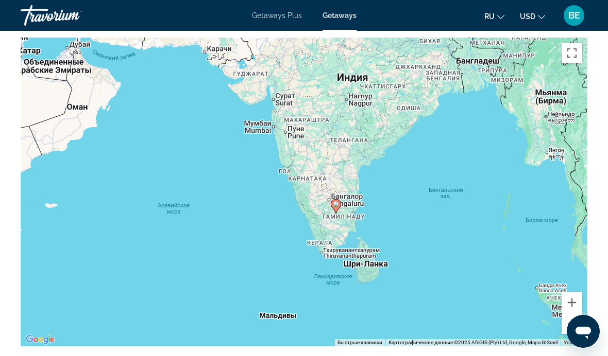
click at [574, 316] on button "Уменьшить" at bounding box center [571, 324] width 21 height 21
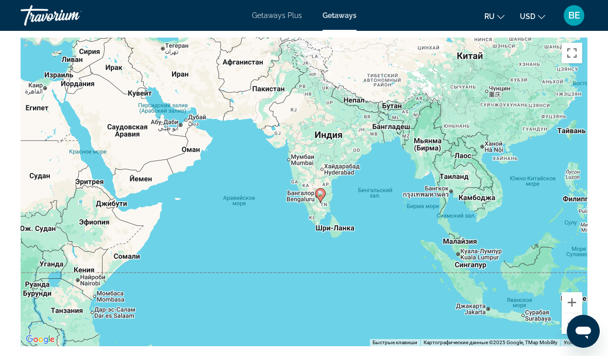
click at [574, 314] on button "Уменьшить" at bounding box center [571, 324] width 21 height 21
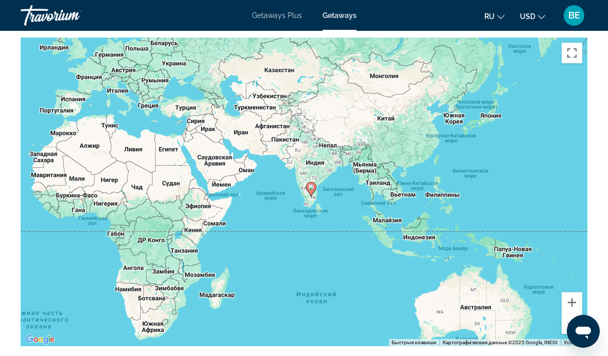
scroll to position [1634, 0]
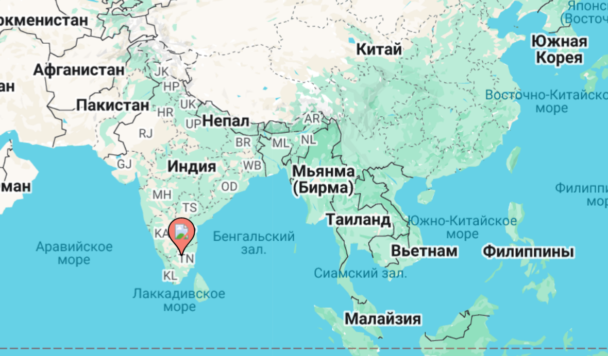
click at [200, 104] on div "Чтобы активировать перетаскивание с помощью клавиатуры, нажмите Alt + Ввод. Пос…" at bounding box center [304, 175] width 567 height 309
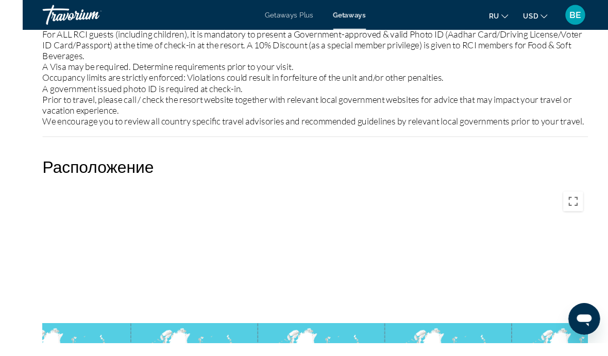
scroll to position [1489, 0]
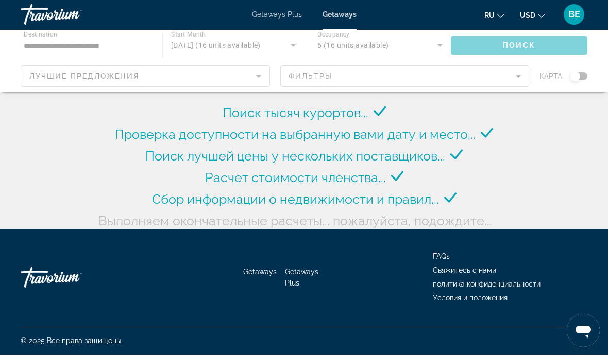
scroll to position [49, 0]
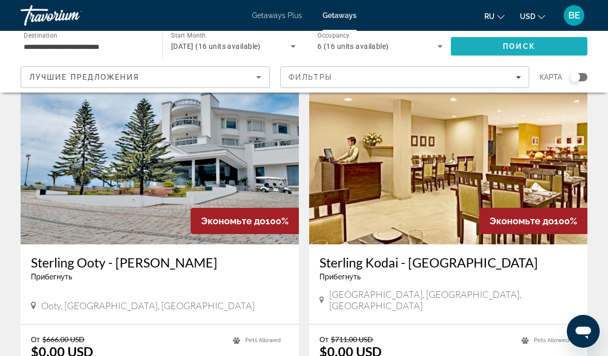
click at [549, 43] on span "Search" at bounding box center [519, 46] width 136 height 25
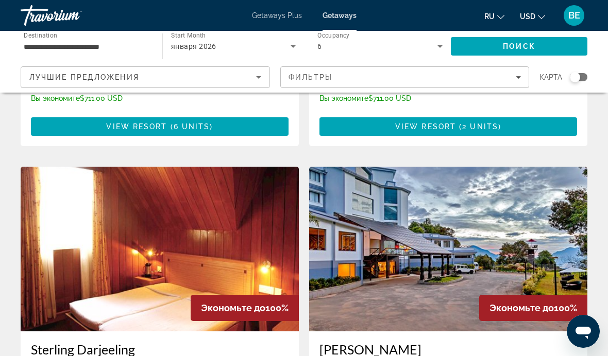
scroll to position [686, 0]
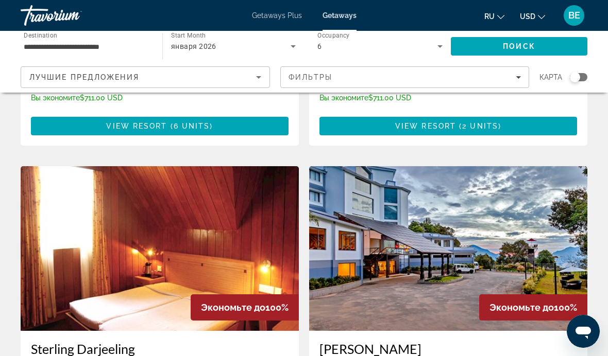
click at [184, 232] on img "Main content" at bounding box center [160, 248] width 278 height 165
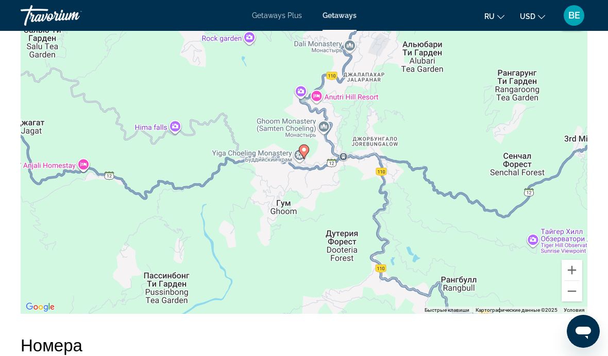
scroll to position [1491, 0]
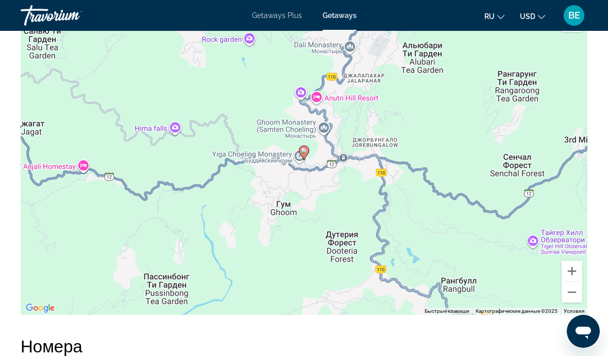
click at [573, 291] on button "Уменьшить" at bounding box center [571, 292] width 21 height 21
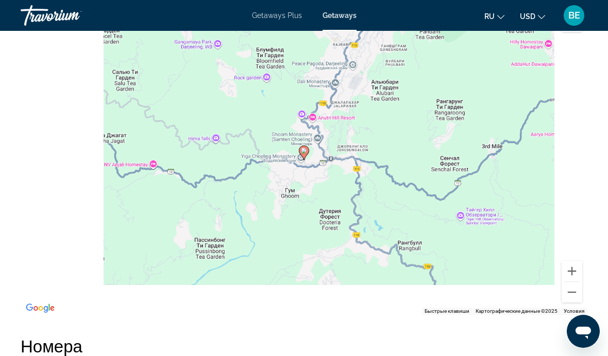
click at [572, 287] on button "Уменьшить" at bounding box center [571, 292] width 21 height 21
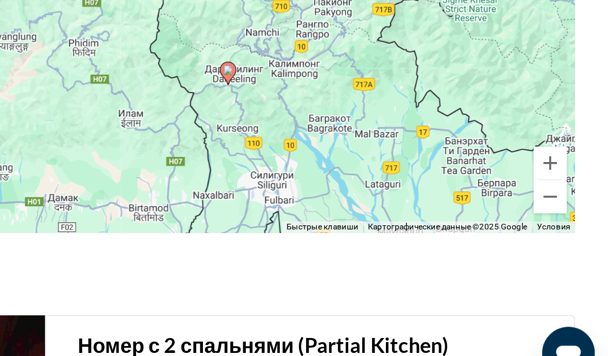
click at [561, 224] on button "Уменьшить" at bounding box center [571, 234] width 21 height 21
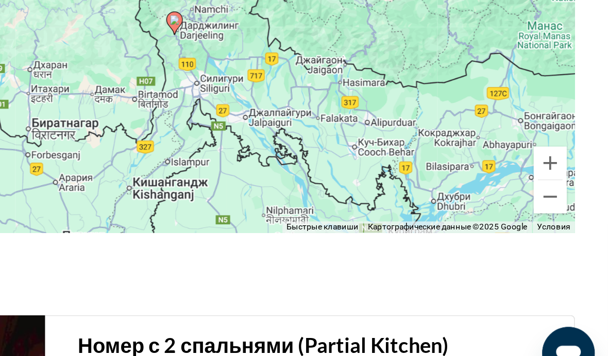
click at [561, 224] on button "Уменьшить" at bounding box center [571, 234] width 21 height 21
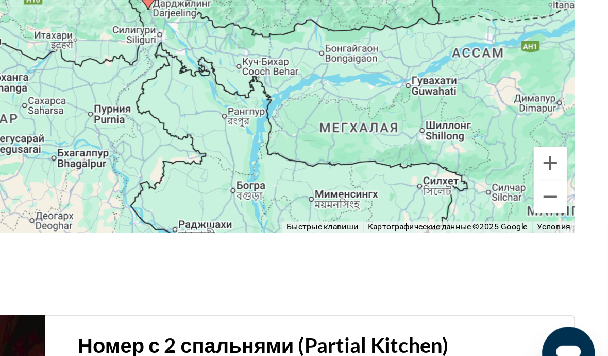
click at [561, 224] on button "Уменьшить" at bounding box center [571, 234] width 21 height 21
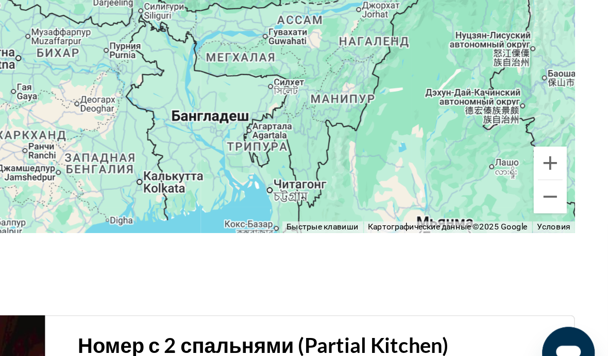
click at [561, 224] on button "Уменьшить" at bounding box center [571, 234] width 21 height 21
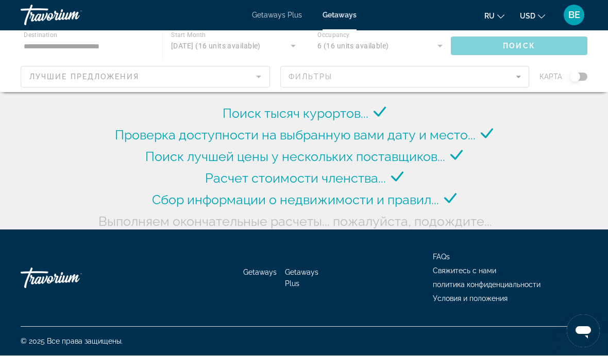
scroll to position [49, 0]
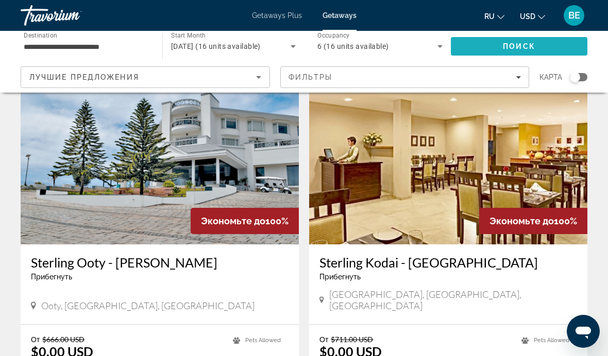
click at [558, 46] on span "Search" at bounding box center [519, 46] width 136 height 25
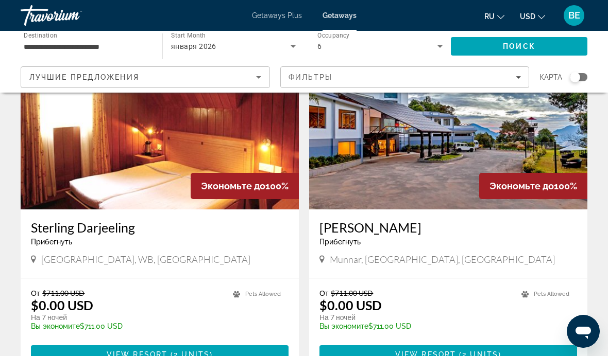
scroll to position [763, 0]
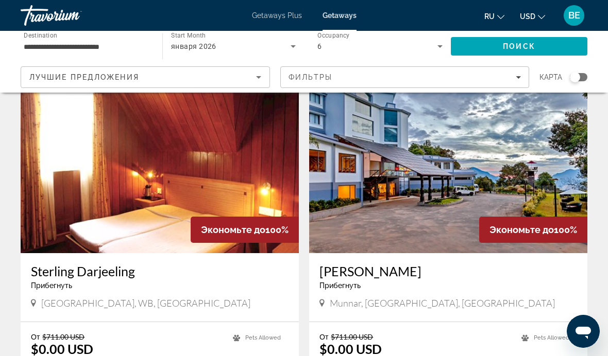
click at [462, 172] on img "Main content" at bounding box center [448, 171] width 278 height 165
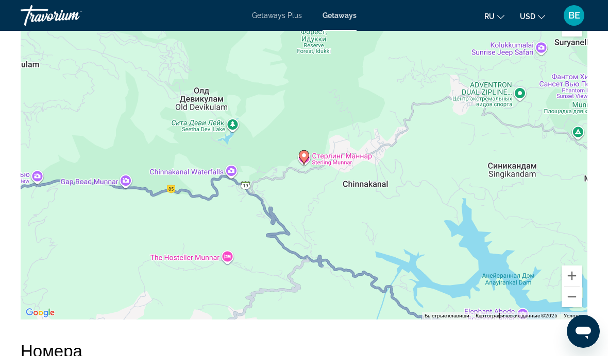
scroll to position [1724, 0]
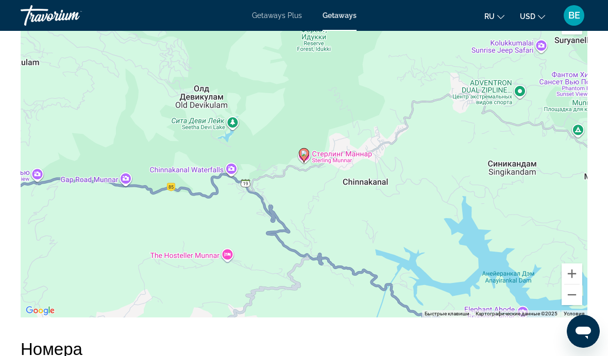
click at [568, 291] on button "Уменьшить" at bounding box center [571, 295] width 21 height 21
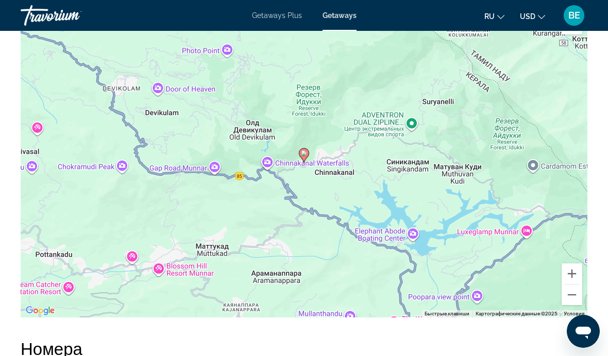
click at [571, 285] on button "Уменьшить" at bounding box center [571, 295] width 21 height 21
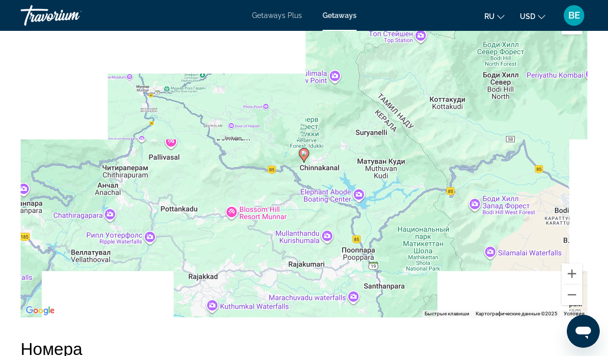
click at [573, 285] on button "Уменьшить" at bounding box center [571, 295] width 21 height 21
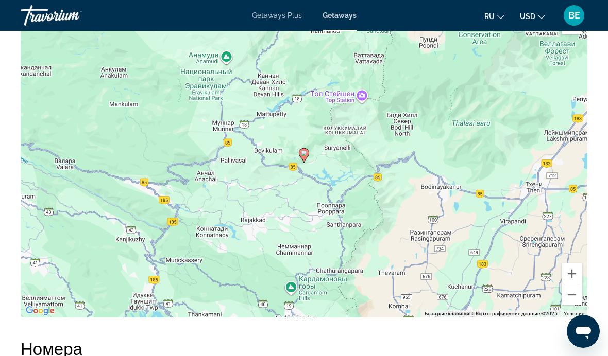
click at [573, 285] on button "Уменьшить" at bounding box center [571, 295] width 21 height 21
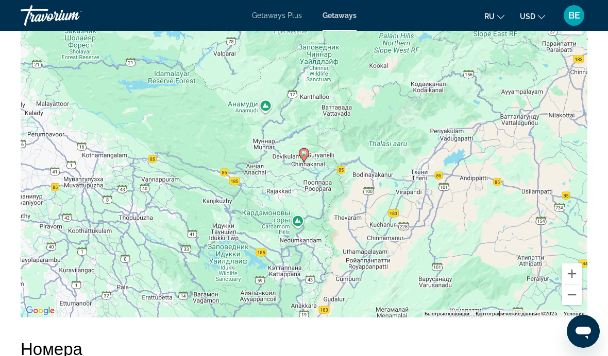
click at [574, 285] on button "Уменьшить" at bounding box center [571, 295] width 21 height 21
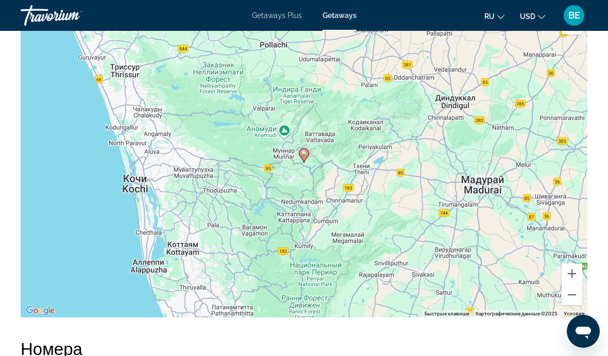
click at [573, 285] on button "Уменьшить" at bounding box center [571, 295] width 21 height 21
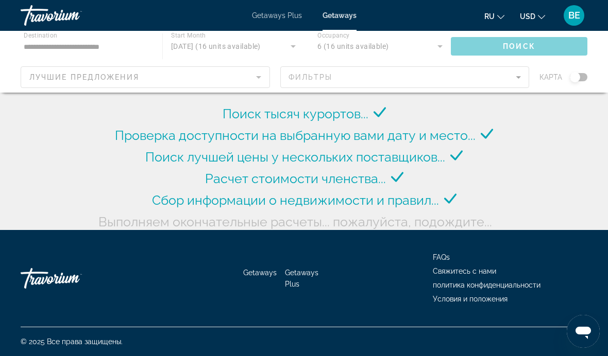
scroll to position [49, 0]
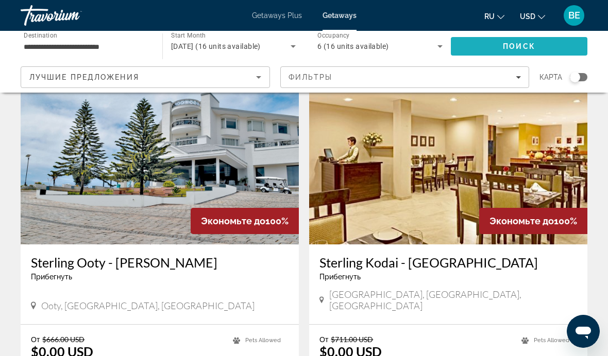
click at [563, 50] on span "Search" at bounding box center [519, 46] width 136 height 25
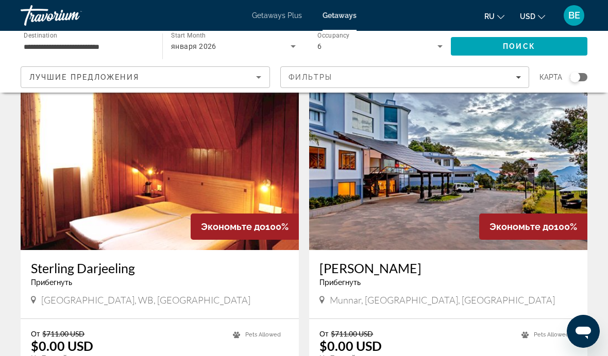
scroll to position [706, 0]
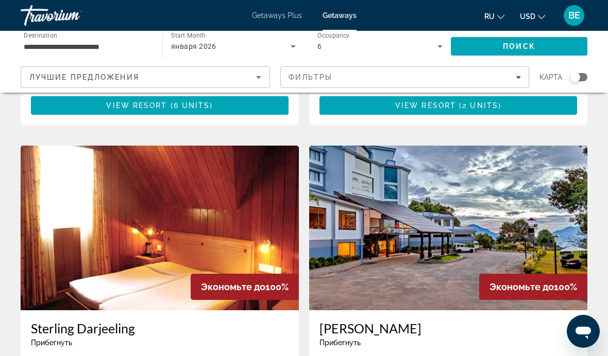
click at [447, 228] on img "Main content" at bounding box center [448, 228] width 278 height 165
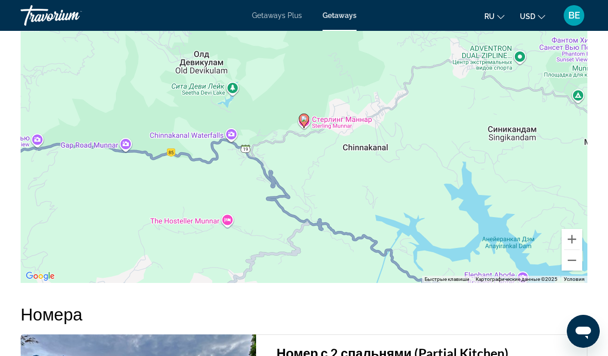
scroll to position [1755, 0]
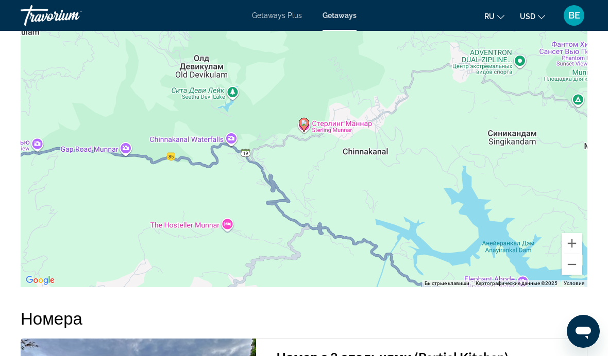
click at [579, 254] on button "Уменьшить" at bounding box center [571, 264] width 21 height 21
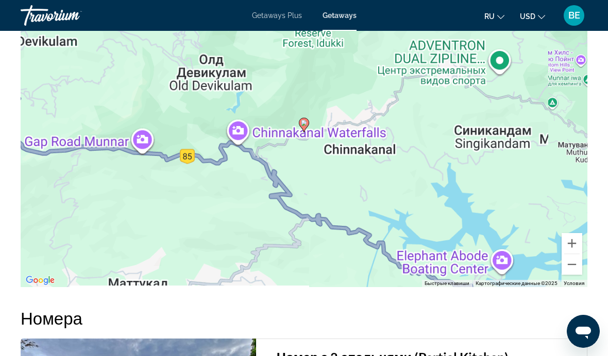
click at [575, 256] on button "Уменьшить" at bounding box center [571, 264] width 21 height 21
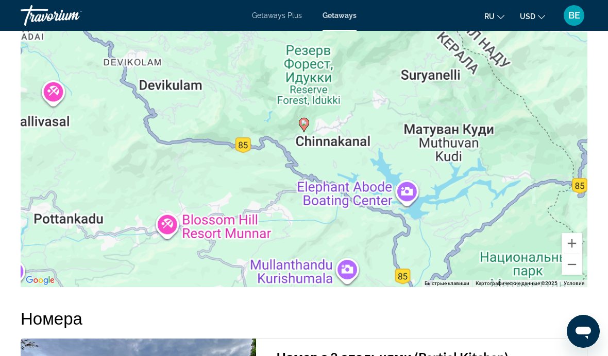
click at [573, 254] on button "Уменьшить" at bounding box center [571, 264] width 21 height 21
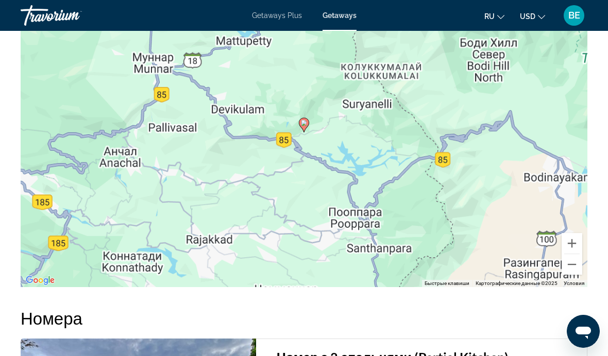
click at [573, 254] on button "Уменьшить" at bounding box center [571, 264] width 21 height 21
click at [572, 254] on button "Уменьшить" at bounding box center [571, 264] width 21 height 21
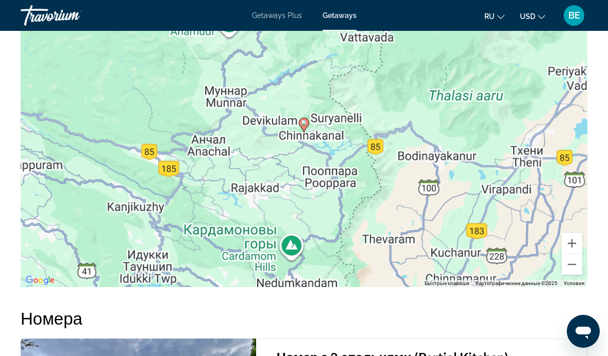
click at [572, 254] on button "Уменьшить" at bounding box center [571, 264] width 21 height 21
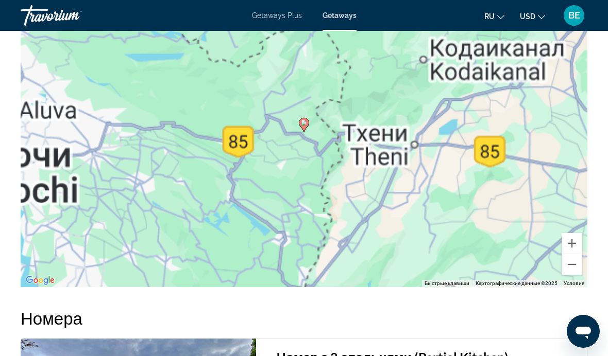
click at [573, 254] on button "Уменьшить" at bounding box center [571, 264] width 21 height 21
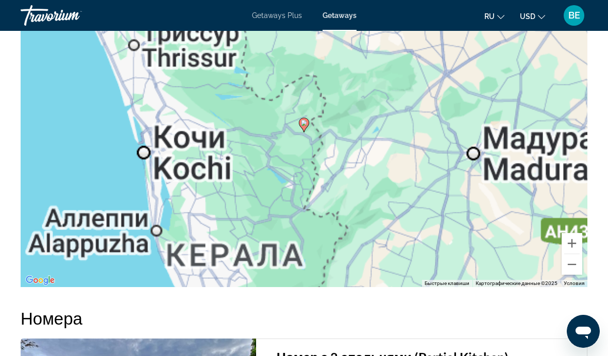
click at [572, 254] on button "Уменьшить" at bounding box center [571, 264] width 21 height 21
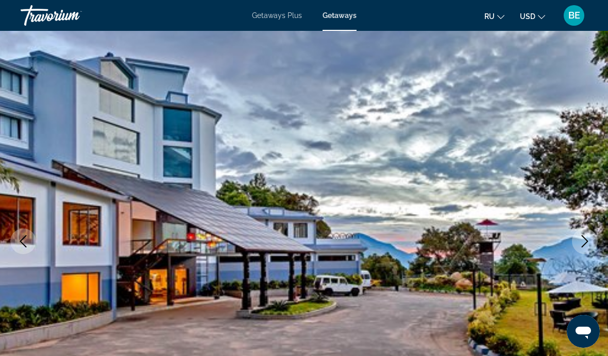
scroll to position [0, 0]
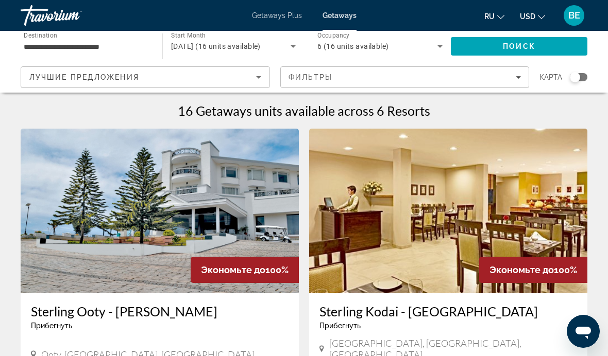
click at [42, 47] on input "**********" at bounding box center [86, 47] width 125 height 12
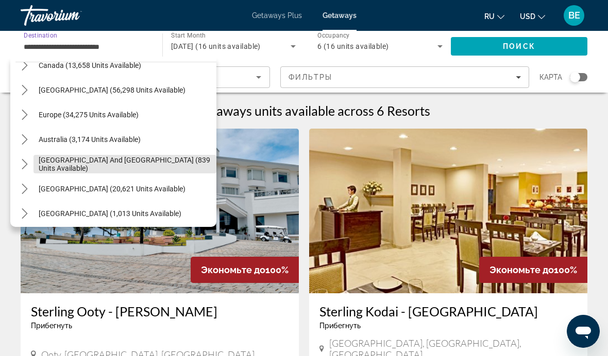
scroll to position [86, 0]
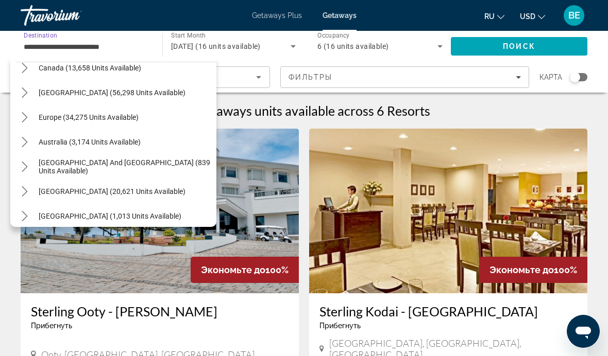
click at [46, 112] on span "Select destination: Europe (34,275 units available)" at bounding box center [124, 117] width 183 height 25
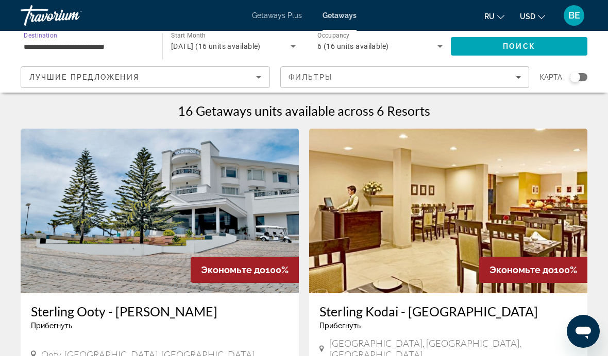
click at [43, 43] on input "**********" at bounding box center [86, 47] width 125 height 12
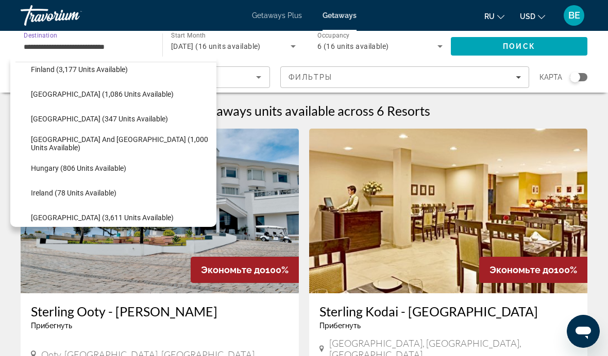
scroll to position [283, 0]
click at [35, 167] on span "Hungary (806 units available)" at bounding box center [78, 167] width 95 height 8
type input "**********"
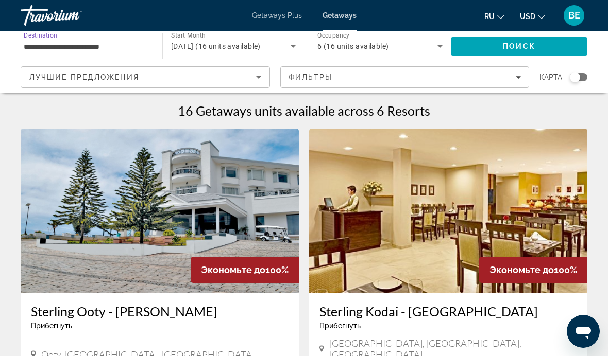
click at [557, 48] on span "Search" at bounding box center [519, 46] width 136 height 25
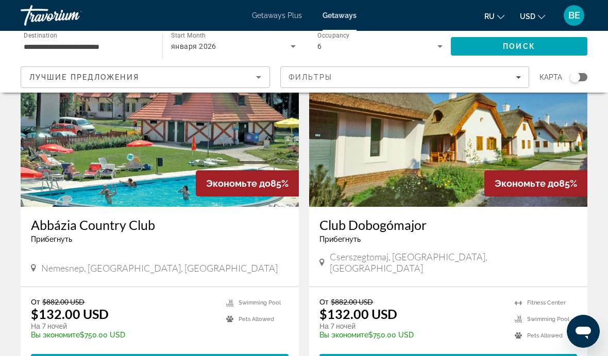
scroll to position [69, 0]
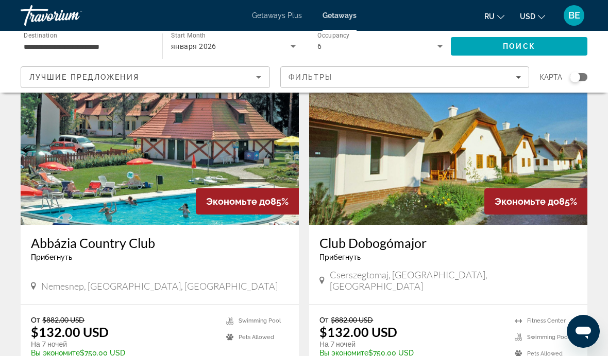
click at [62, 198] on img "Main content" at bounding box center [160, 142] width 278 height 165
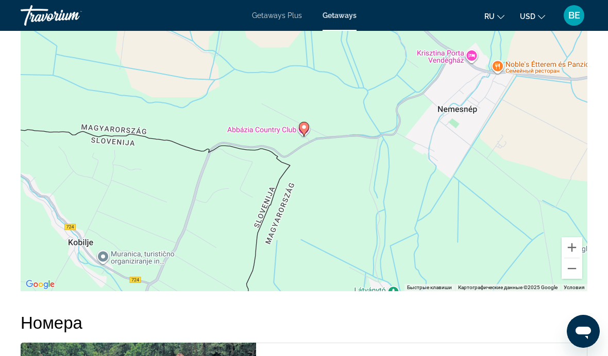
scroll to position [1592, 0]
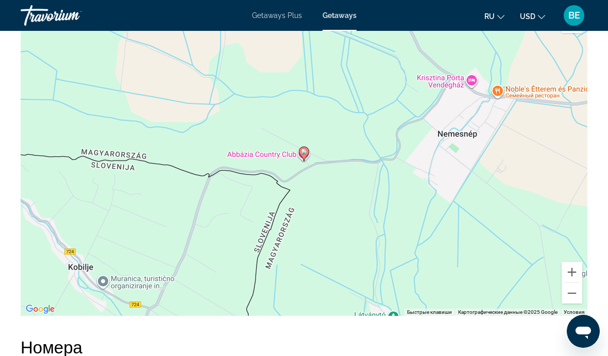
click at [576, 283] on button "Уменьшить" at bounding box center [571, 293] width 21 height 21
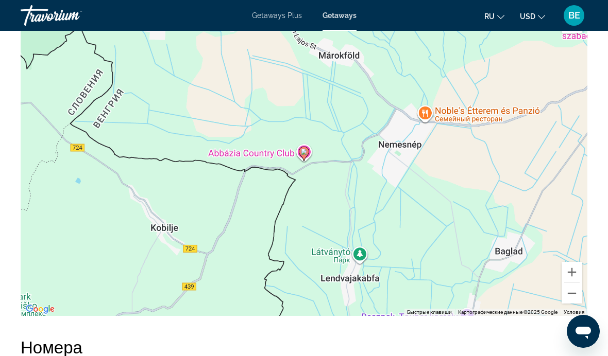
click at [576, 283] on button "Уменьшить" at bounding box center [571, 293] width 21 height 21
click at [574, 283] on button "Уменьшить" at bounding box center [571, 293] width 21 height 21
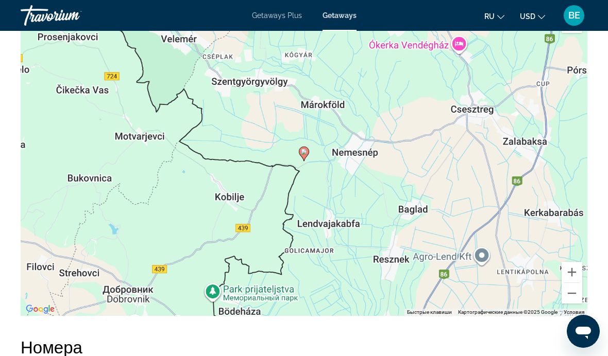
click at [573, 283] on button "Уменьшить" at bounding box center [571, 293] width 21 height 21
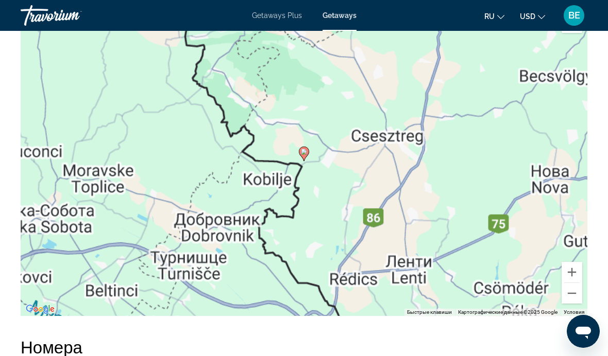
click at [574, 283] on button "Уменьшить" at bounding box center [571, 293] width 21 height 21
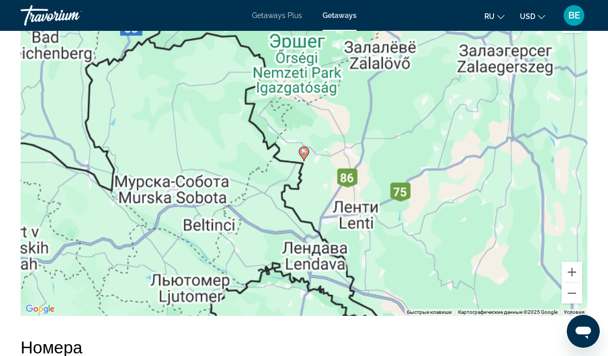
click at [573, 283] on button "Уменьшить" at bounding box center [571, 293] width 21 height 21
click at [572, 283] on button "Уменьшить" at bounding box center [571, 293] width 21 height 21
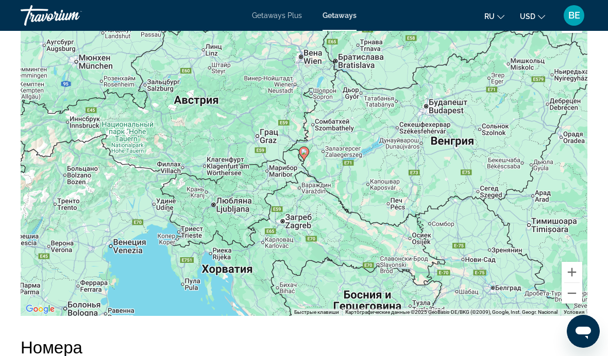
click at [570, 262] on button "Увеличить" at bounding box center [571, 272] width 21 height 21
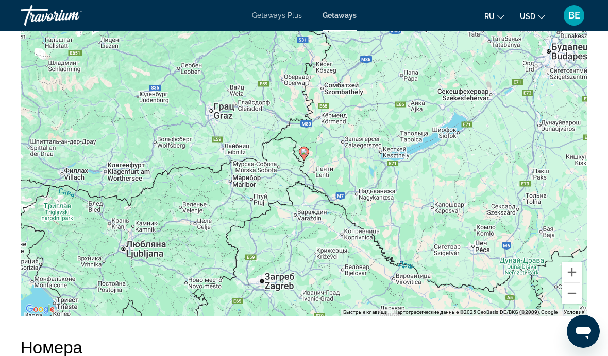
click at [571, 283] on button "Уменьшить" at bounding box center [571, 293] width 21 height 21
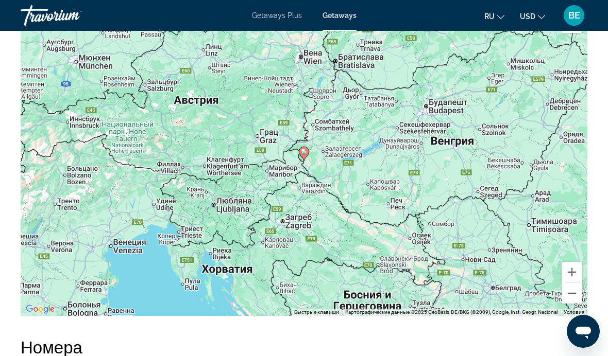
click at [572, 283] on button "Уменьшить" at bounding box center [571, 293] width 21 height 21
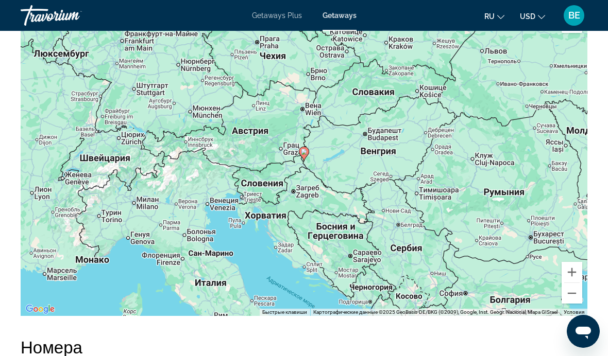
click at [572, 283] on button "Уменьшить" at bounding box center [571, 293] width 21 height 21
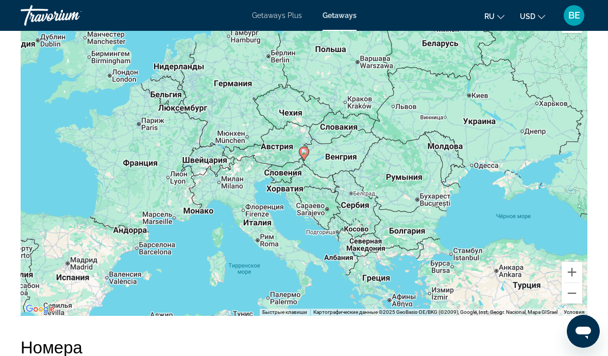
click at [576, 262] on button "Увеличить" at bounding box center [571, 272] width 21 height 21
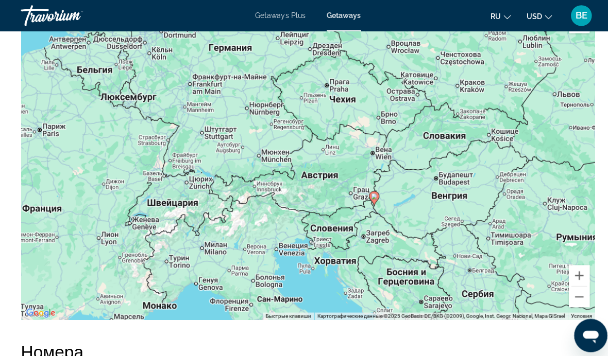
click at [574, 262] on button "Увеличить" at bounding box center [571, 272] width 21 height 21
click at [572, 262] on button "Увеличить" at bounding box center [571, 272] width 21 height 21
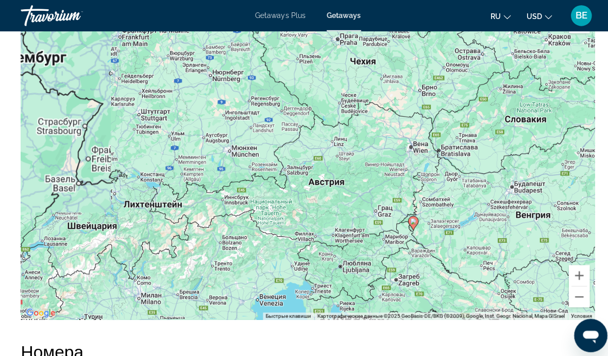
click at [575, 262] on button "Увеличить" at bounding box center [571, 272] width 21 height 21
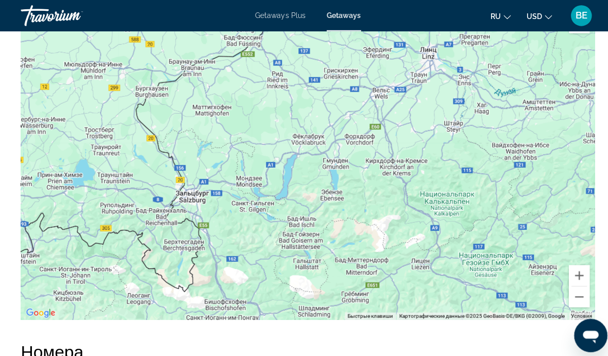
click at [573, 285] on button "Уменьшить" at bounding box center [571, 293] width 21 height 21
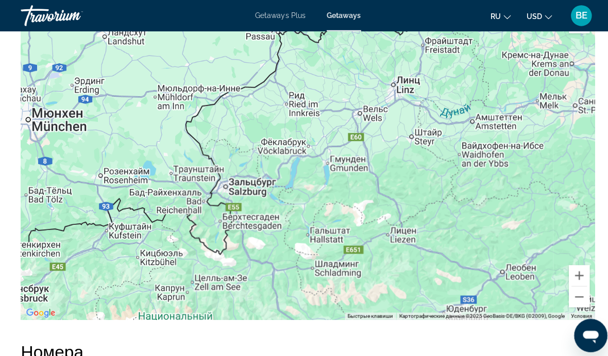
click at [573, 283] on button "Уменьшить" at bounding box center [571, 293] width 21 height 21
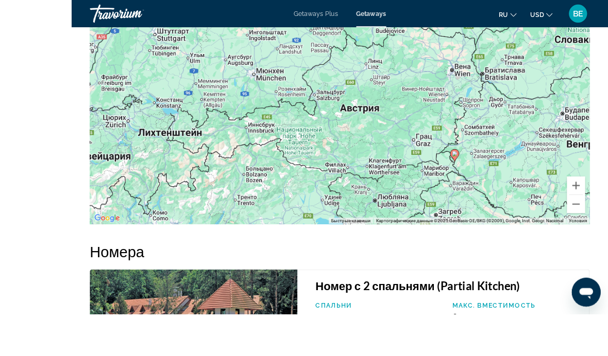
scroll to position [1701, 0]
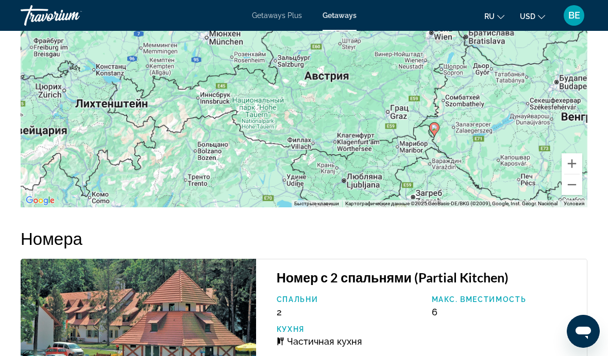
click at [576, 177] on button "Уменьшить" at bounding box center [571, 185] width 21 height 21
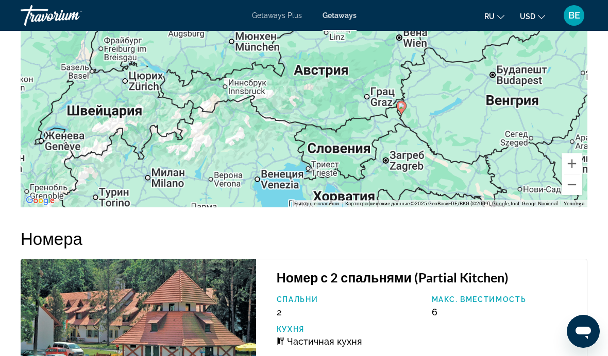
click at [572, 181] on div "Чтобы активировать перетаскивание с помощью клавиатуры, нажмите Alt + Ввод. Пос…" at bounding box center [304, 53] width 567 height 309
click at [571, 176] on button "Уменьшить" at bounding box center [571, 185] width 21 height 21
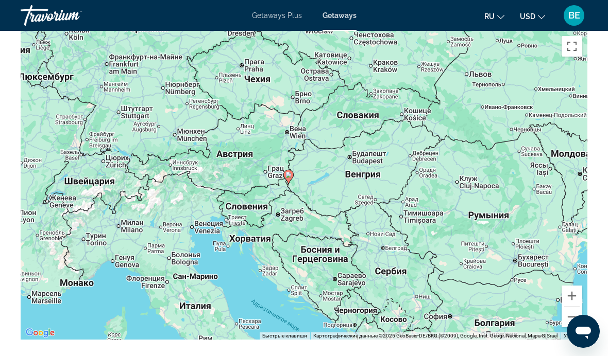
scroll to position [1567, 0]
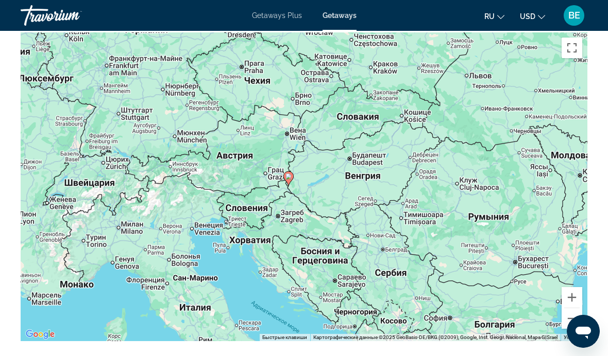
click at [572, 287] on button "Увеличить" at bounding box center [571, 297] width 21 height 21
click at [574, 287] on button "Увеличить" at bounding box center [571, 297] width 21 height 21
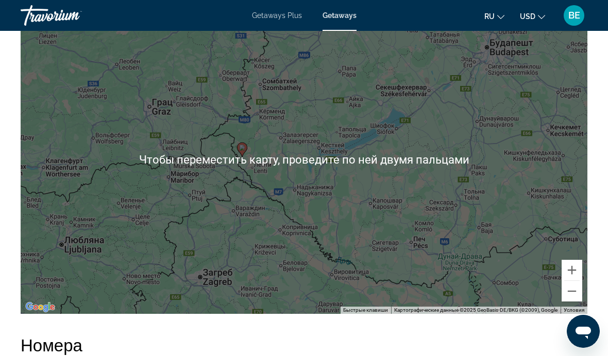
scroll to position [1597, 0]
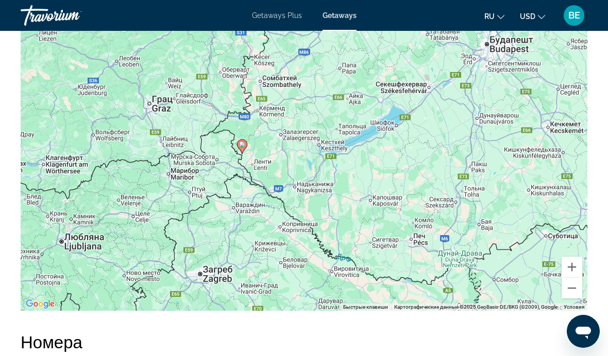
click at [573, 278] on button "Уменьшить" at bounding box center [571, 288] width 21 height 21
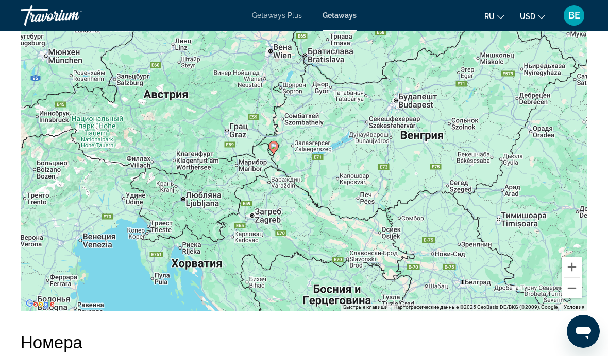
click at [571, 280] on button "Уменьшить" at bounding box center [571, 288] width 21 height 21
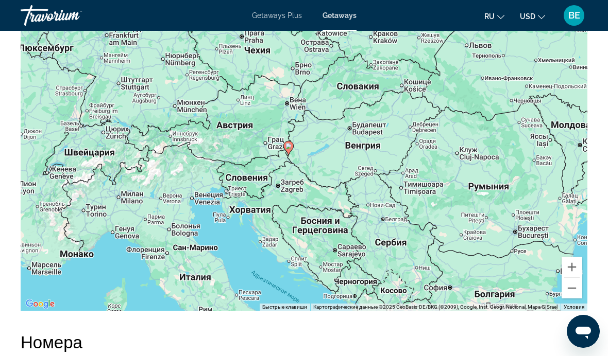
click at [571, 278] on button "Уменьшить" at bounding box center [571, 288] width 21 height 21
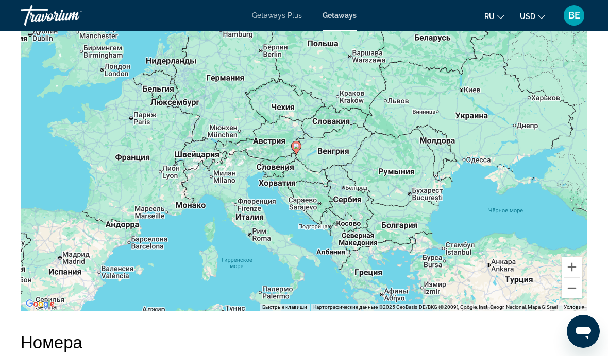
click at [570, 257] on button "Увеличить" at bounding box center [571, 267] width 21 height 21
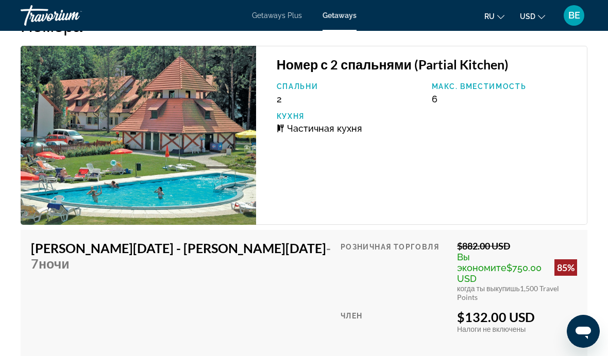
scroll to position [1913, 0]
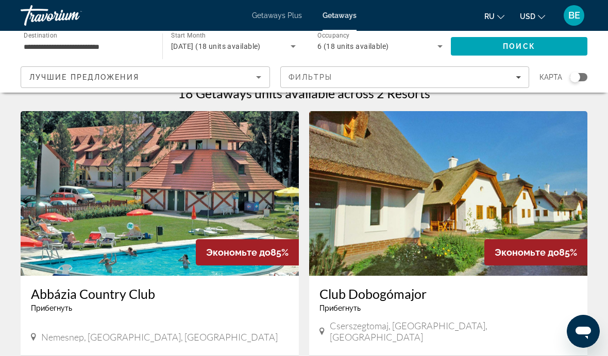
scroll to position [19, 0]
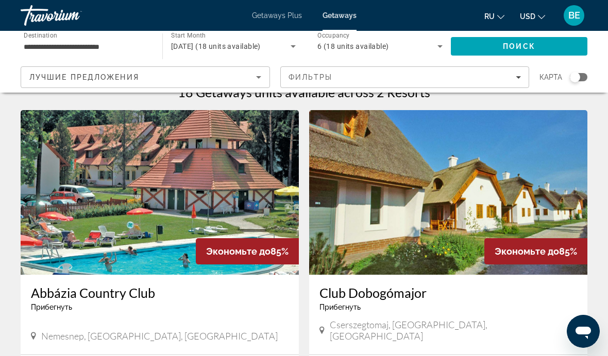
click at [462, 209] on img "Main content" at bounding box center [448, 192] width 278 height 165
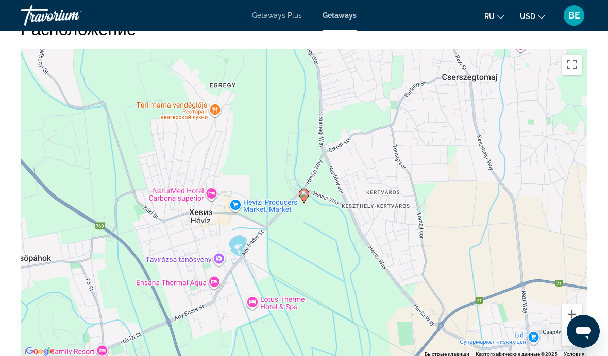
scroll to position [1720, 0]
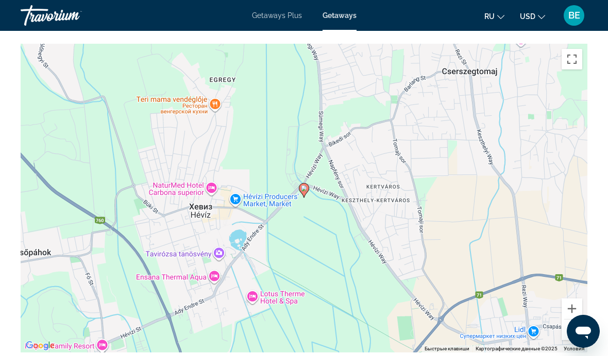
click at [575, 322] on button "Уменьшить" at bounding box center [571, 330] width 21 height 21
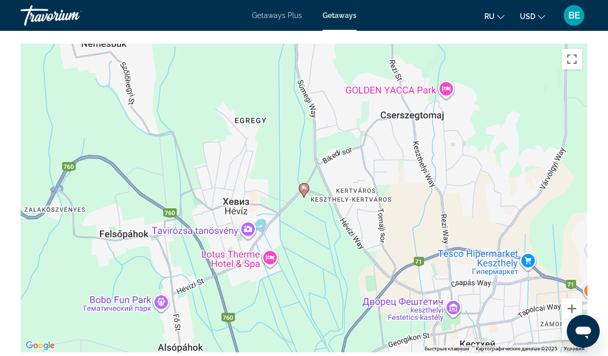
click at [574, 322] on button "Уменьшить" at bounding box center [571, 330] width 21 height 21
click at [572, 322] on button "Уменьшить" at bounding box center [571, 330] width 21 height 21
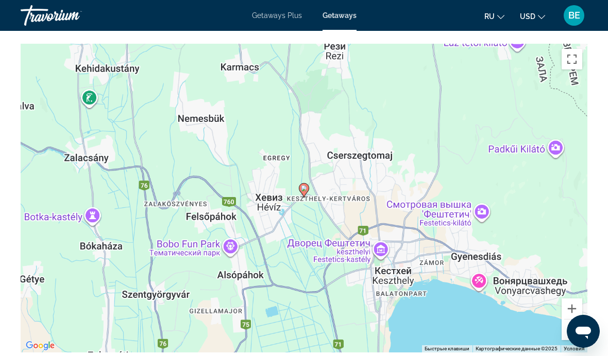
click at [572, 322] on button "Уменьшить" at bounding box center [571, 330] width 21 height 21
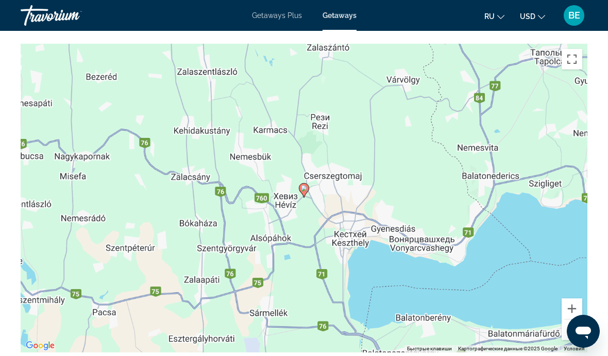
click at [572, 321] on button "Уменьшить" at bounding box center [571, 330] width 21 height 21
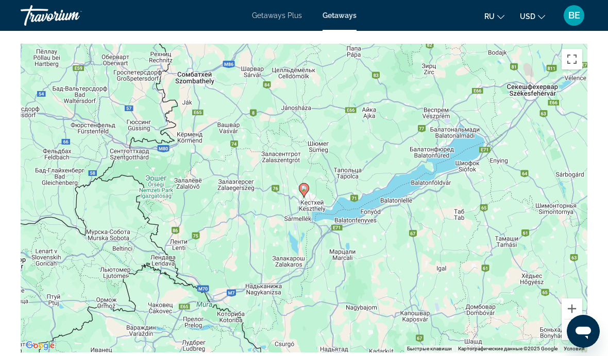
click at [571, 323] on button "Уменьшить" at bounding box center [571, 330] width 21 height 21
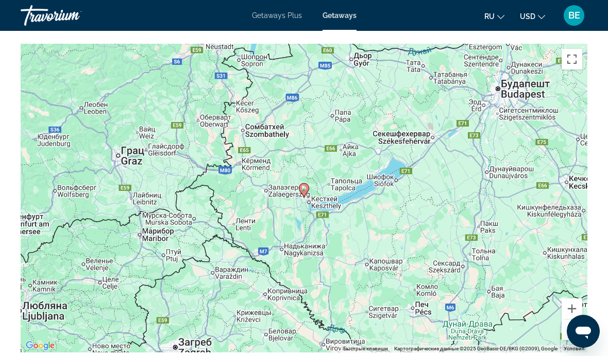
click at [571, 323] on button "Уменьшить" at bounding box center [571, 330] width 21 height 21
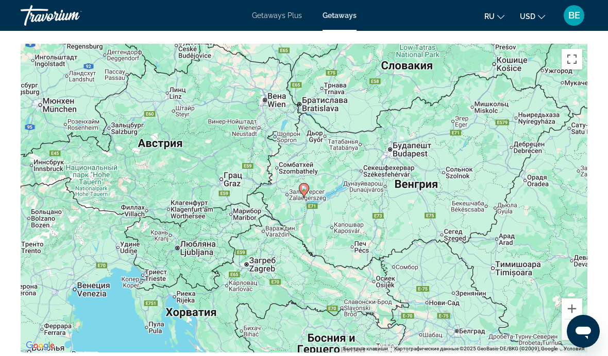
click at [571, 324] on button "Уменьшить" at bounding box center [571, 330] width 21 height 21
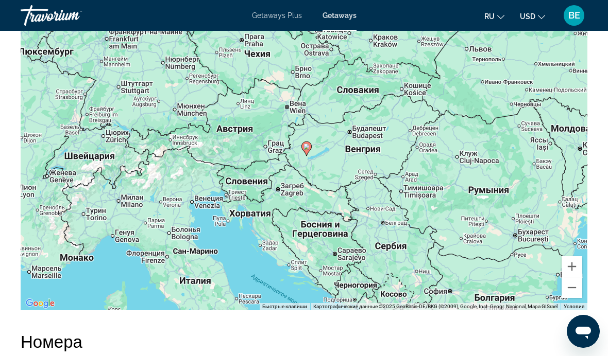
scroll to position [1761, 0]
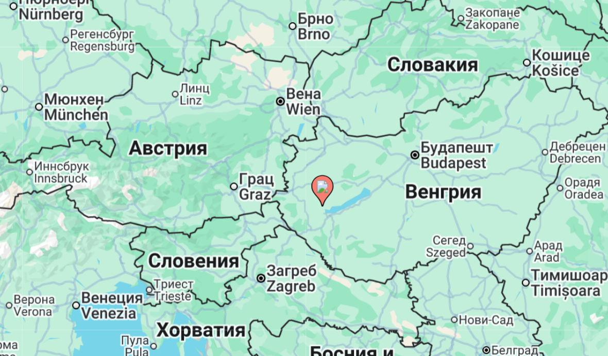
click at [235, 116] on div "Чтобы активировать перетаскивание с помощью клавиатуры, нажмите Alt + Ввод. Пос…" at bounding box center [304, 156] width 567 height 309
